Goal: Task Accomplishment & Management: Manage account settings

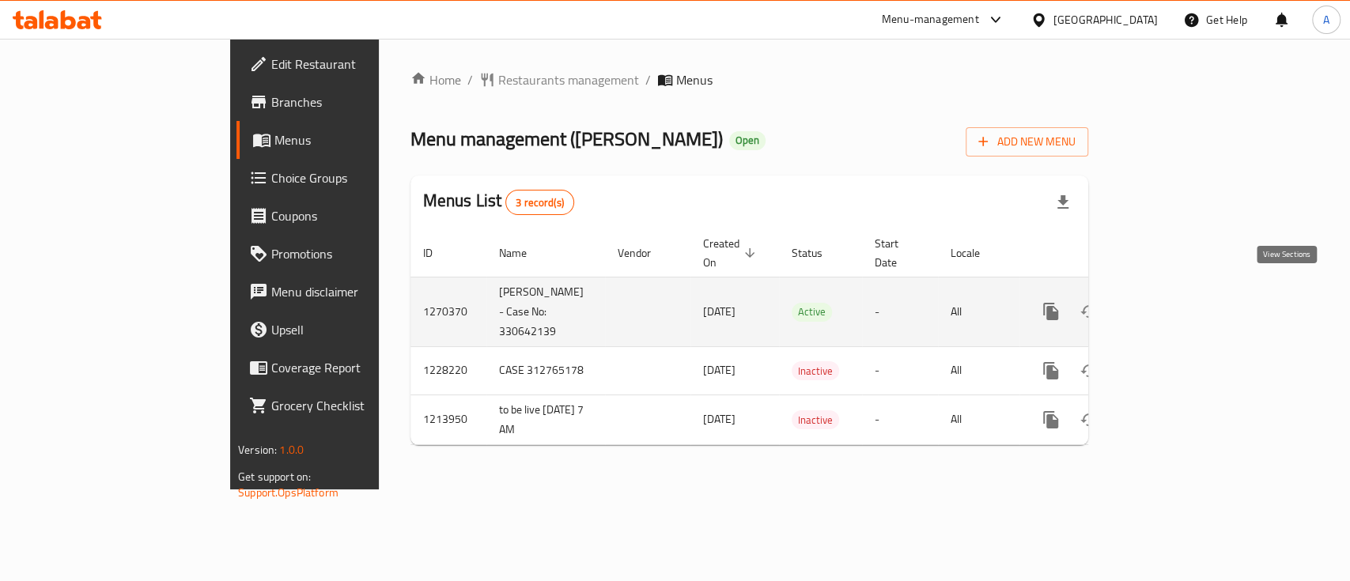
click at [1184, 294] on link "enhanced table" at bounding box center [1165, 312] width 38 height 38
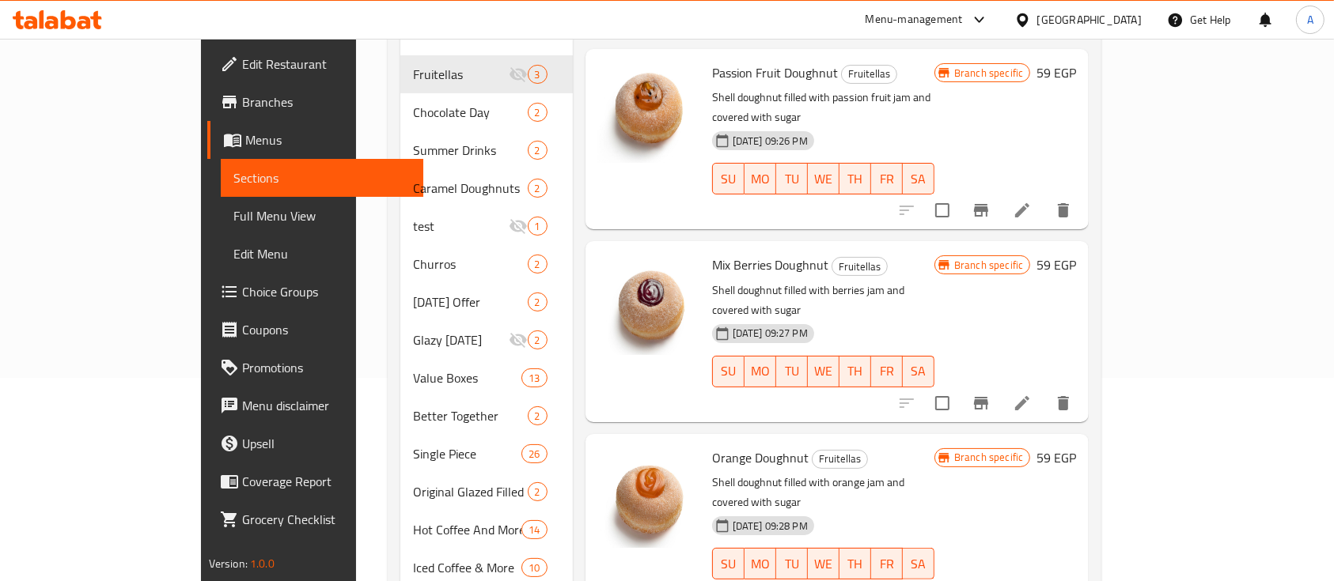
scroll to position [210, 0]
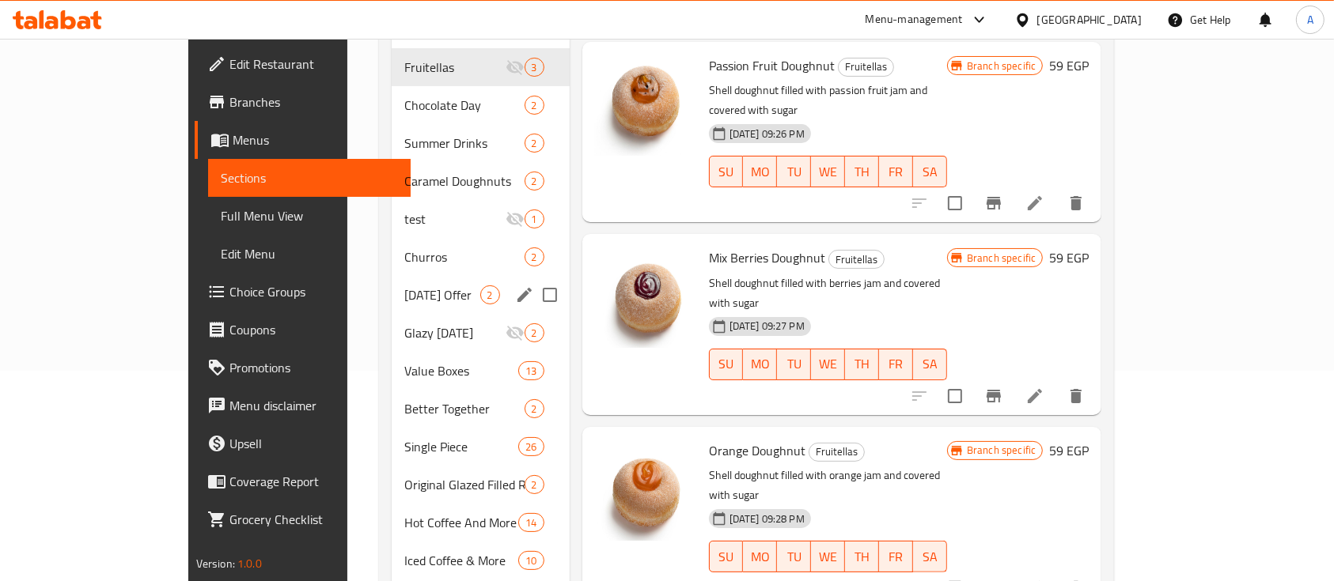
click at [411, 286] on span "[DATE] Offer" at bounding box center [441, 295] width 75 height 19
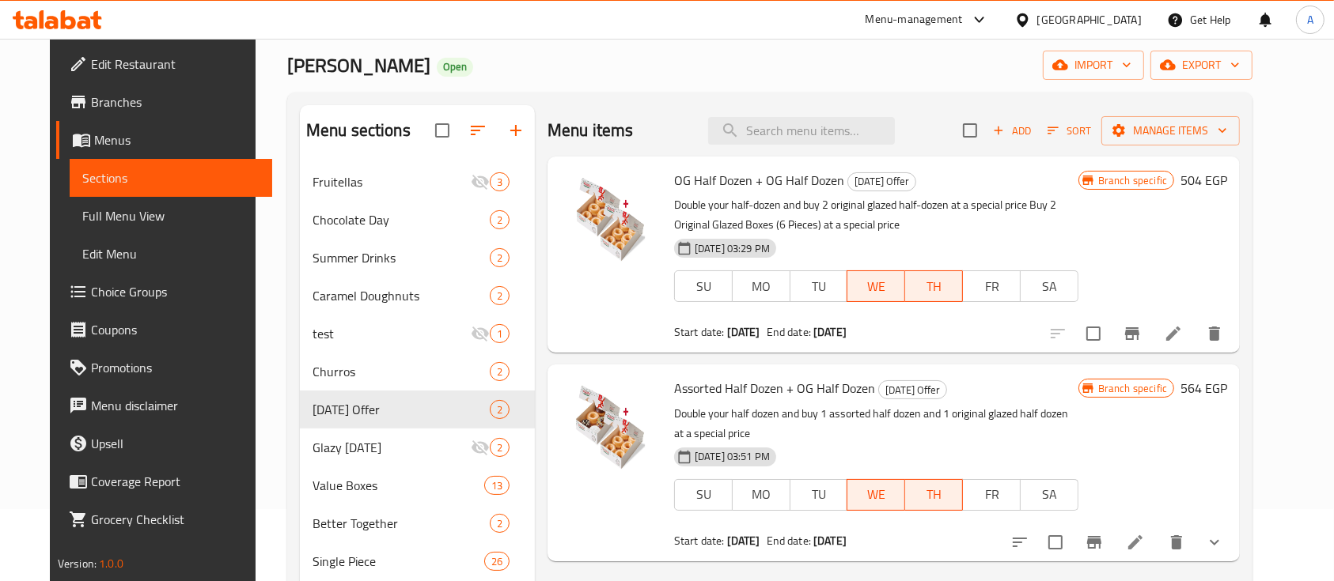
scroll to position [105, 0]
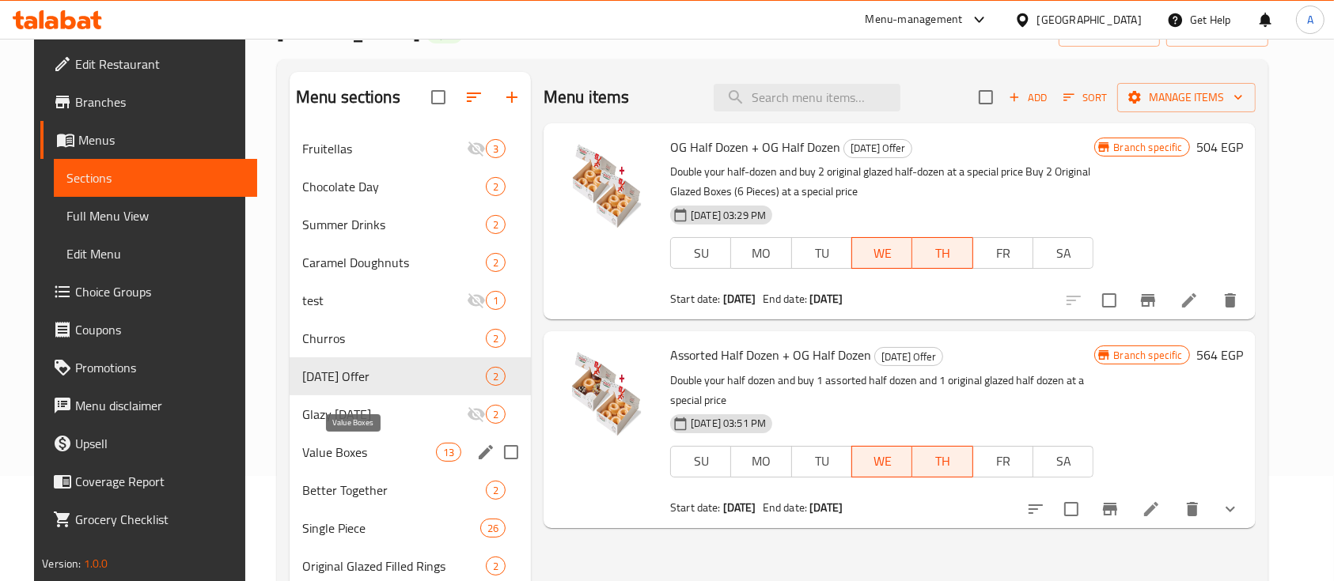
click at [336, 449] on span "Value Boxes" at bounding box center [369, 452] width 134 height 19
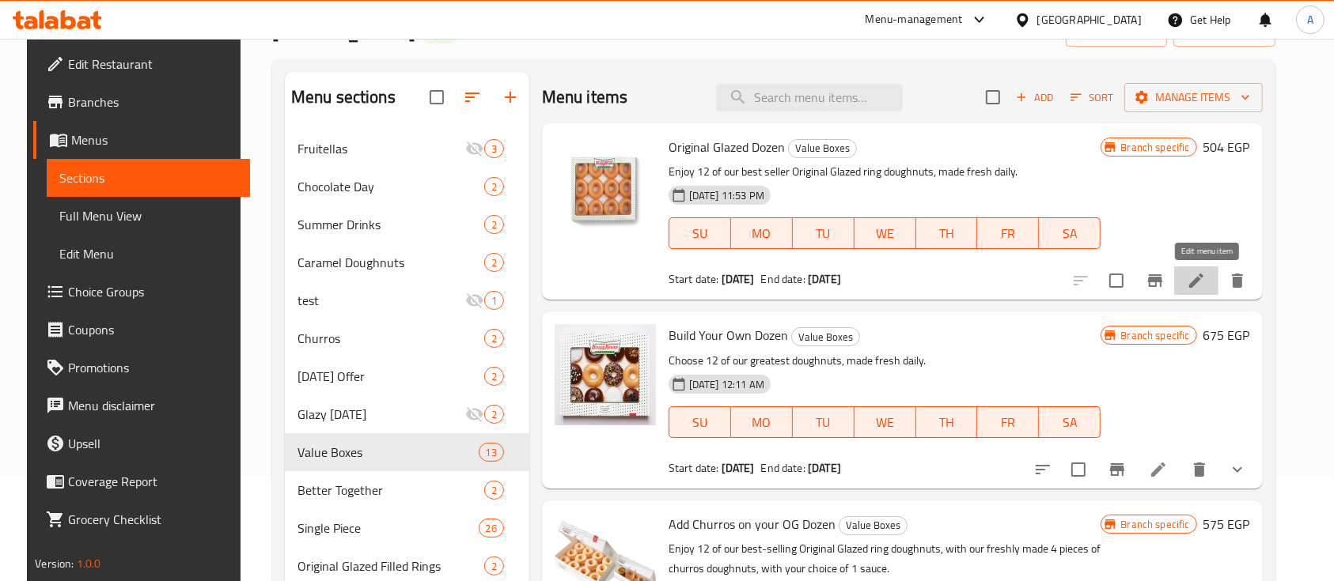
click at [1201, 283] on icon at bounding box center [1195, 280] width 19 height 19
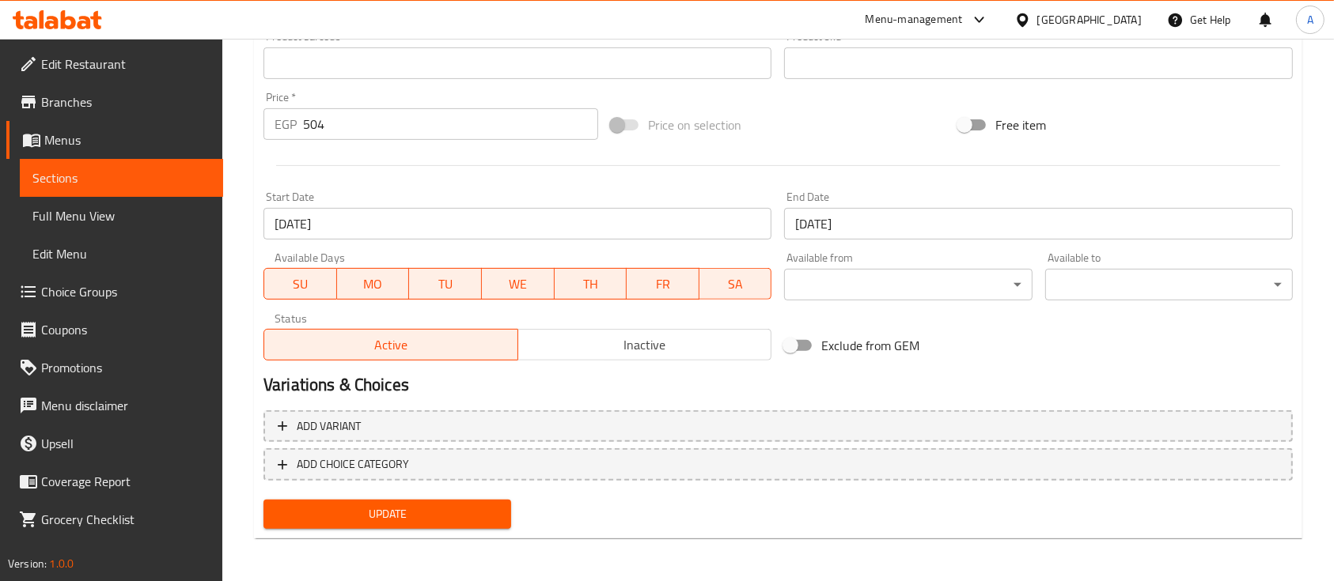
scroll to position [546, 0]
click at [652, 350] on span "Inactive" at bounding box center [644, 344] width 241 height 23
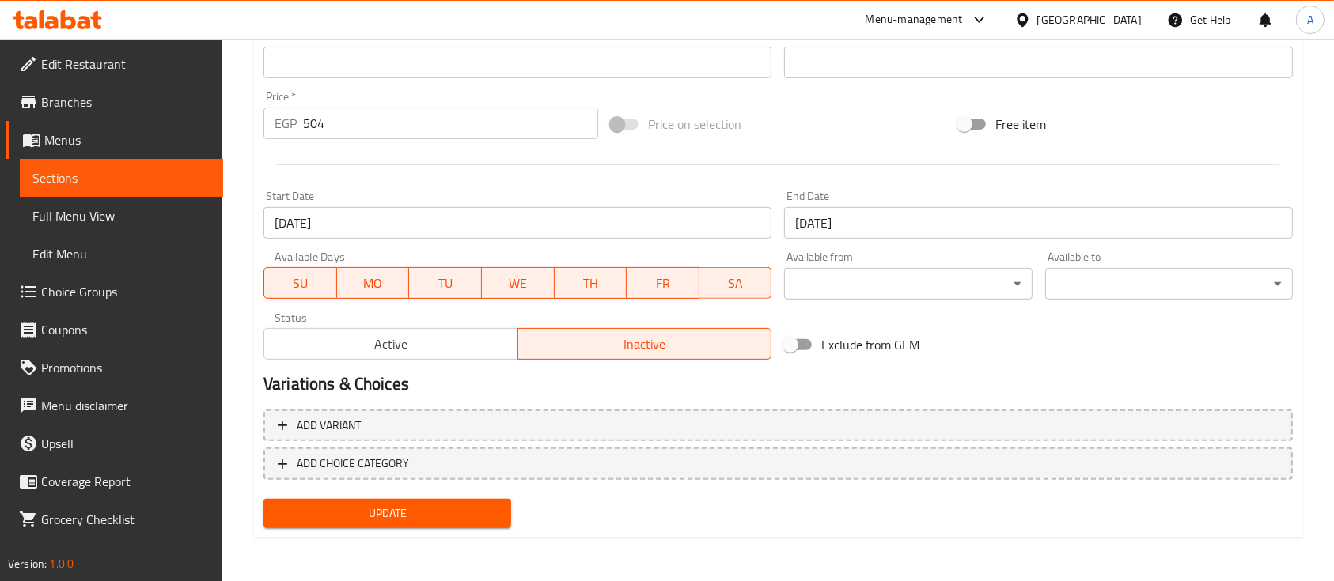
click at [419, 522] on span "Update" at bounding box center [387, 514] width 222 height 20
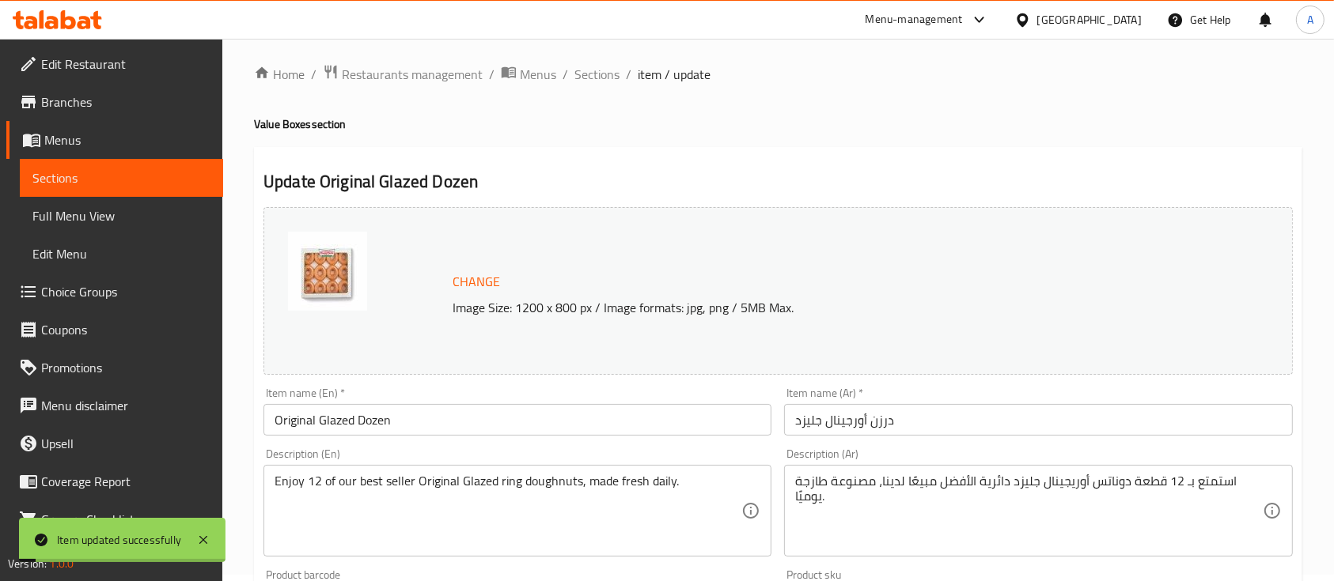
scroll to position [0, 0]
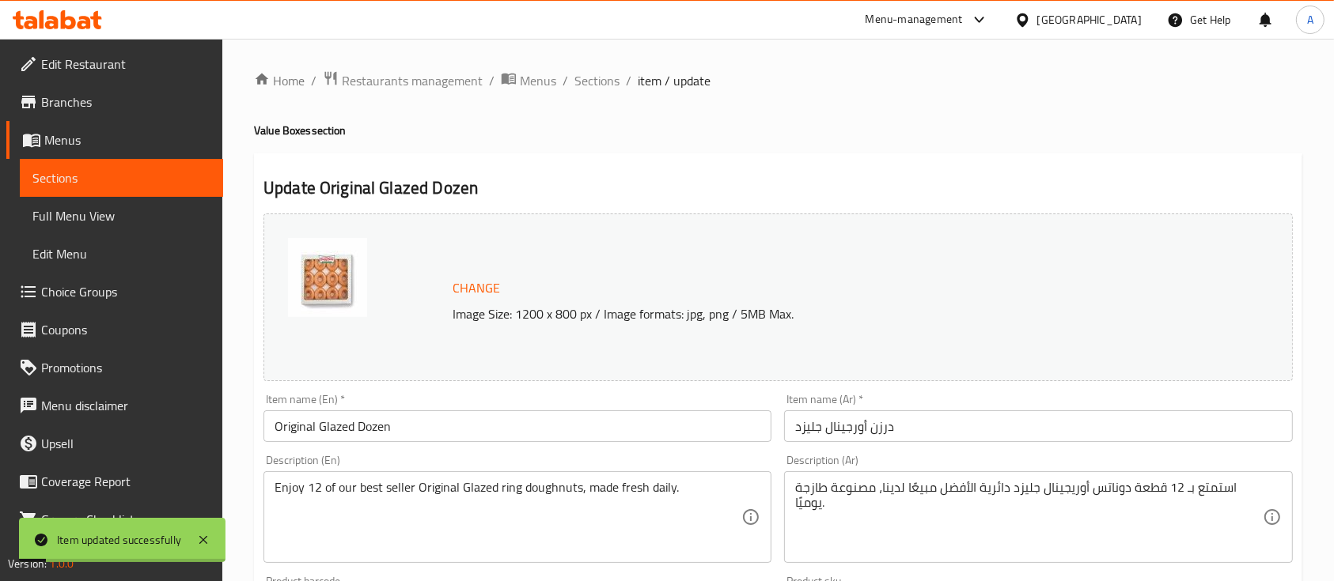
click at [592, 92] on div "Home / Restaurants management / Menus / Sections / item / update Value Boxes se…" at bounding box center [778, 583] width 1048 height 1026
click at [588, 85] on span "Sections" at bounding box center [596, 80] width 45 height 19
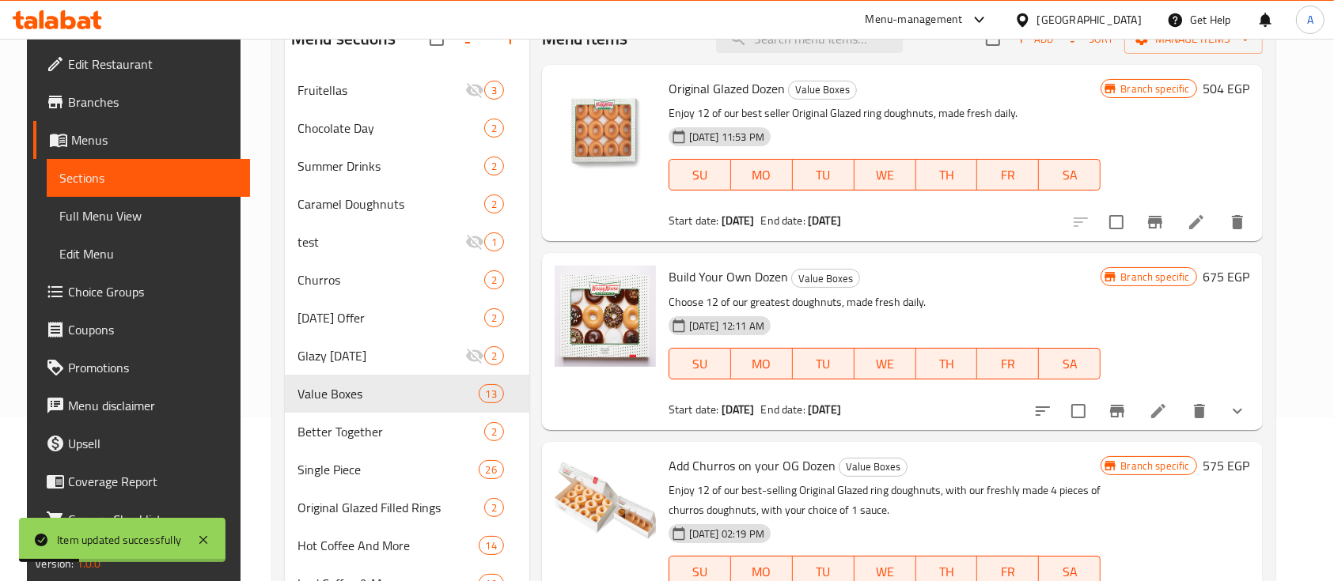
scroll to position [210, 0]
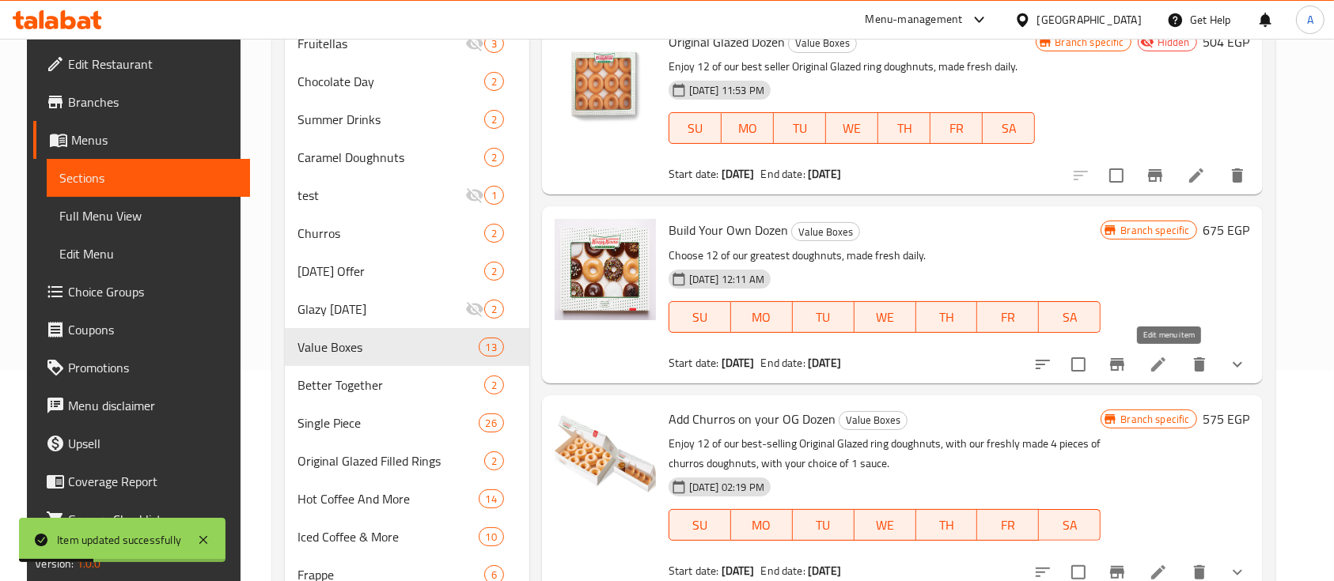
click at [1167, 369] on icon at bounding box center [1157, 364] width 19 height 19
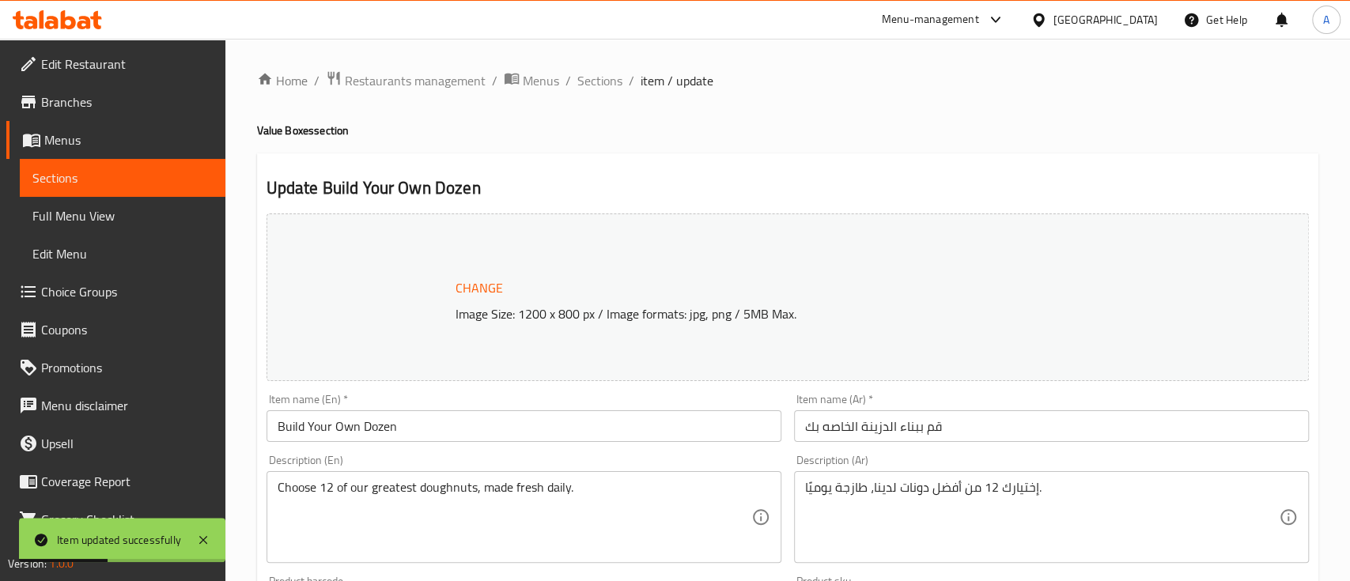
click at [627, 246] on div at bounding box center [675, 290] width 1350 height 581
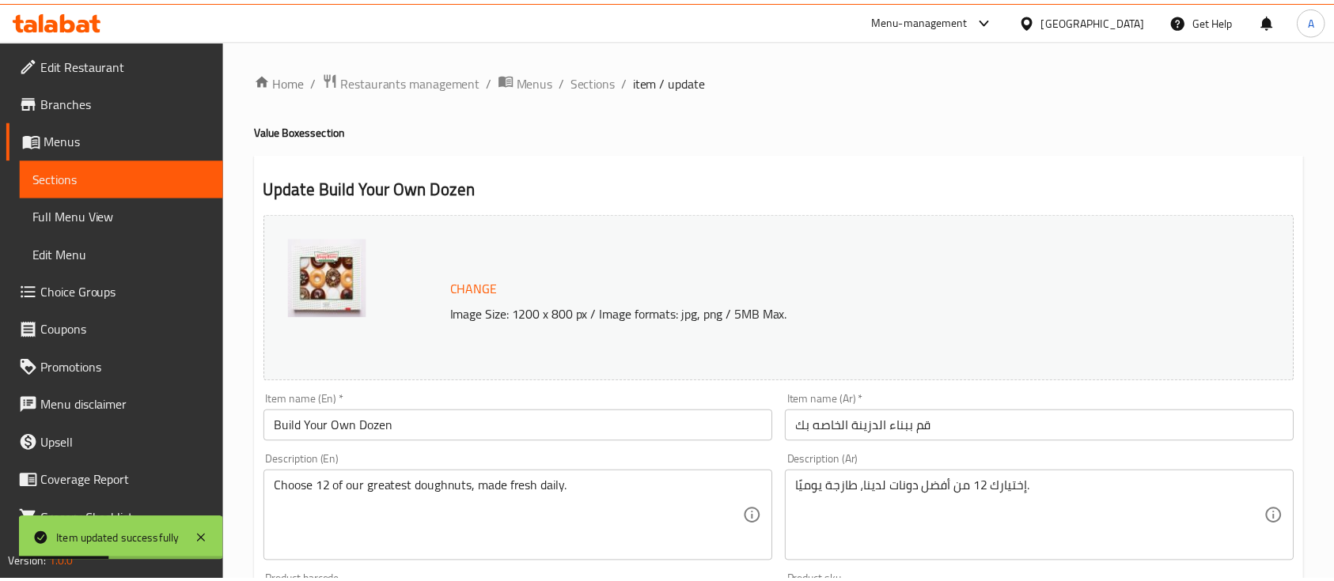
scroll to position [633, 0]
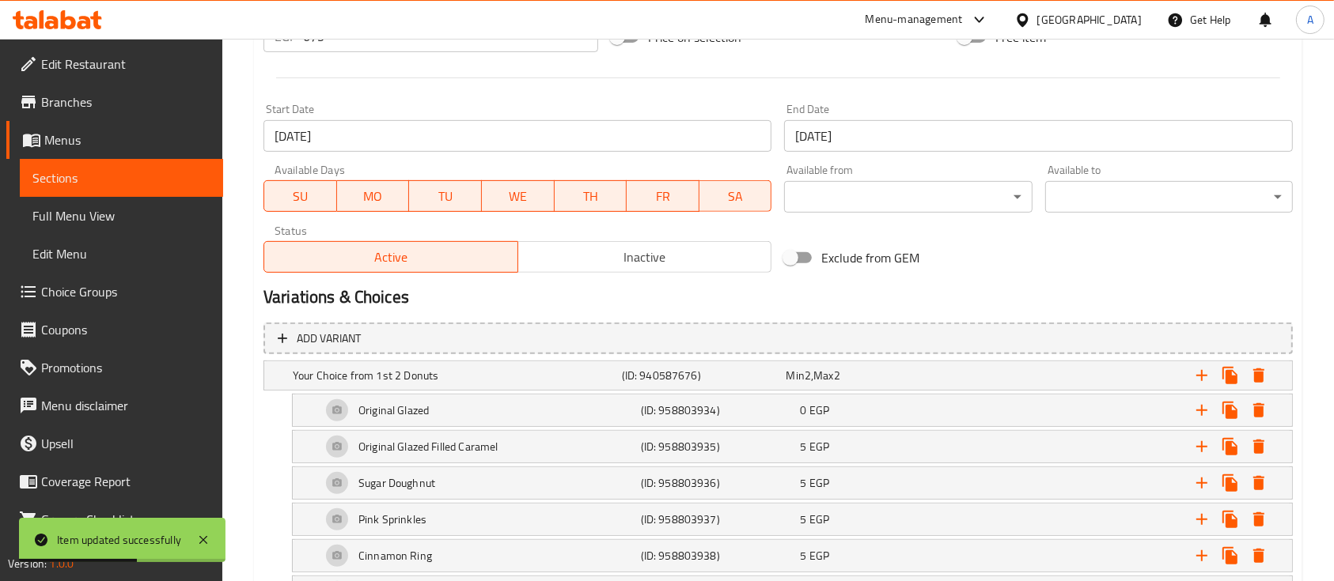
click at [580, 256] on span "Inactive" at bounding box center [644, 257] width 241 height 23
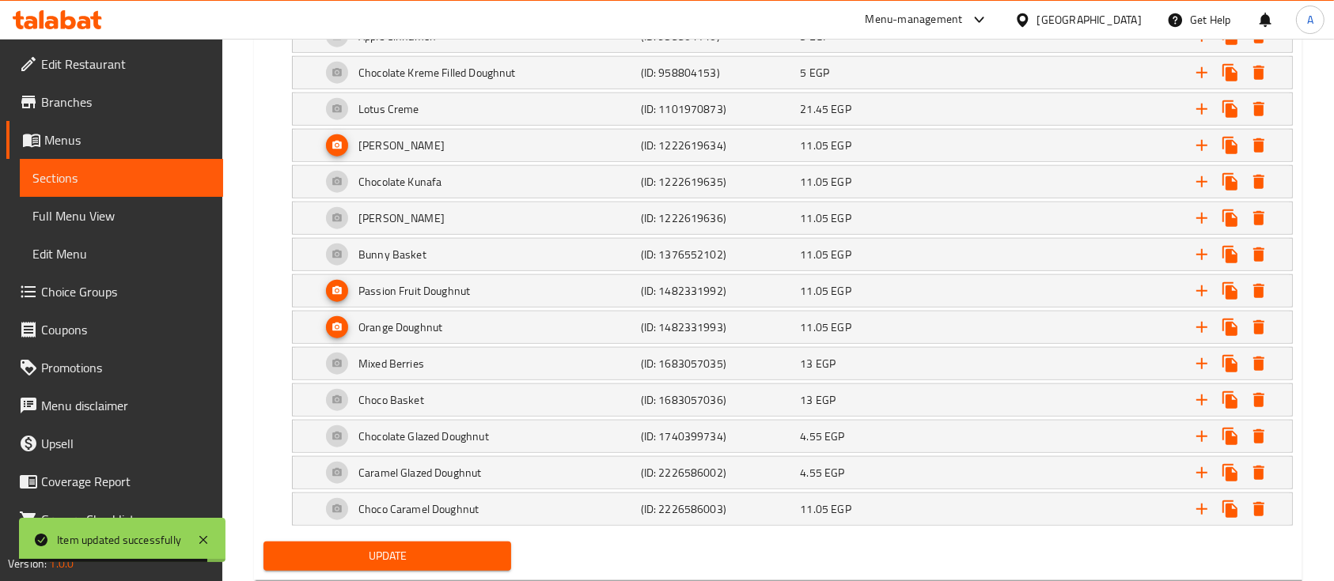
scroll to position [7657, 0]
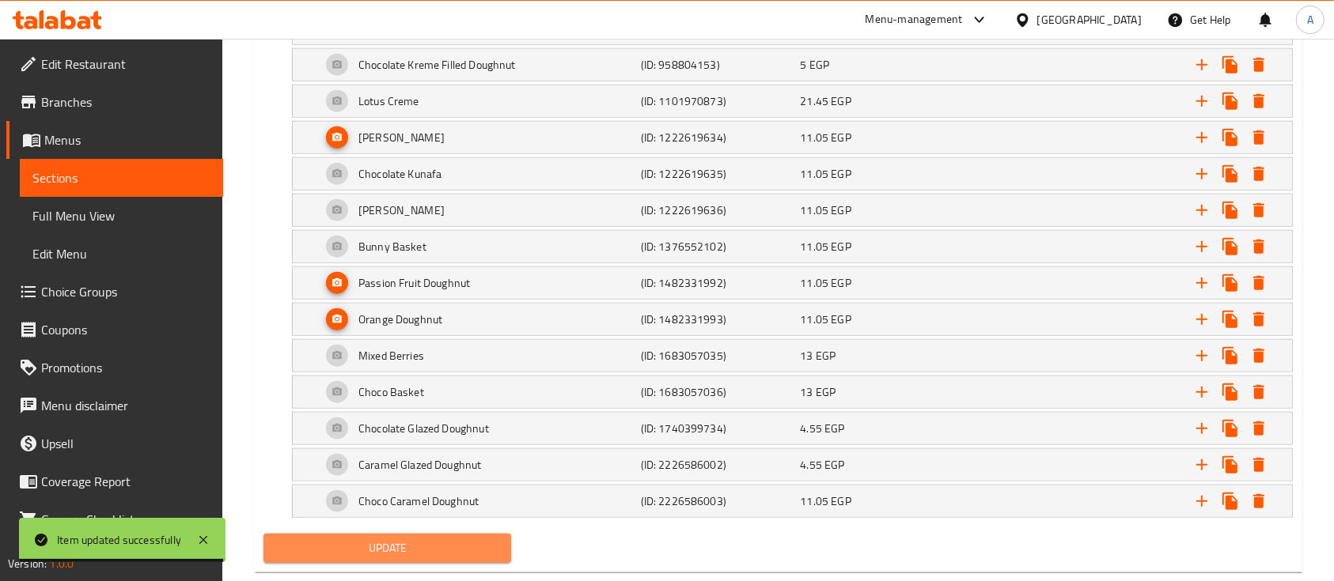
click at [368, 539] on span "Update" at bounding box center [387, 549] width 222 height 20
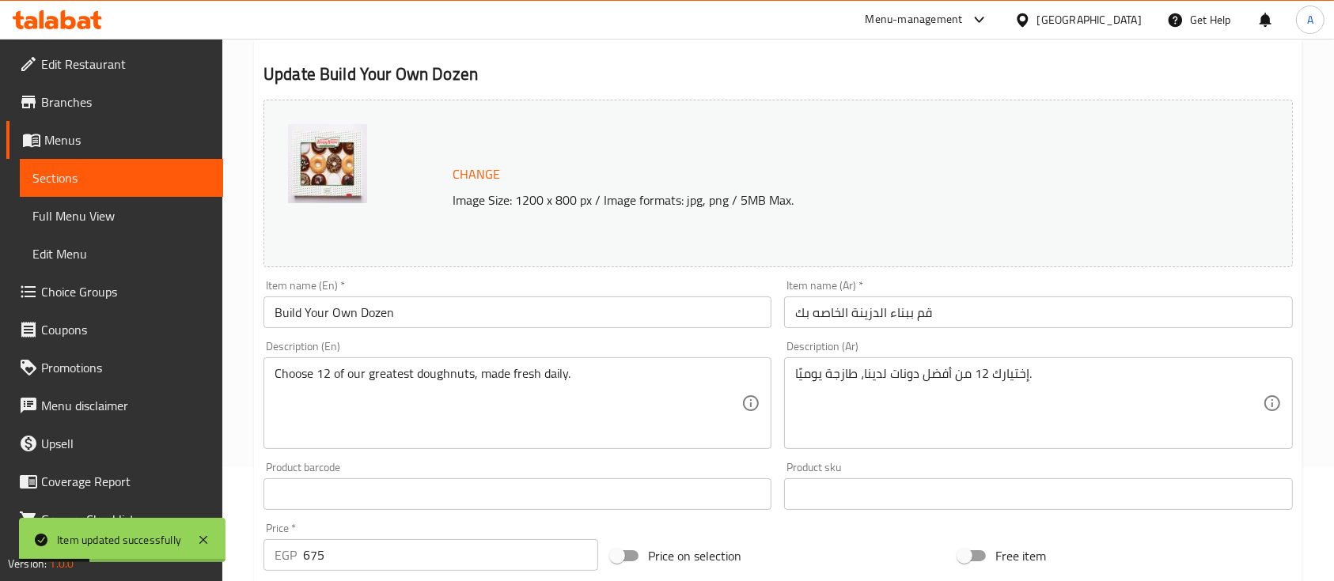
scroll to position [0, 0]
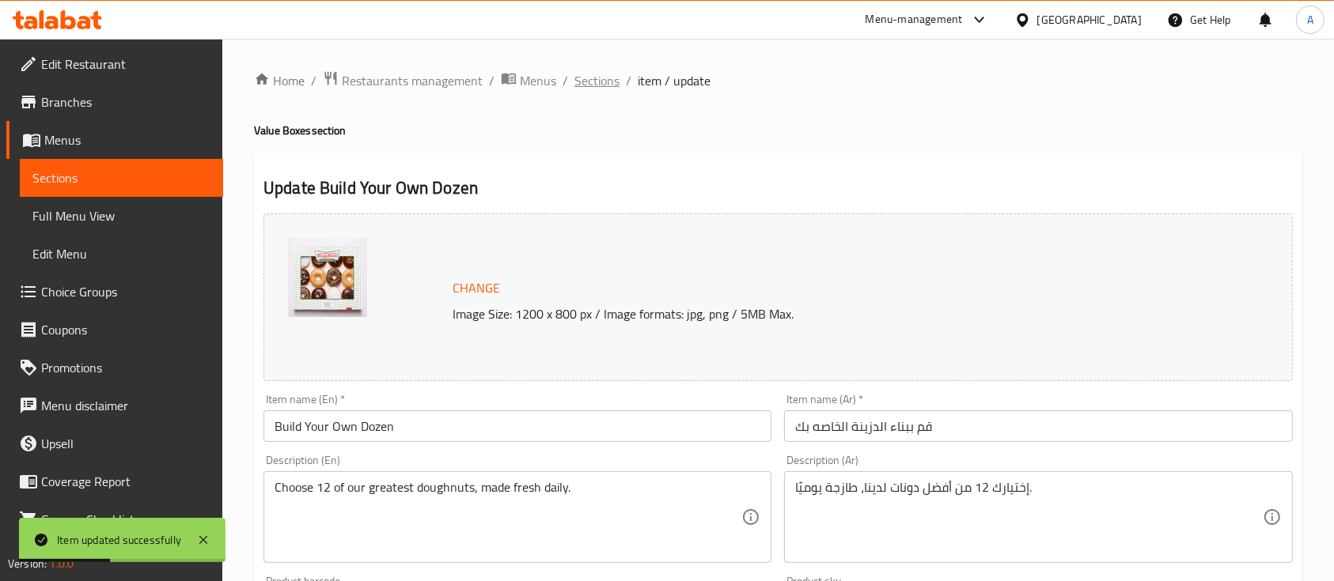
click at [584, 85] on span "Sections" at bounding box center [596, 80] width 45 height 19
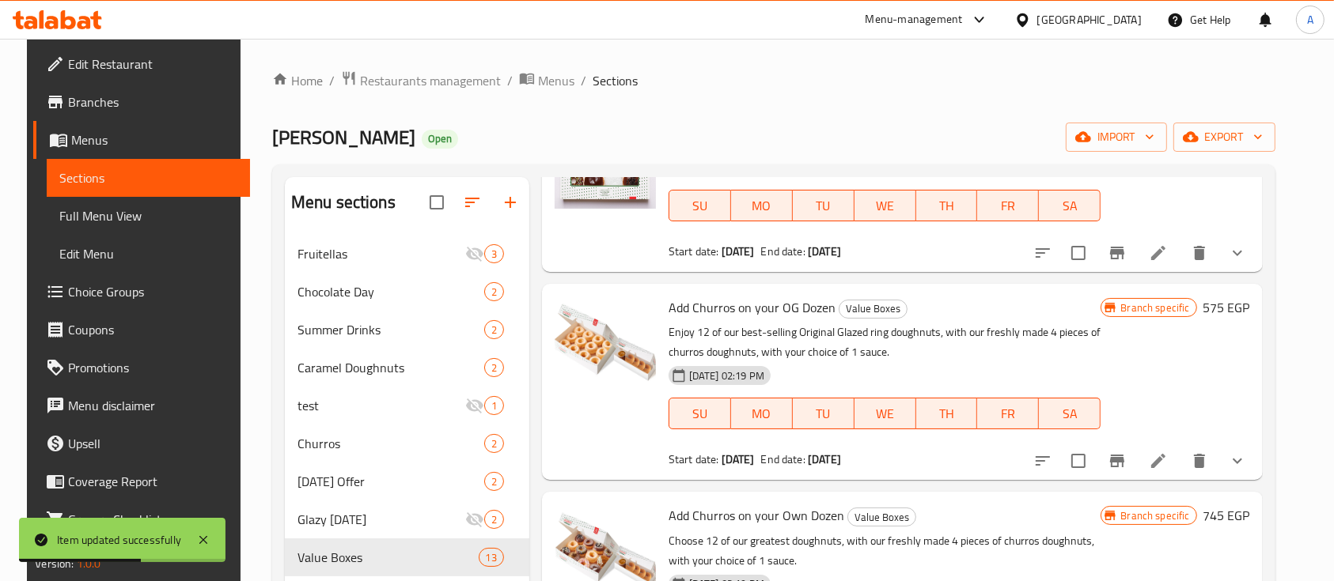
scroll to position [422, 0]
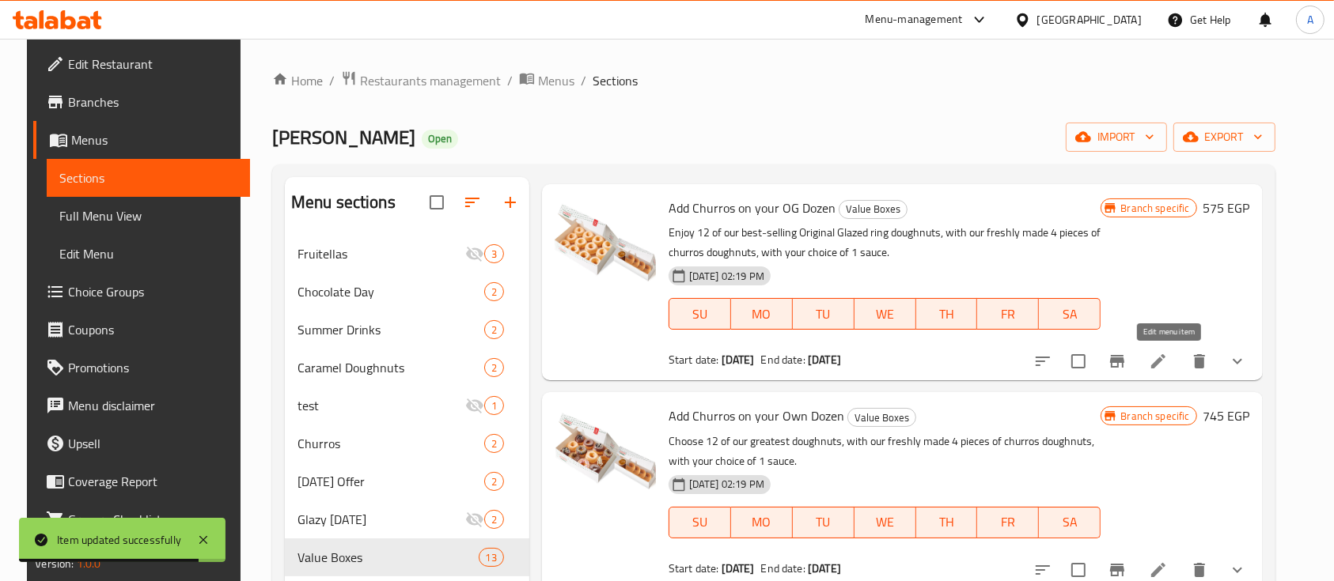
click at [1167, 363] on icon at bounding box center [1157, 361] width 19 height 19
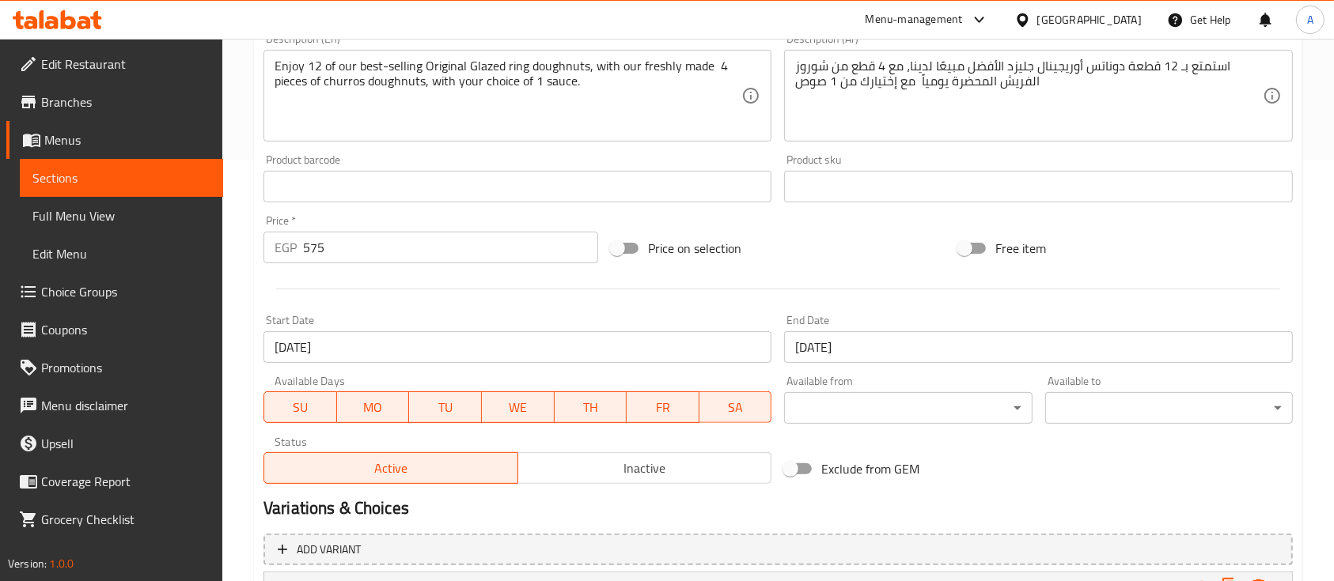
scroll to position [633, 0]
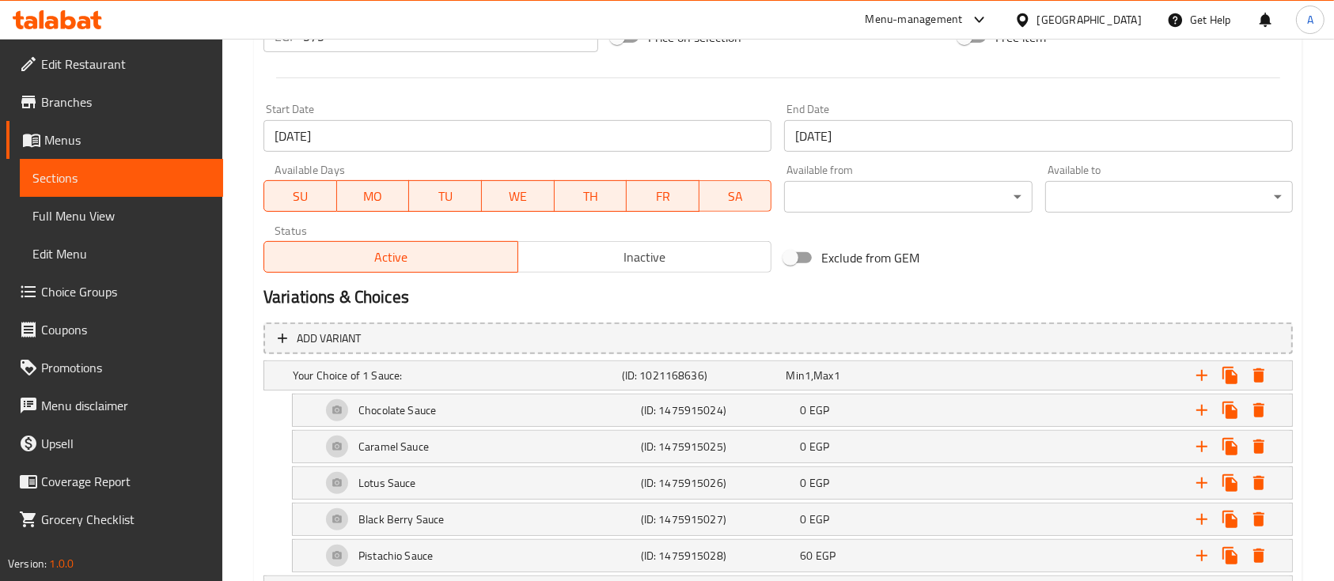
click at [591, 263] on span "Inactive" at bounding box center [644, 257] width 241 height 23
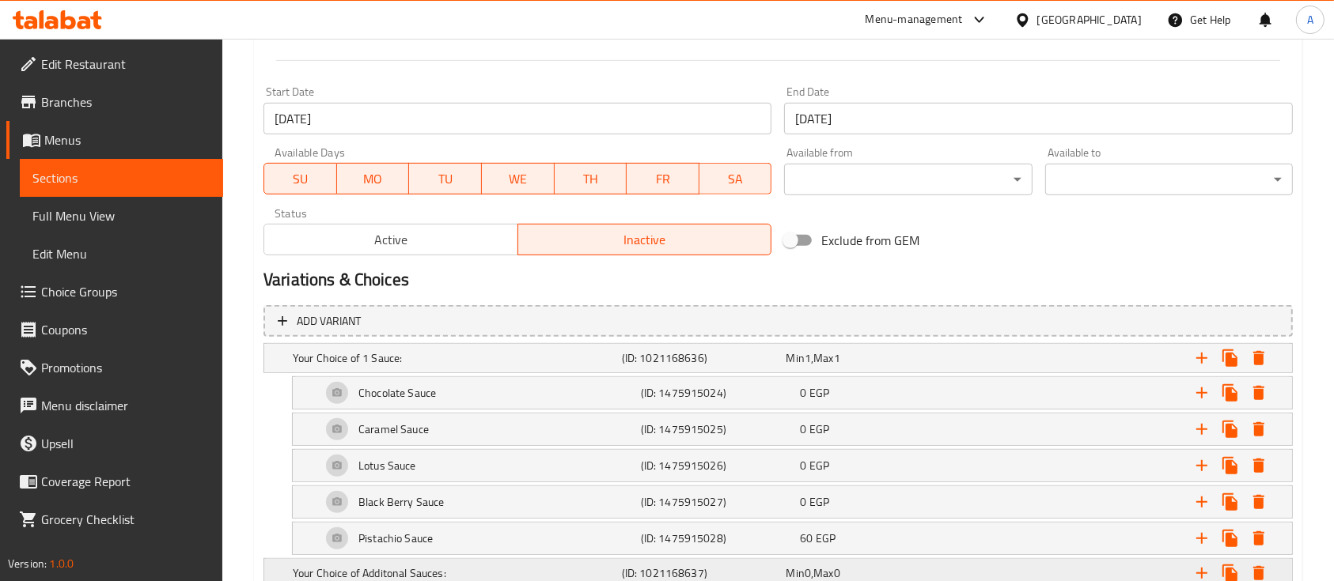
scroll to position [936, 0]
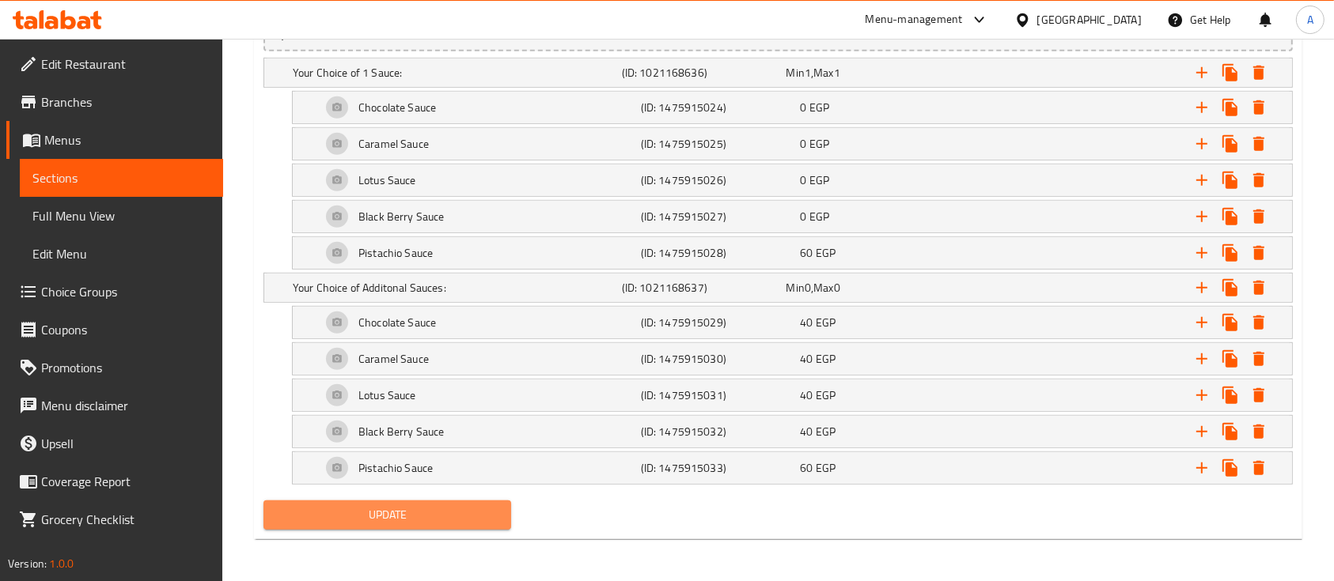
click at [438, 516] on span "Update" at bounding box center [387, 515] width 222 height 20
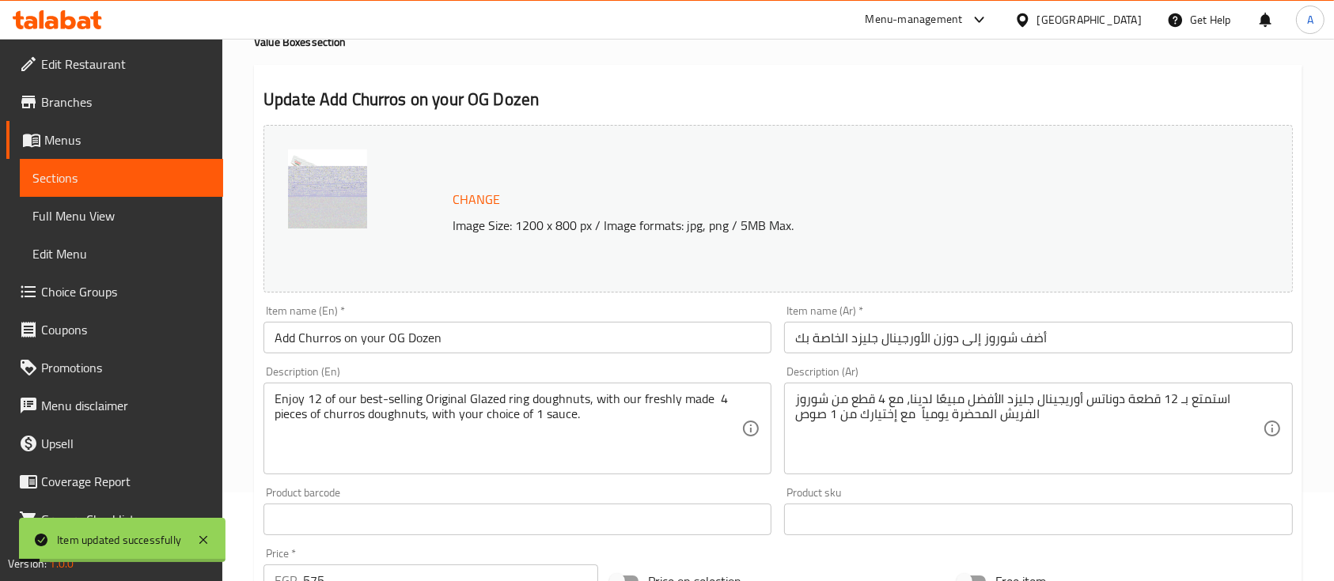
scroll to position [0, 0]
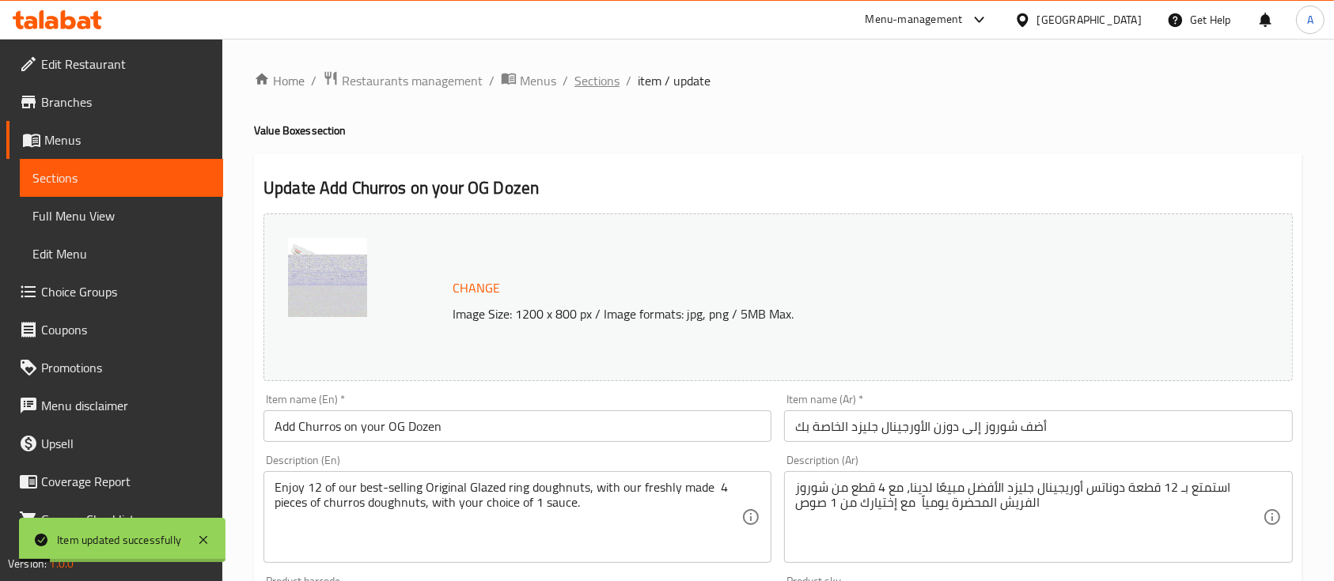
click at [596, 78] on span "Sections" at bounding box center [596, 80] width 45 height 19
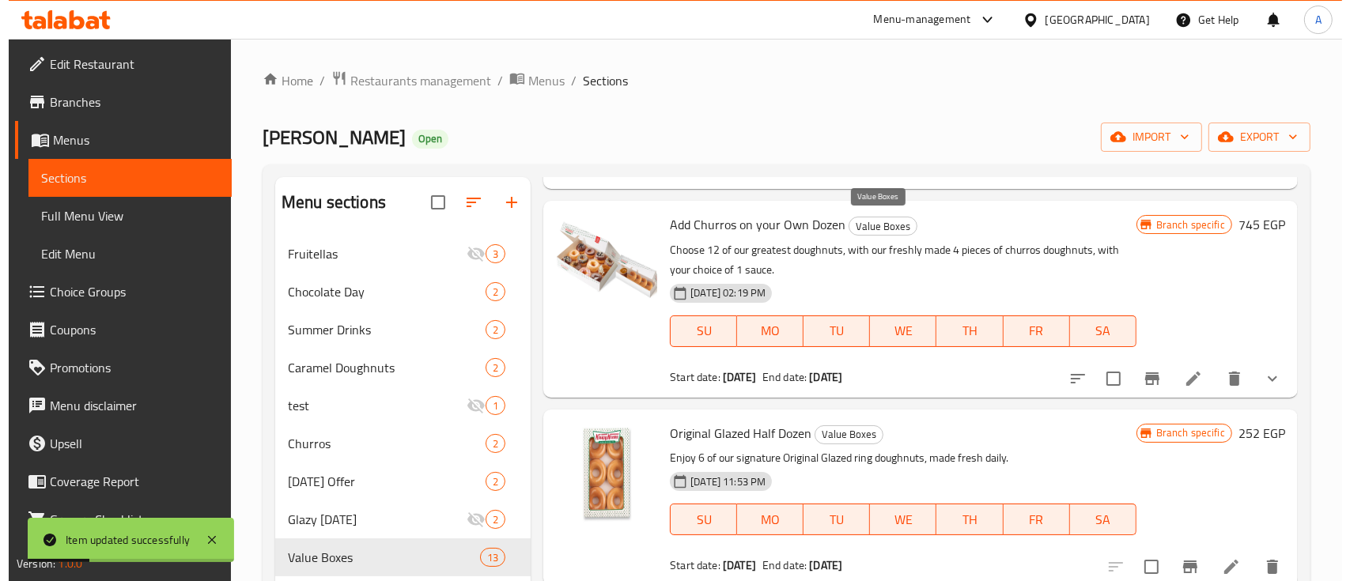
scroll to position [633, 0]
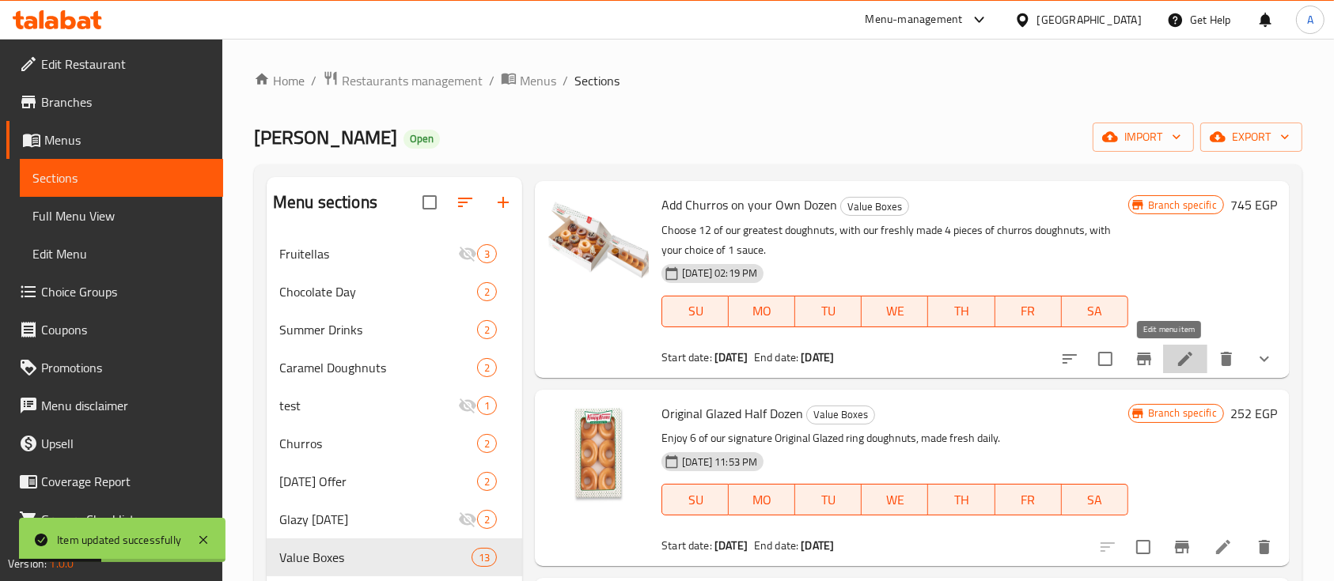
click at [1177, 358] on icon at bounding box center [1184, 359] width 19 height 19
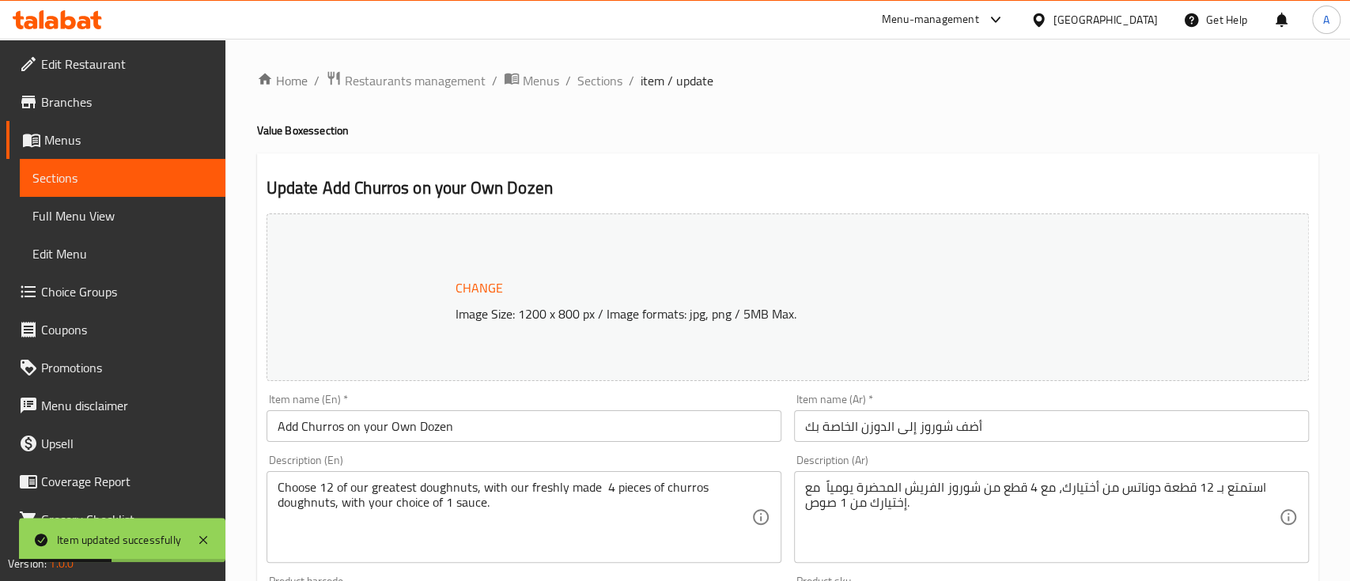
click at [661, 471] on div at bounding box center [675, 290] width 1350 height 581
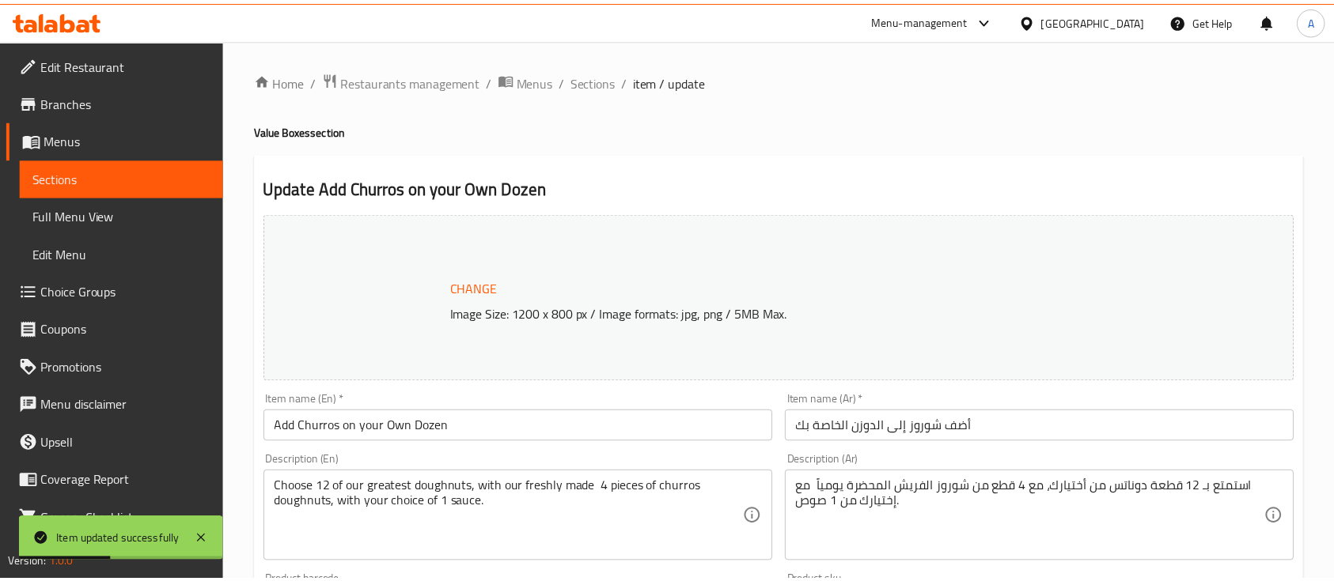
scroll to position [422, 0]
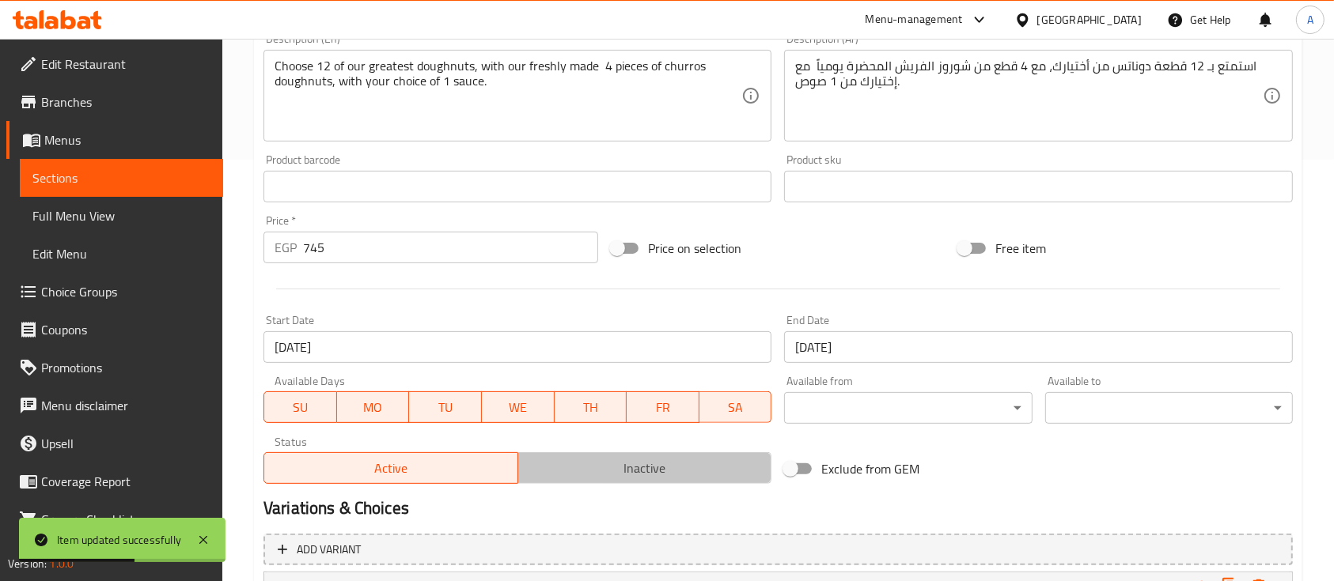
click at [631, 471] on span "Inactive" at bounding box center [644, 468] width 241 height 23
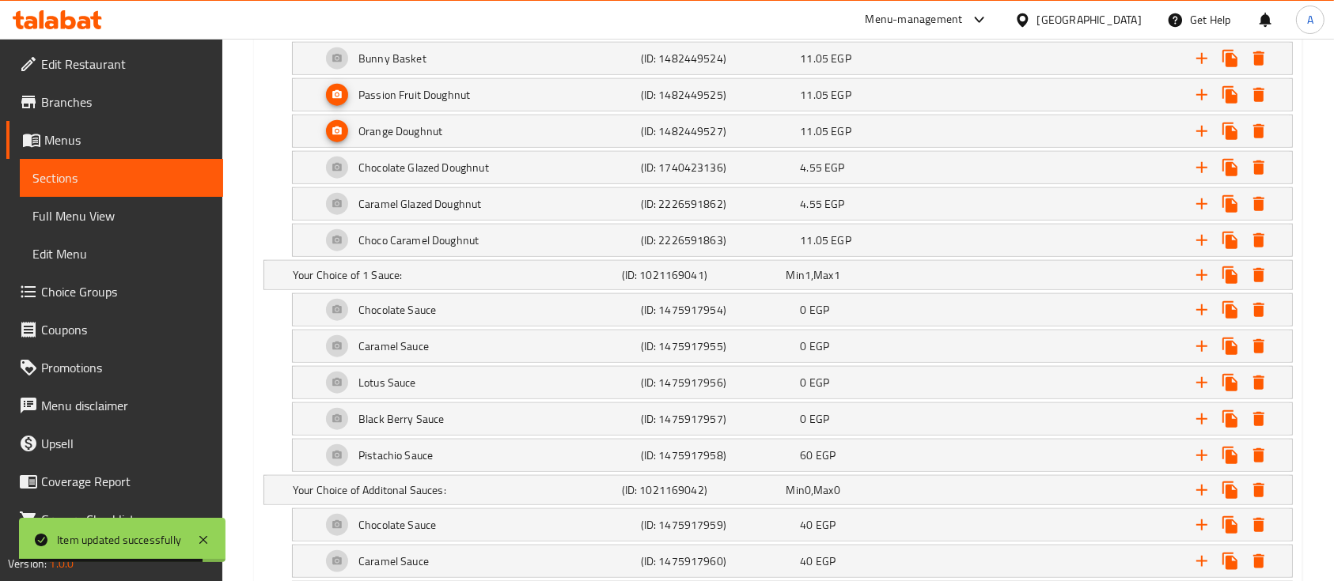
scroll to position [7868, 0]
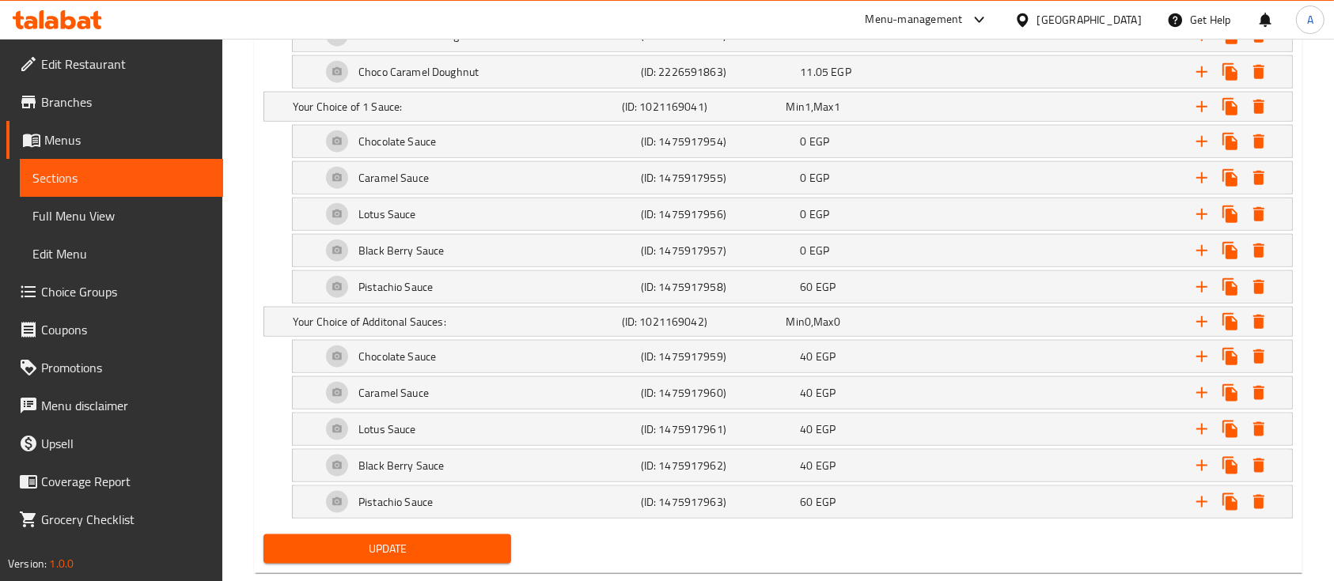
click at [433, 539] on span "Update" at bounding box center [387, 549] width 222 height 20
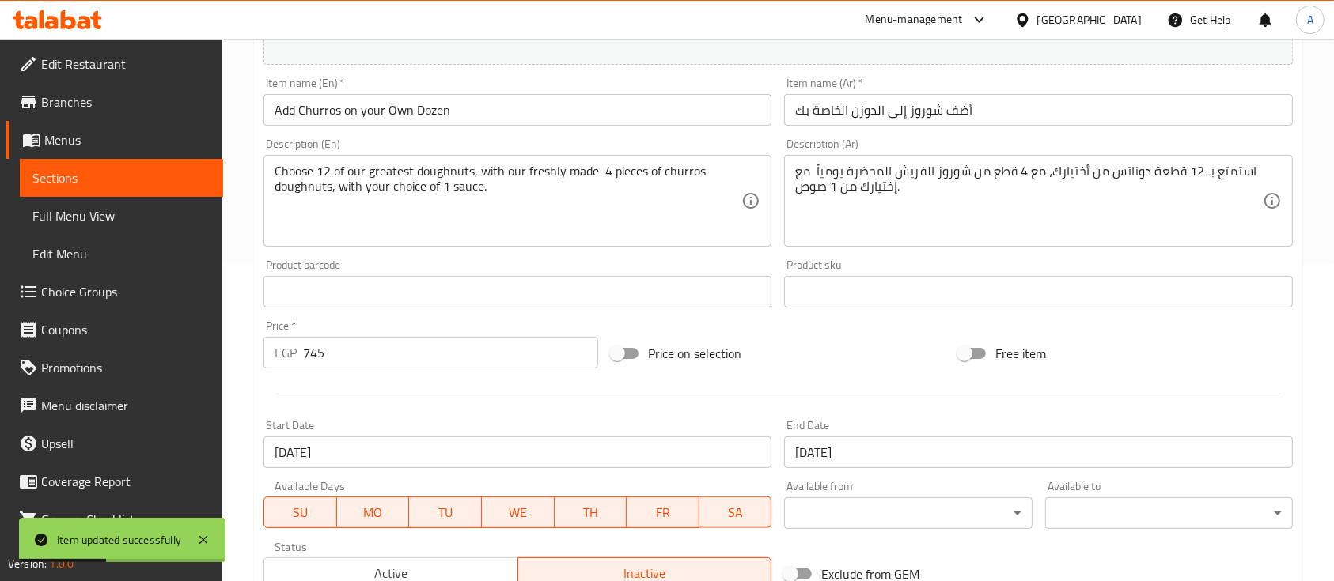
scroll to position [0, 0]
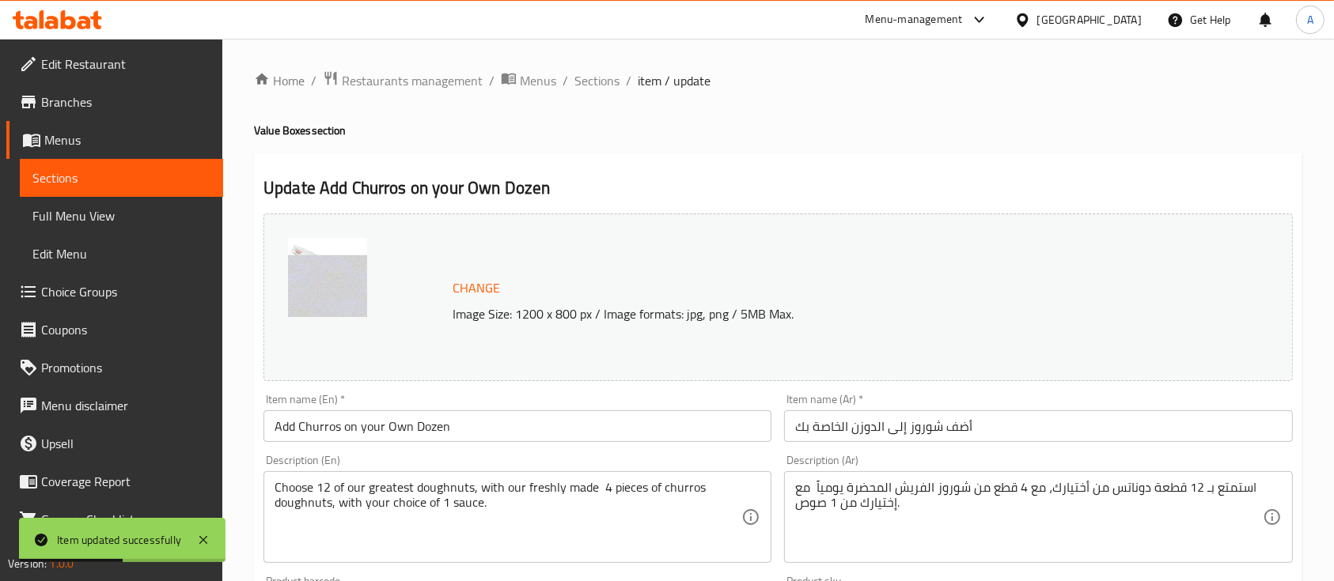
drag, startPoint x: 599, startPoint y: 75, endPoint x: 52, endPoint y: 17, distance: 549.7
click at [599, 75] on span "Sections" at bounding box center [596, 80] width 45 height 19
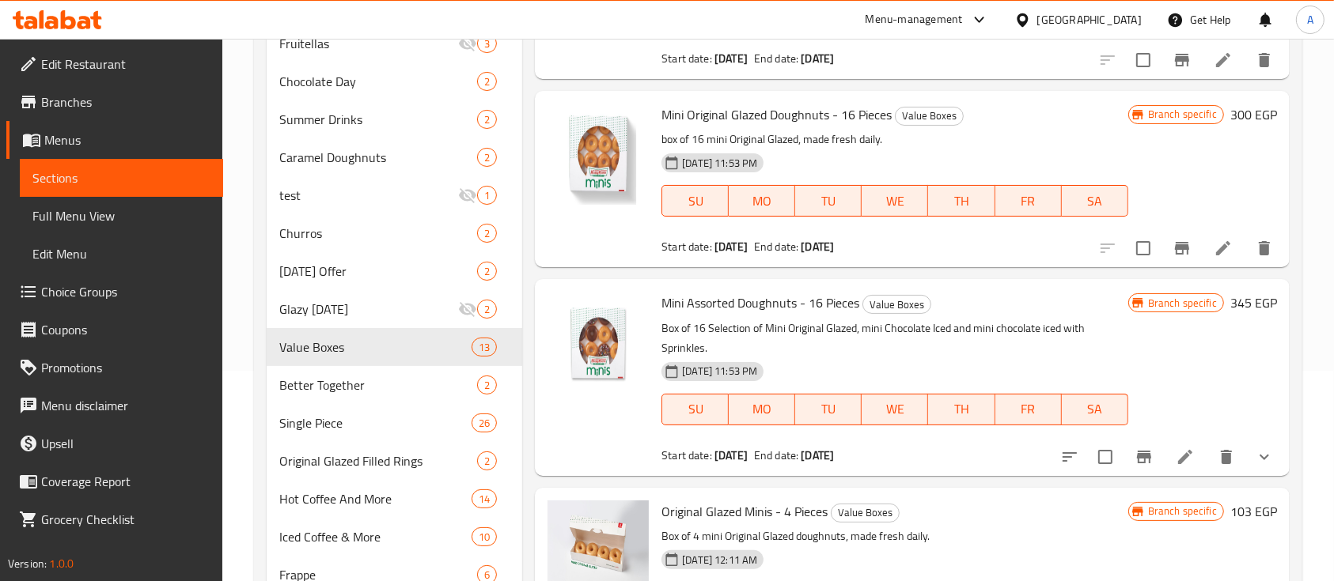
scroll to position [1687, 0]
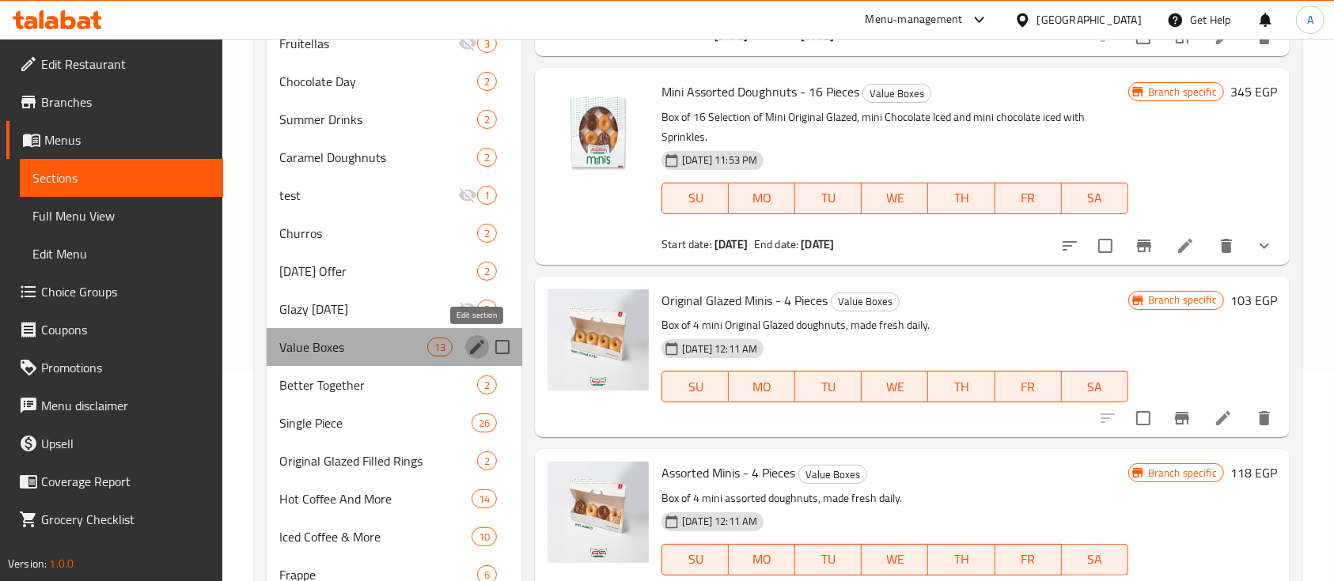
click at [483, 351] on icon "edit" at bounding box center [476, 347] width 19 height 19
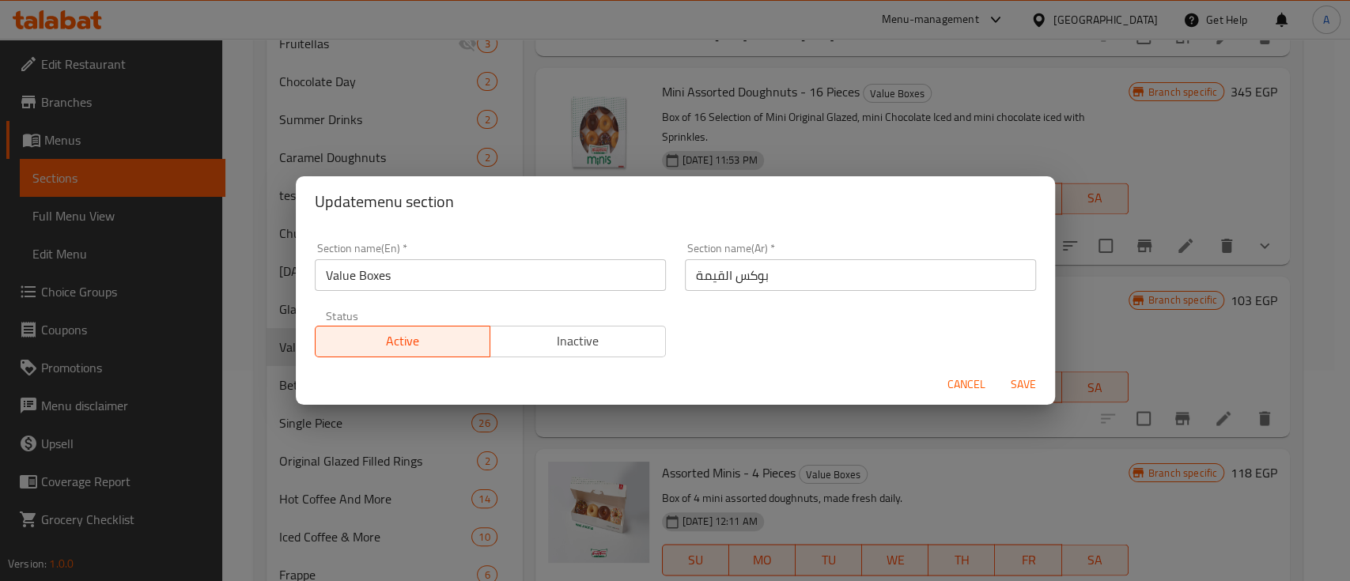
click at [547, 335] on span "Inactive" at bounding box center [578, 341] width 163 height 23
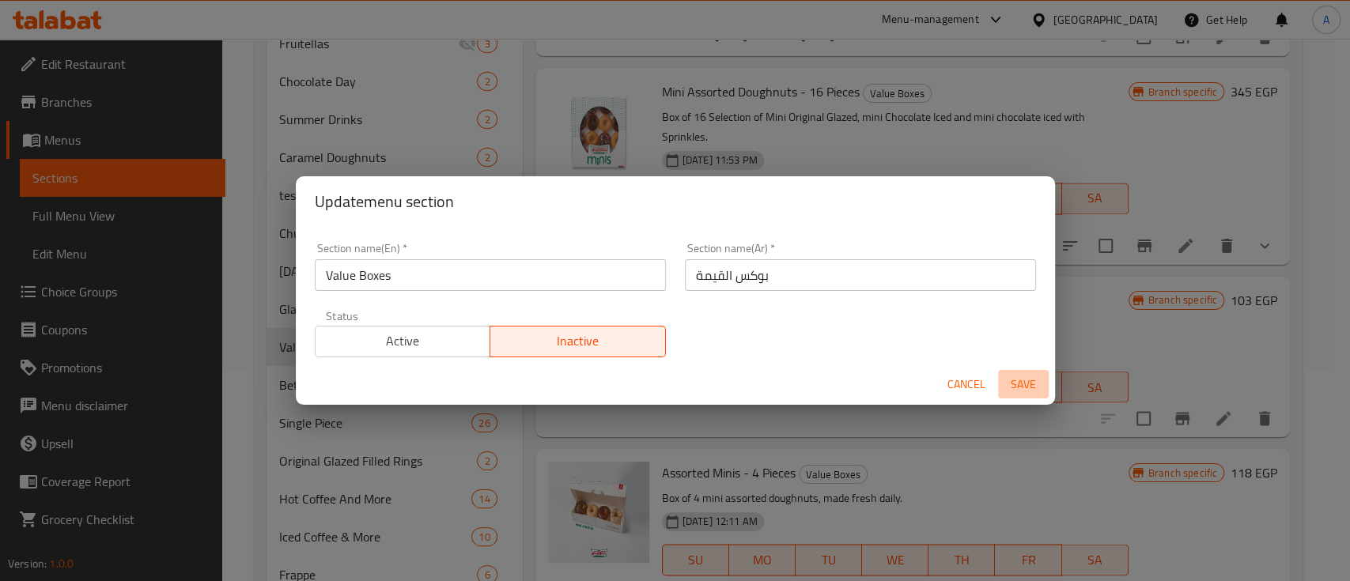
click at [1014, 382] on span "Save" at bounding box center [1023, 385] width 38 height 20
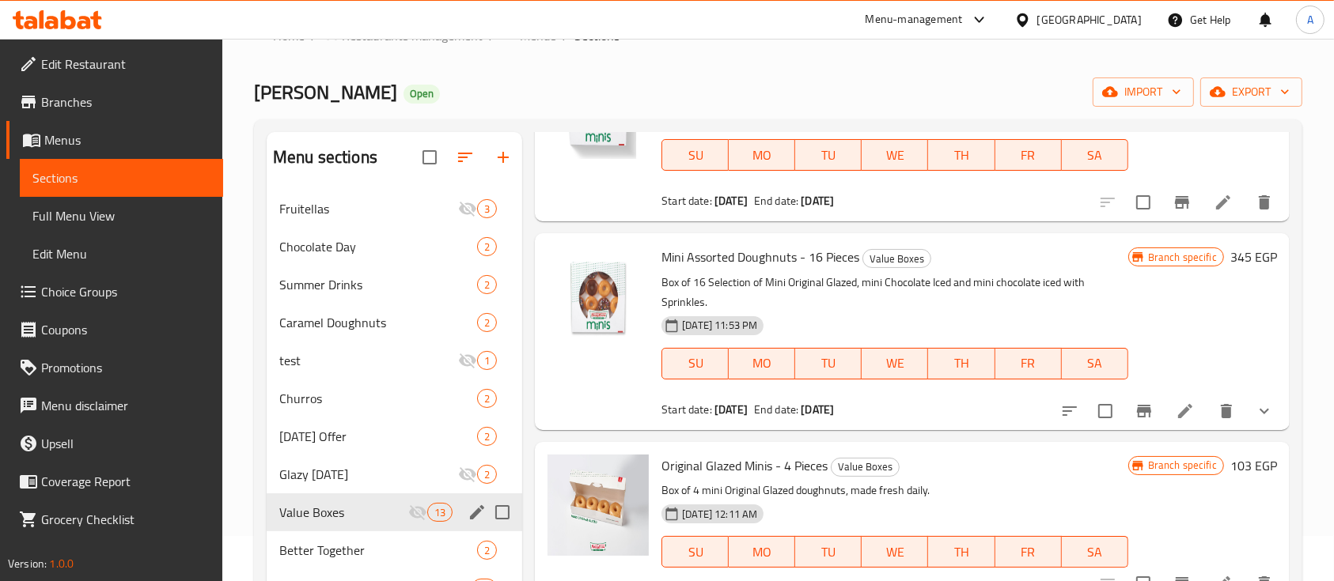
scroll to position [0, 0]
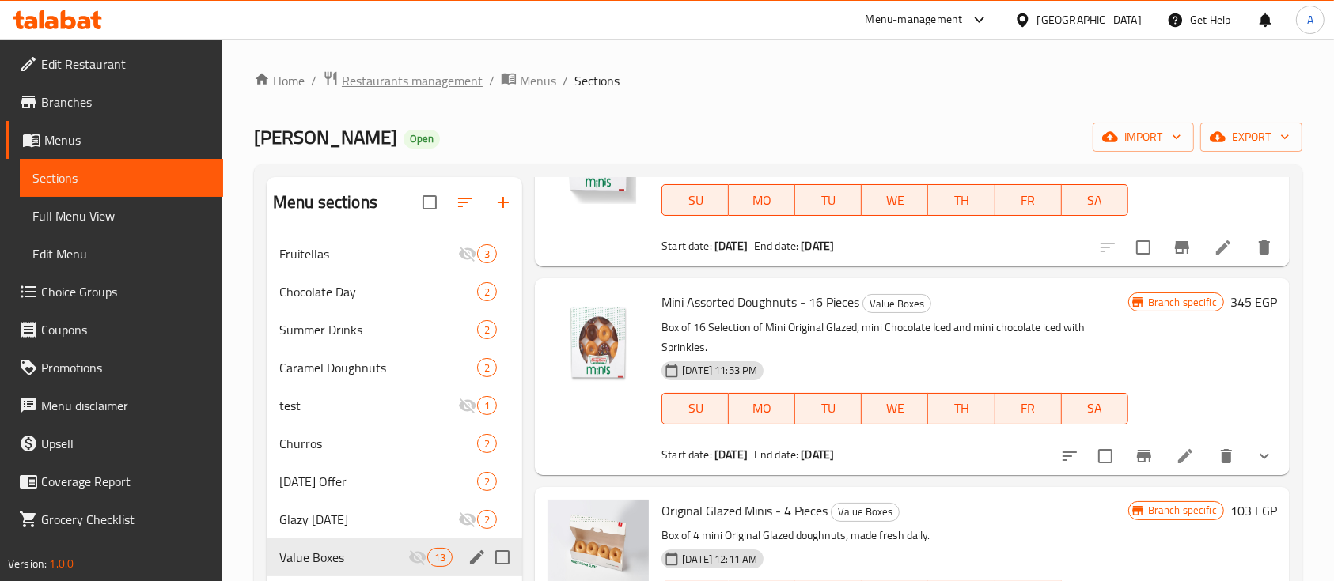
click at [404, 77] on span "Restaurants management" at bounding box center [412, 80] width 141 height 19
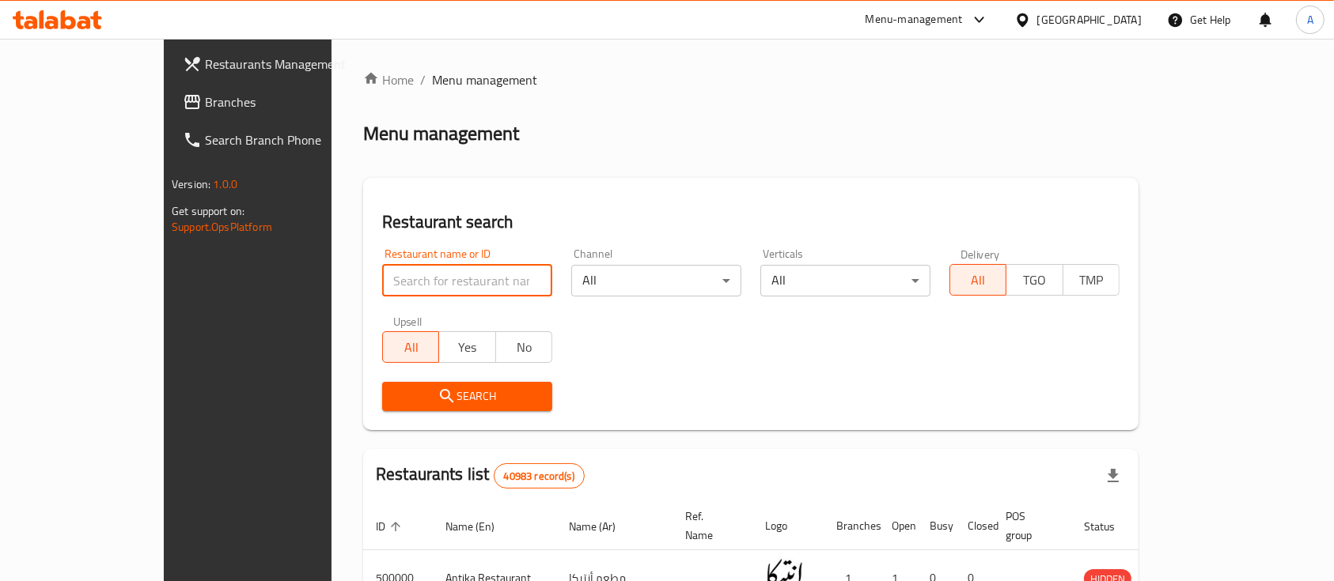
click at [428, 279] on input "search" at bounding box center [467, 281] width 170 height 32
type input "Krispy kreme"
click button "Search" at bounding box center [467, 396] width 170 height 29
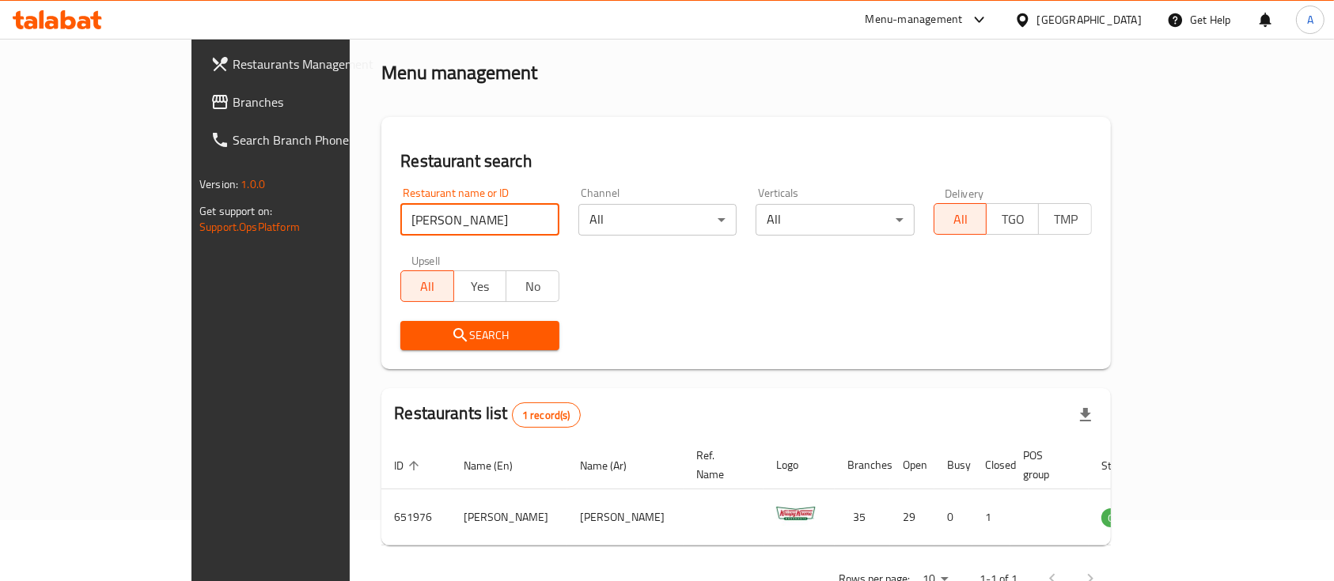
scroll to position [93, 0]
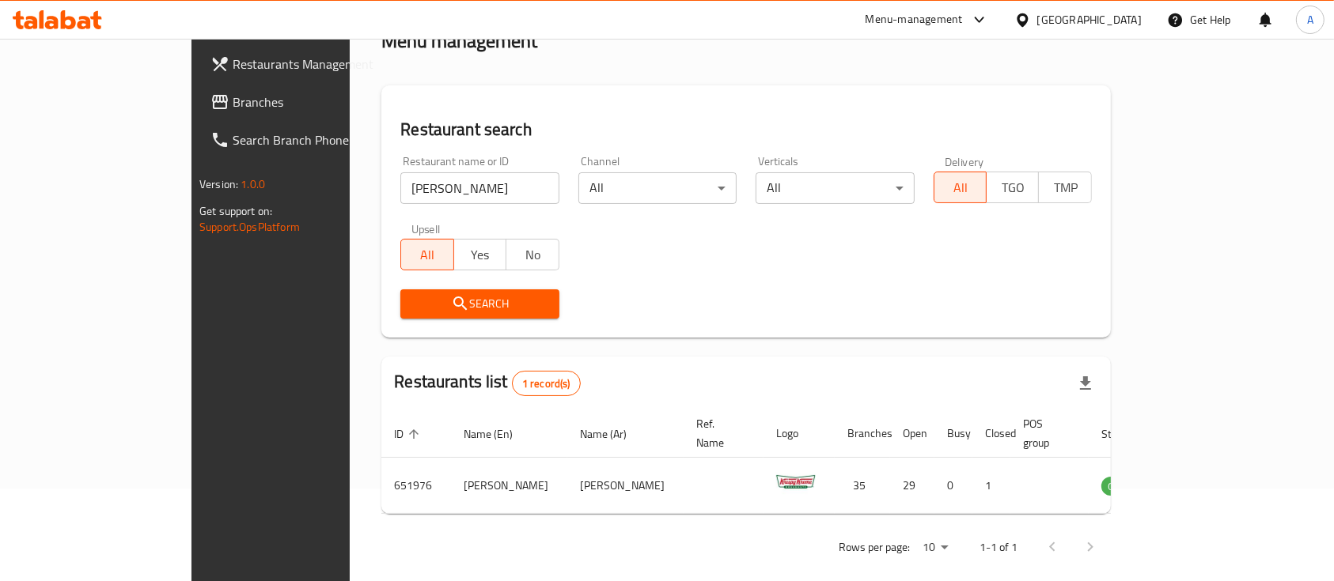
click at [963, 19] on div "Menu-management" at bounding box center [913, 19] width 97 height 19
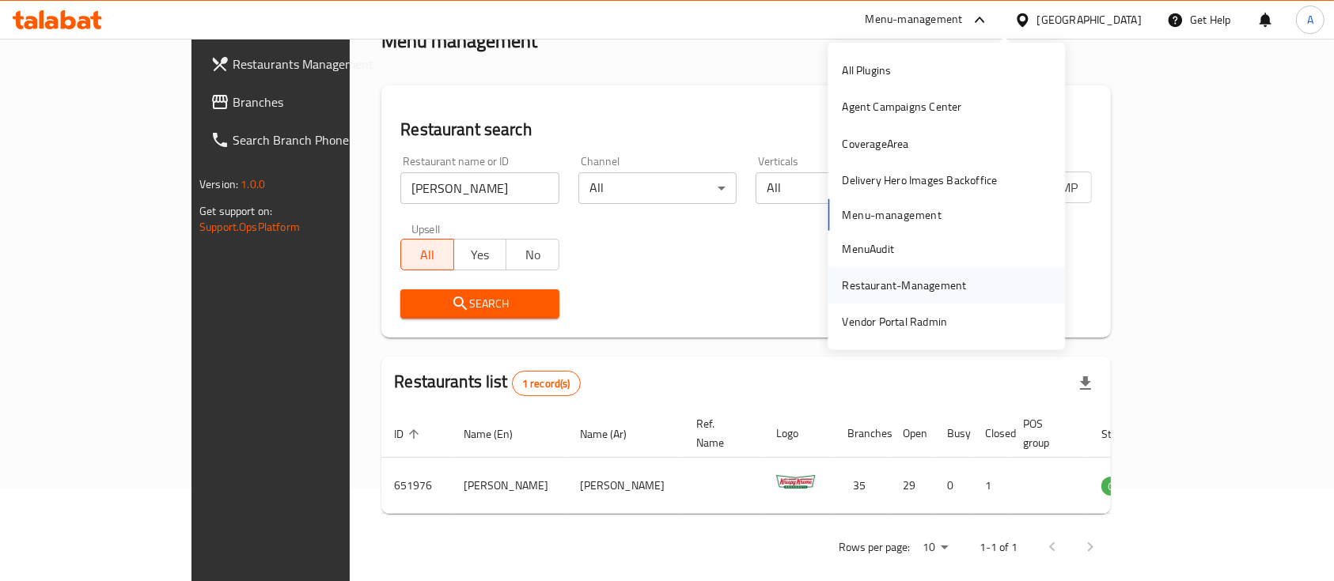
click at [935, 283] on div "Restaurant-Management" at bounding box center [904, 285] width 124 height 17
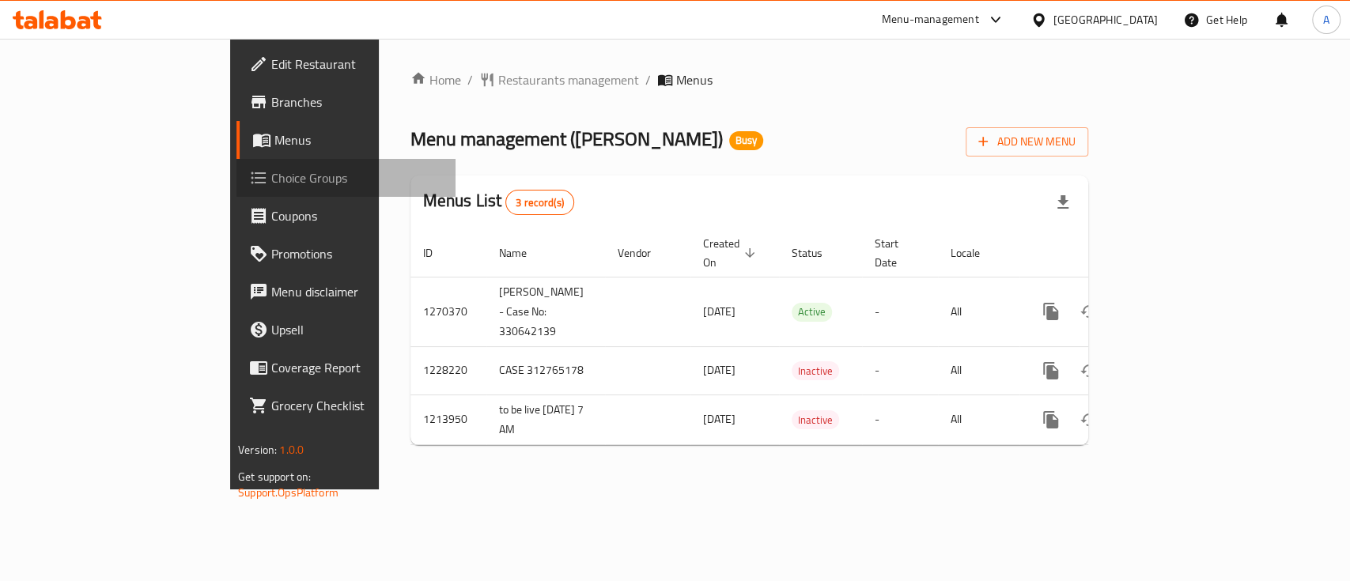
click at [271, 180] on span "Choice Groups" at bounding box center [357, 177] width 172 height 19
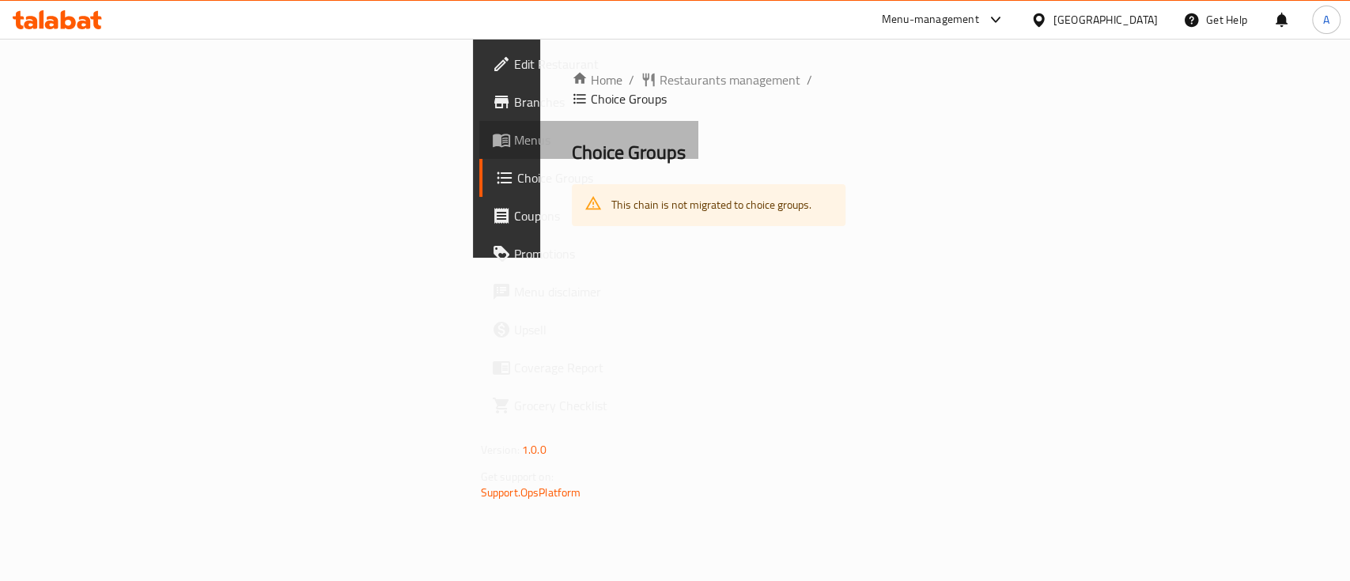
click at [514, 146] on span "Menus" at bounding box center [600, 140] width 172 height 19
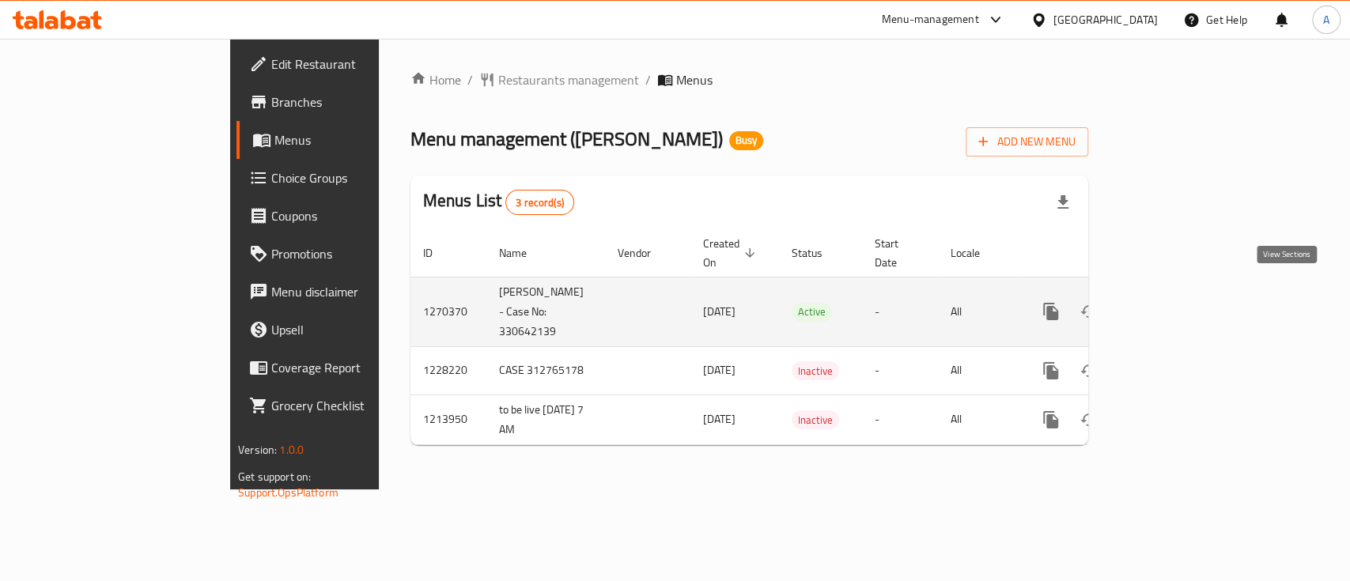
click at [1184, 301] on link "enhanced table" at bounding box center [1165, 312] width 38 height 38
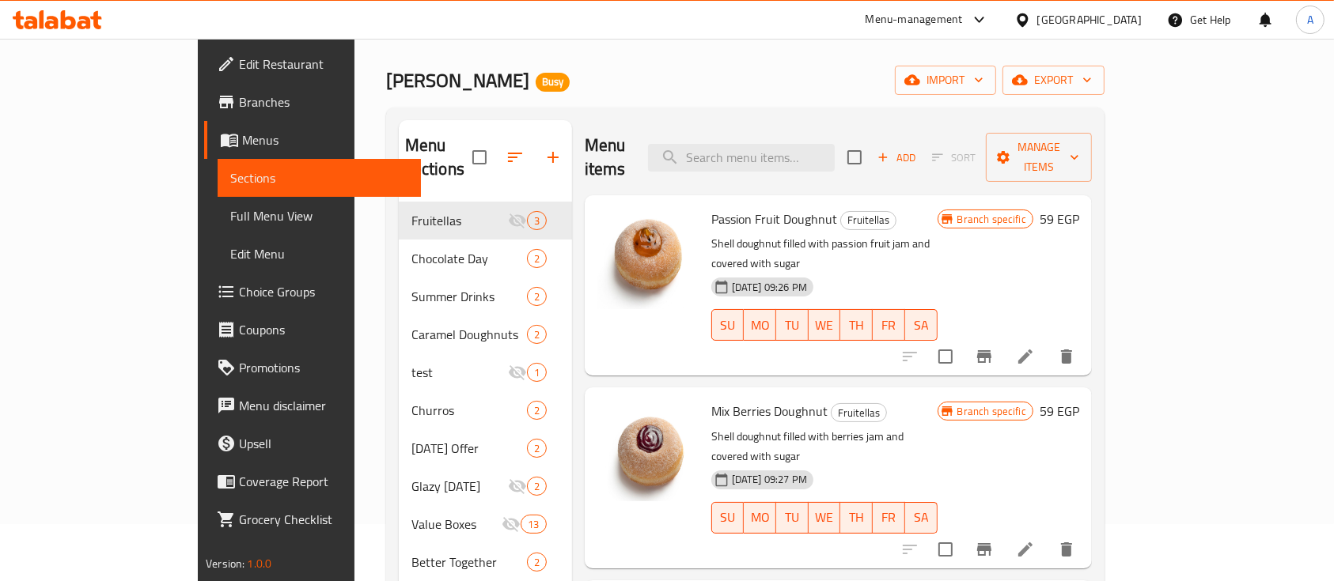
scroll to position [105, 0]
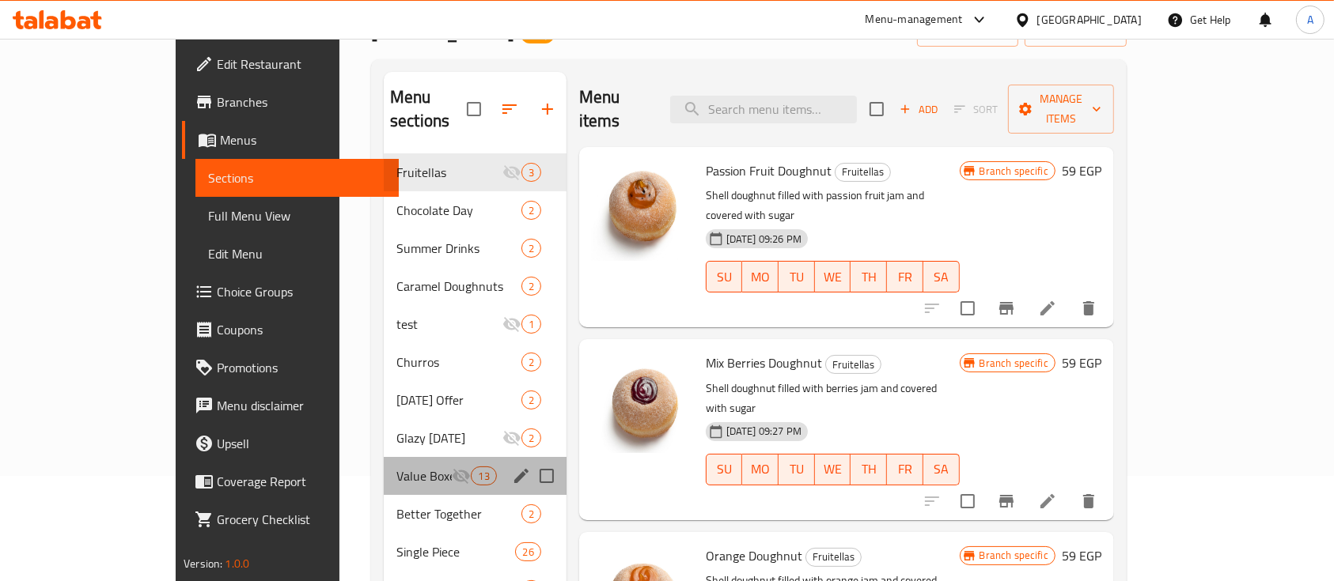
click at [384, 457] on div "Value Boxes 13" at bounding box center [475, 476] width 183 height 38
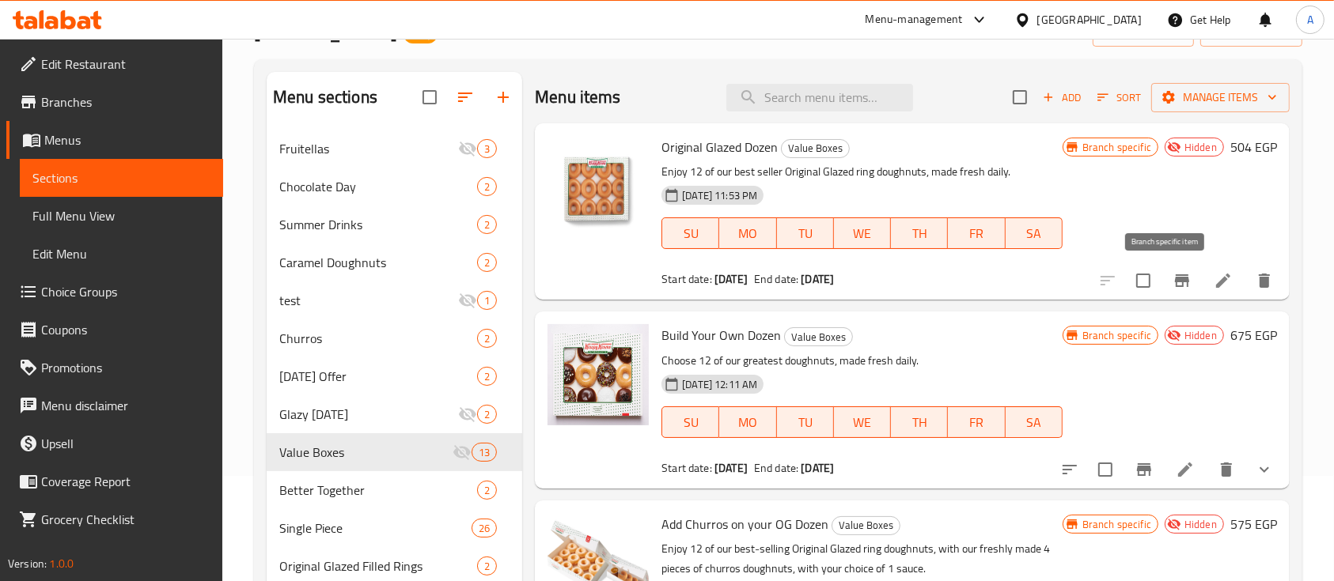
click at [1175, 277] on icon "Branch-specific-item" at bounding box center [1182, 280] width 14 height 13
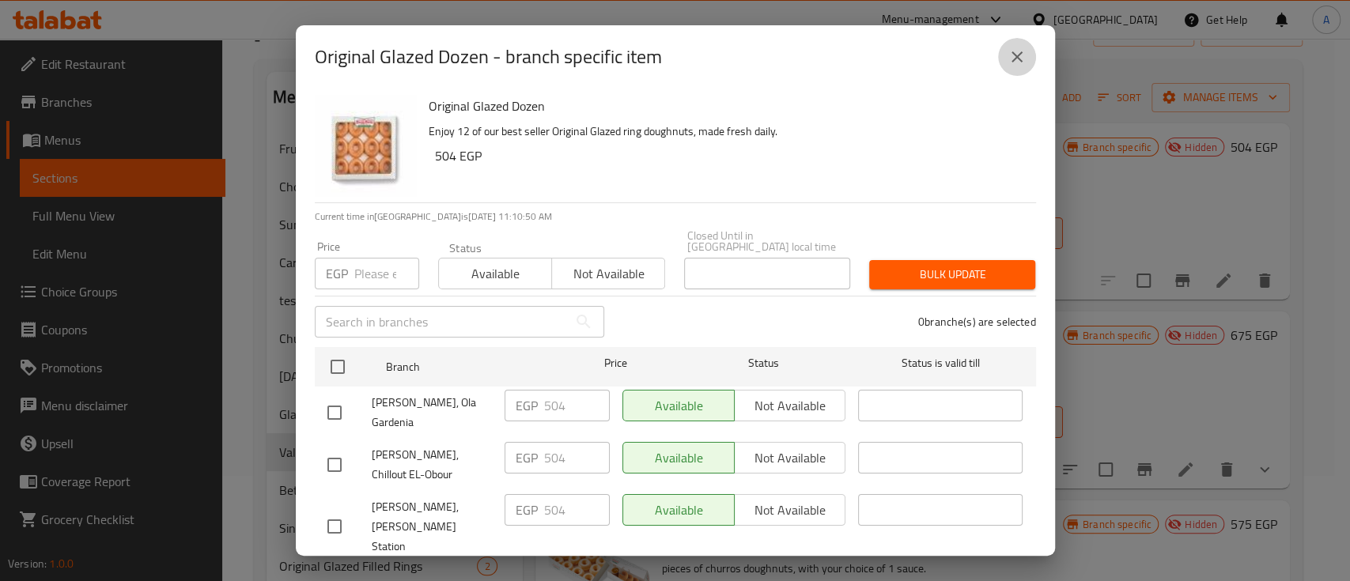
click at [1004, 53] on button "close" at bounding box center [1017, 57] width 38 height 38
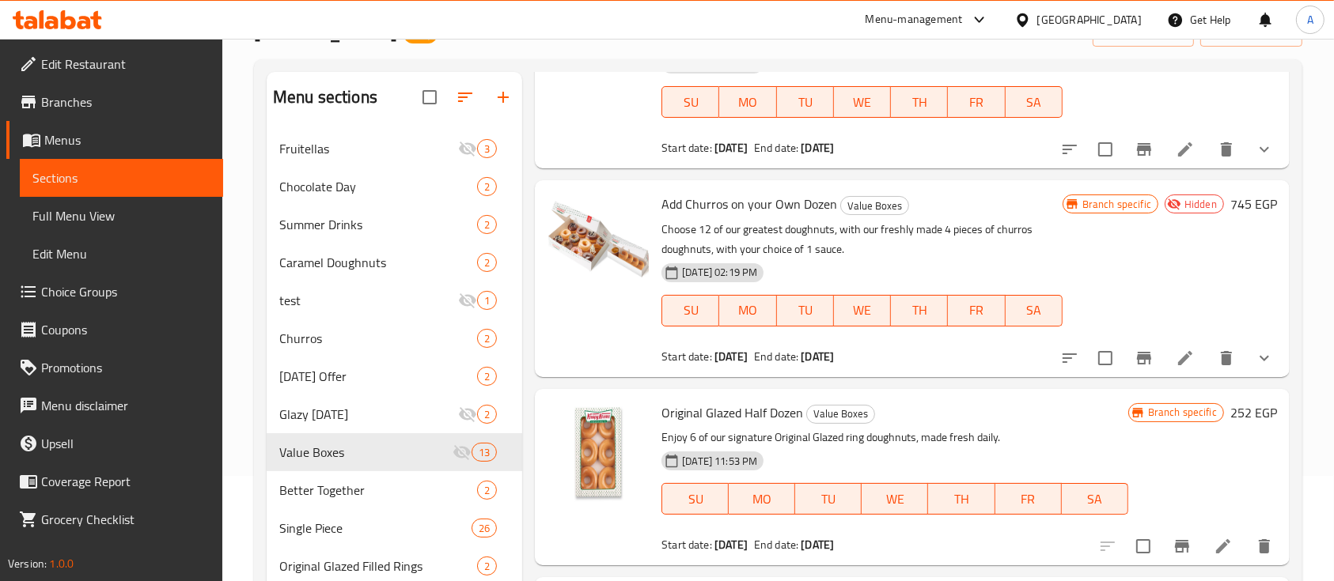
scroll to position [633, 0]
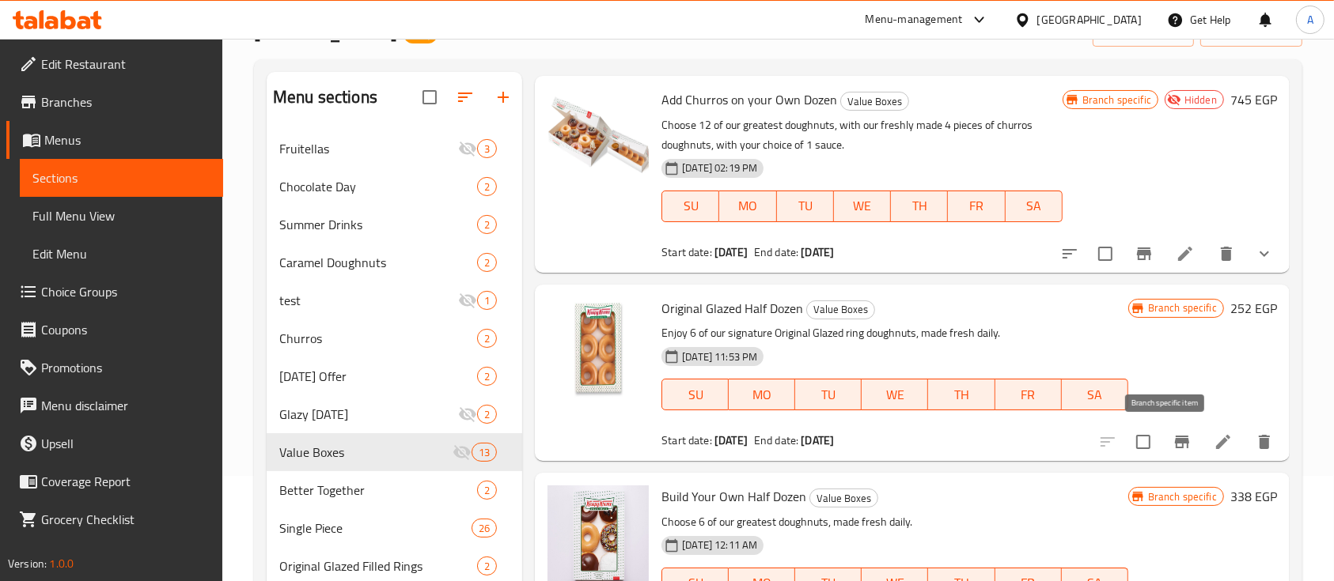
click at [1163, 430] on button "Branch-specific-item" at bounding box center [1182, 442] width 38 height 38
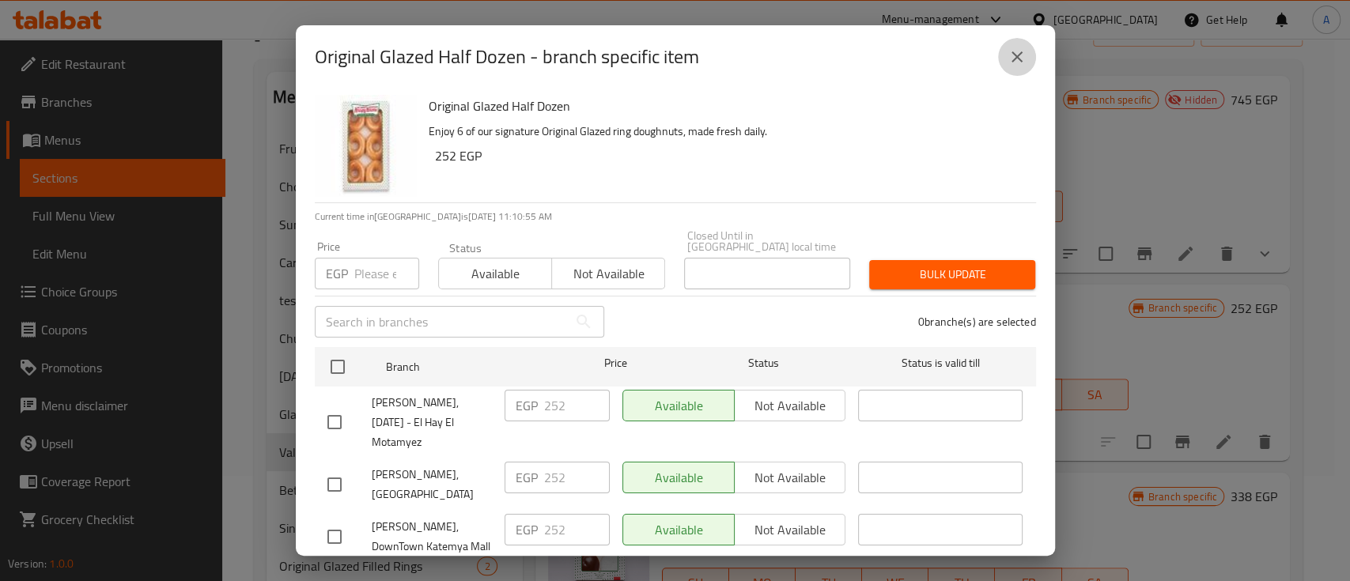
click at [1022, 51] on icon "close" at bounding box center [1017, 56] width 19 height 19
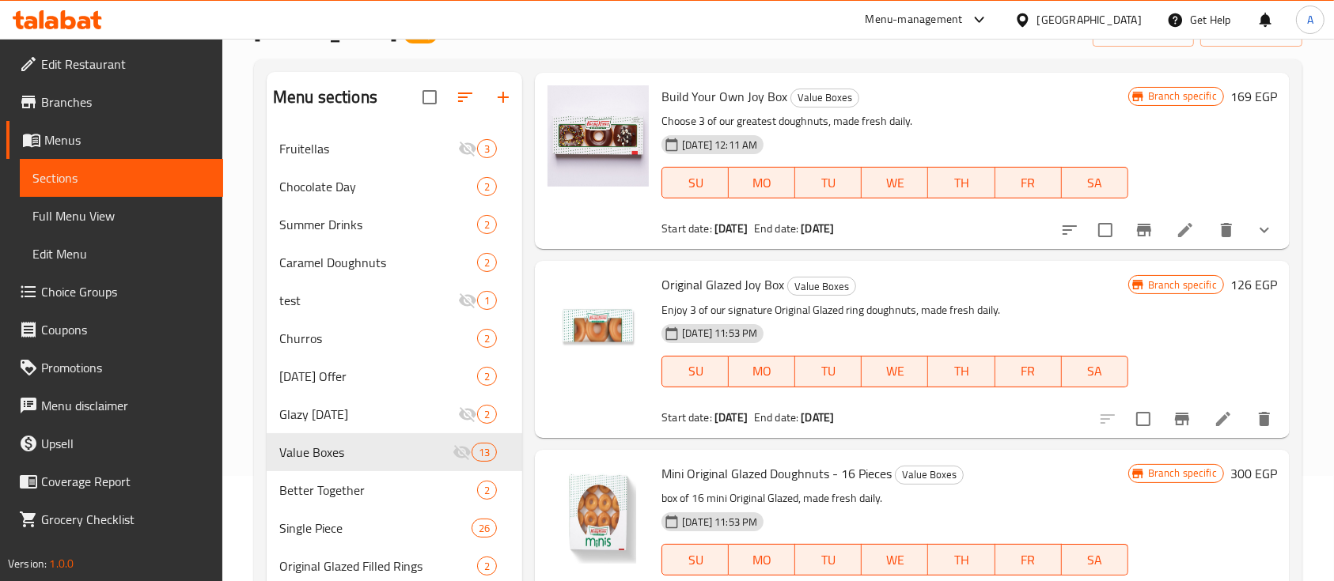
scroll to position [1265, 0]
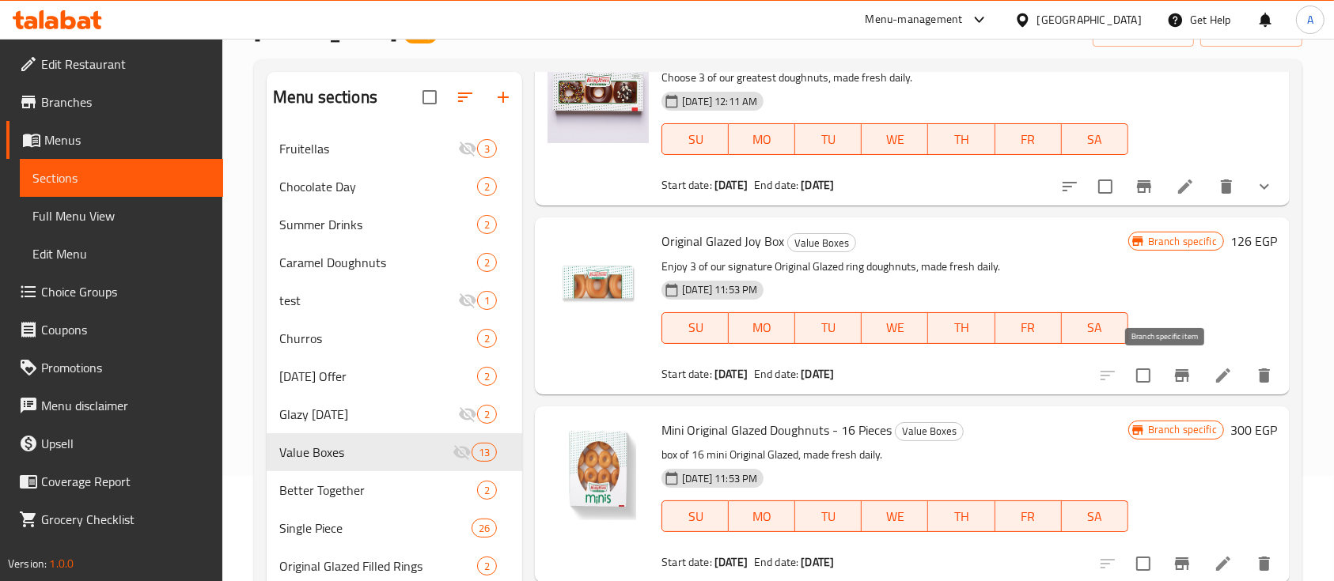
click at [1178, 366] on button "Branch-specific-item" at bounding box center [1182, 376] width 38 height 38
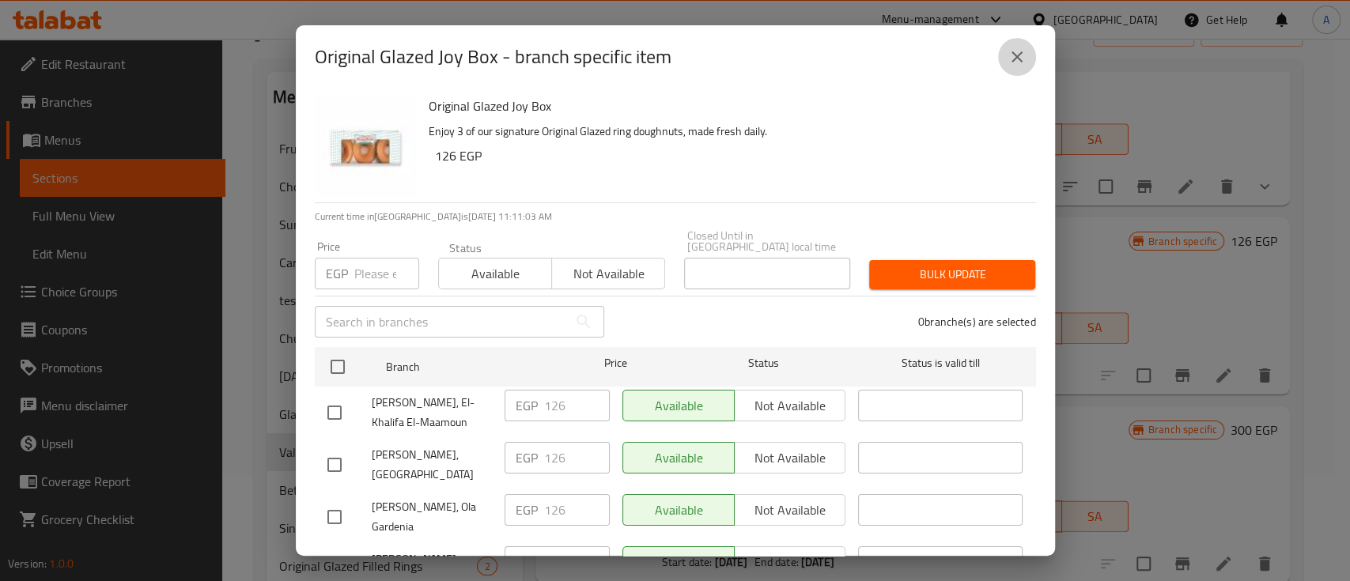
click at [1013, 45] on button "close" at bounding box center [1017, 57] width 38 height 38
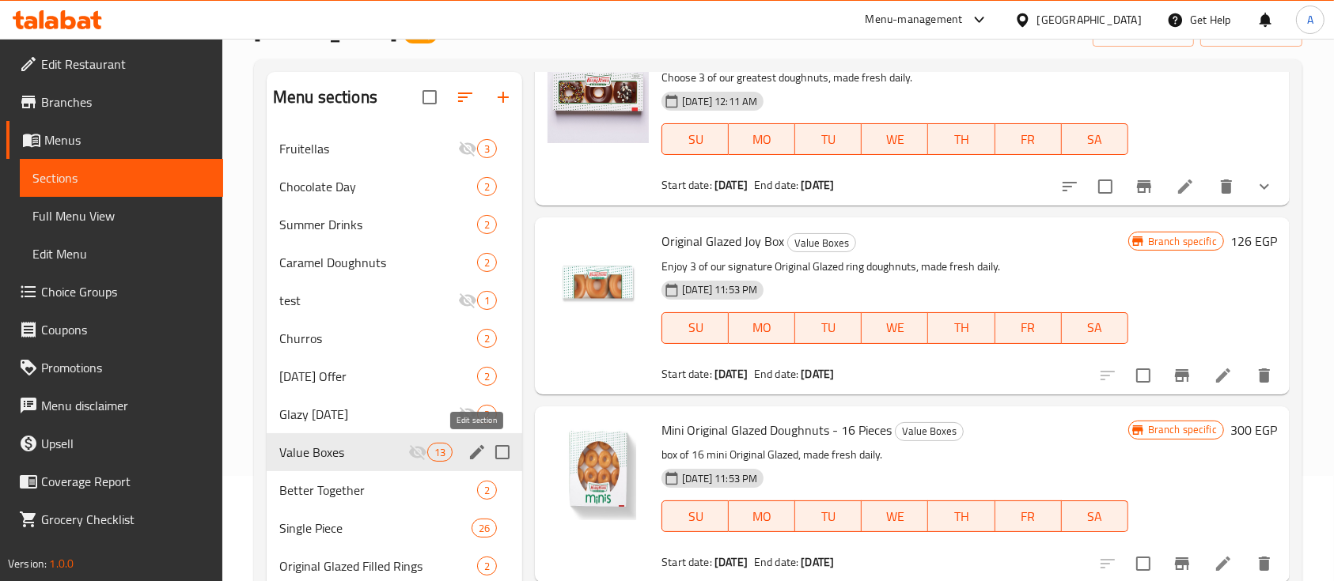
click at [471, 446] on icon "edit" at bounding box center [476, 452] width 19 height 19
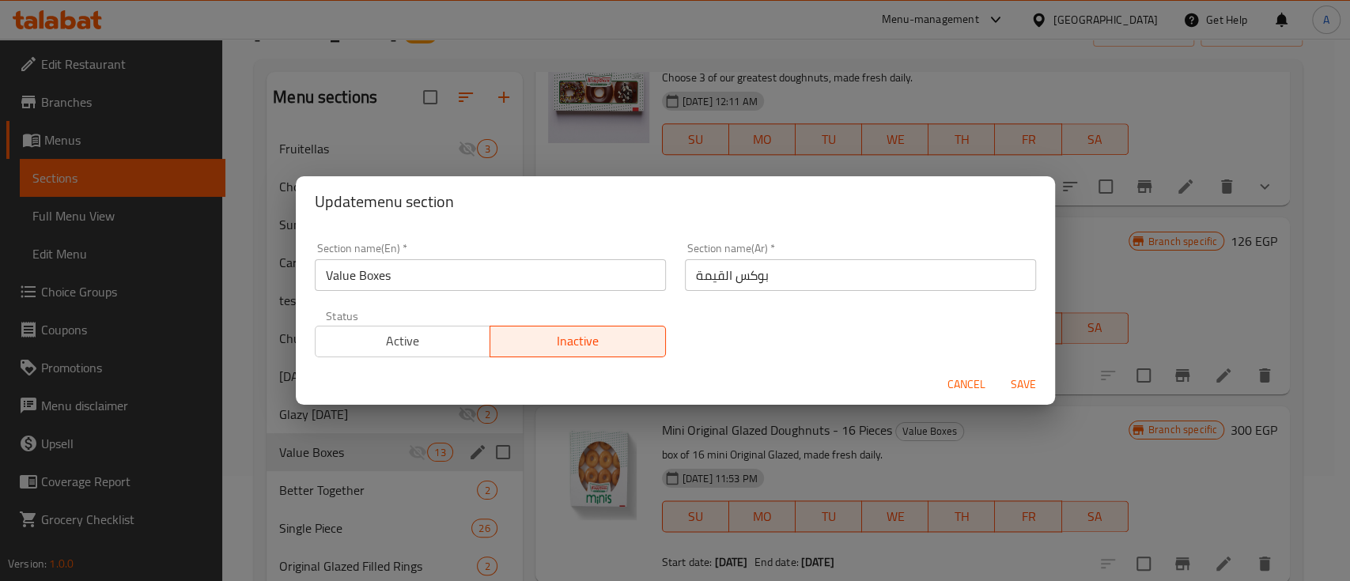
click at [399, 351] on span "Active" at bounding box center [403, 341] width 163 height 23
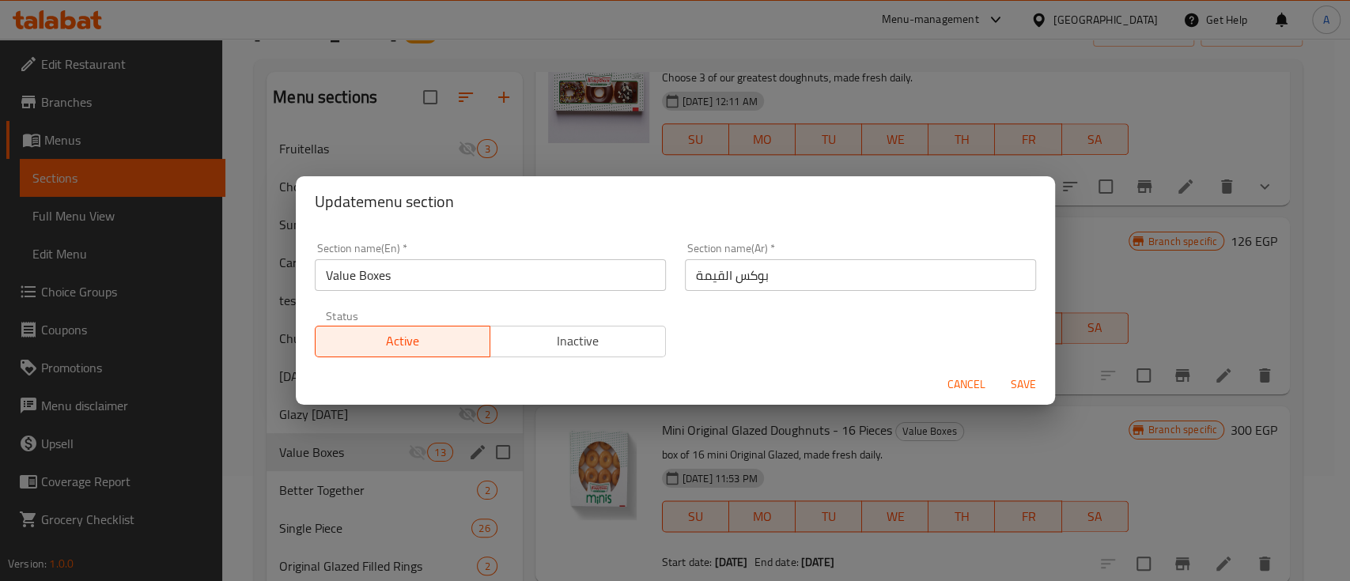
click at [1019, 395] on button "Save" at bounding box center [1023, 384] width 51 height 29
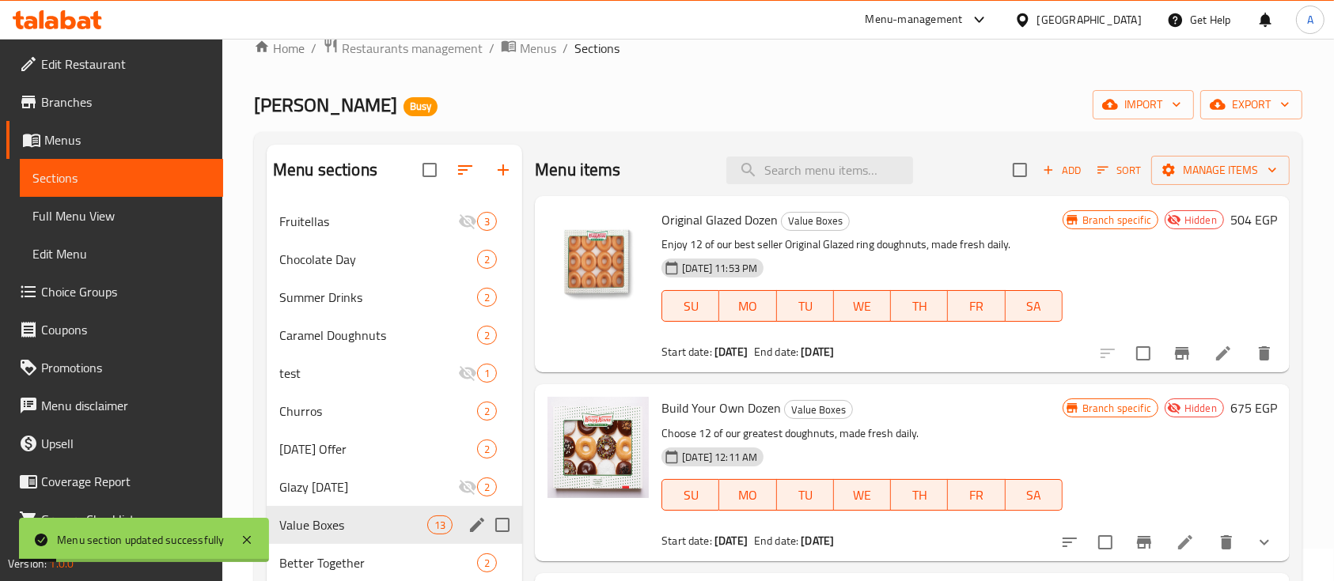
scroll to position [0, 0]
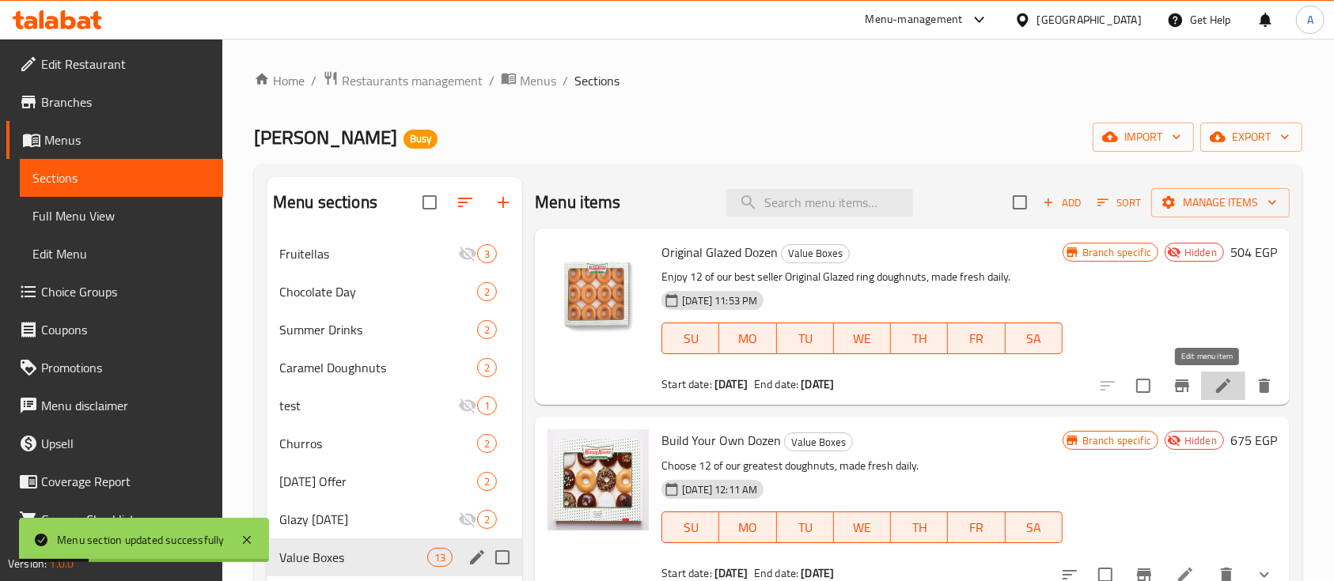
click at [1216, 391] on icon at bounding box center [1223, 386] width 14 height 14
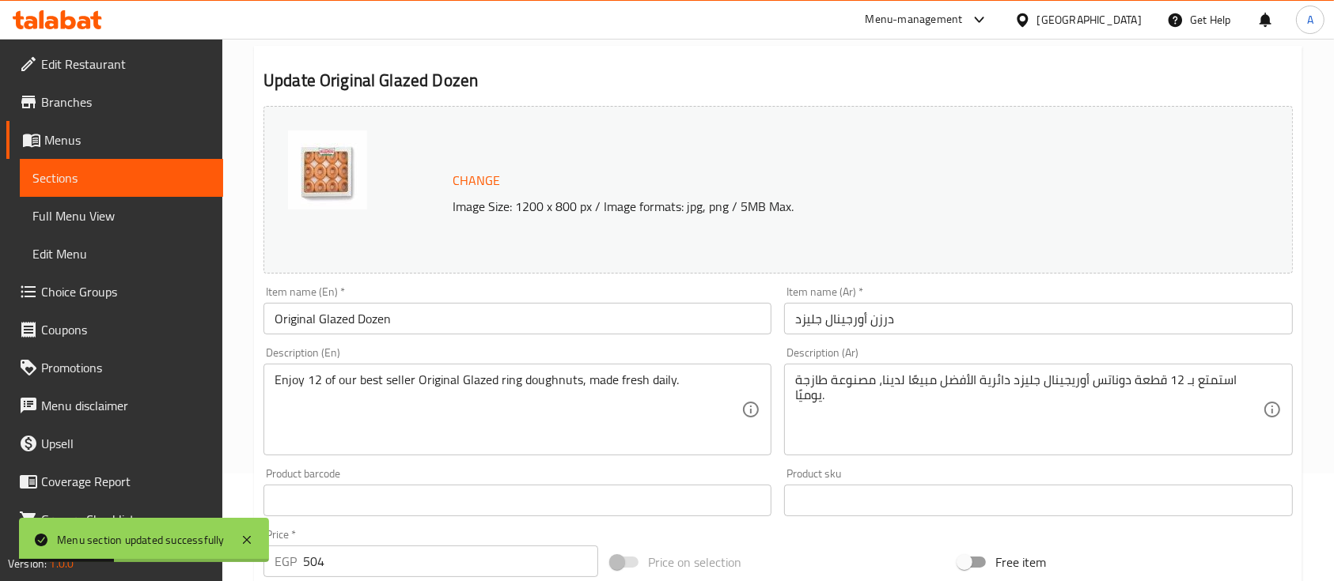
scroll to position [422, 0]
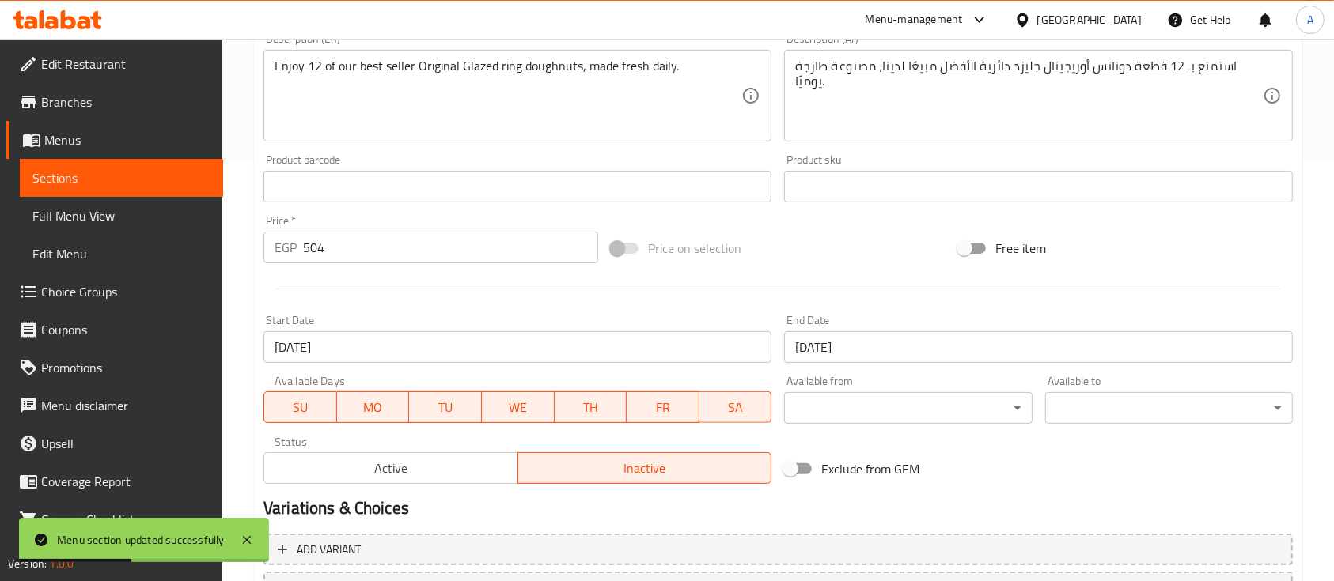
click at [460, 471] on span "Active" at bounding box center [390, 468] width 241 height 23
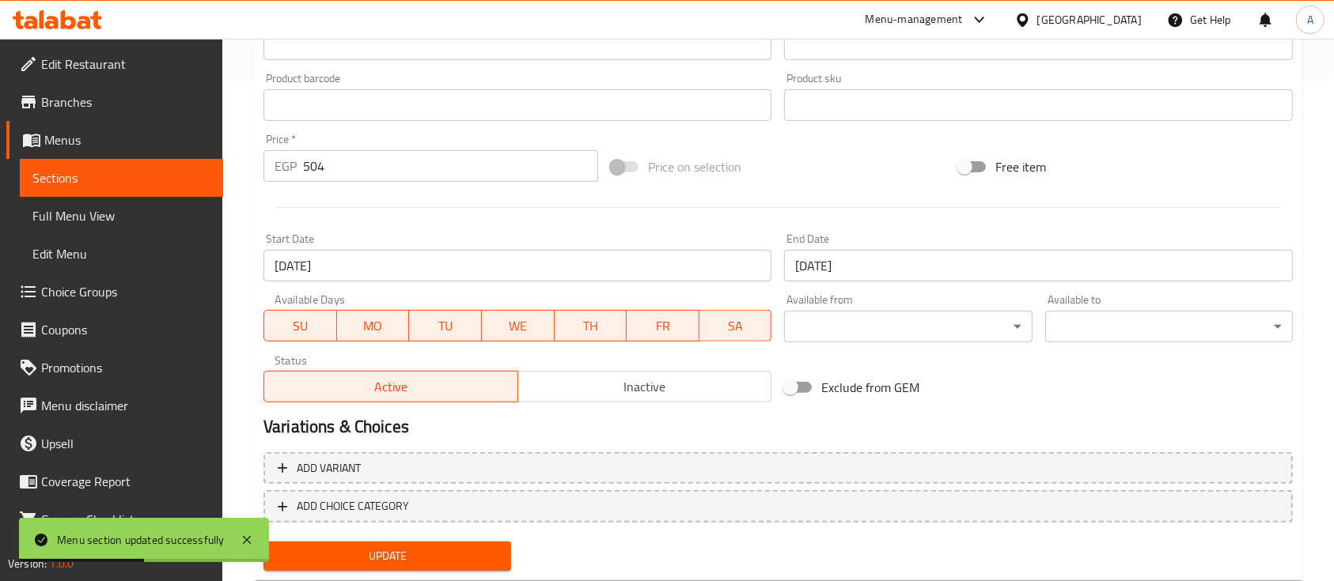
scroll to position [546, 0]
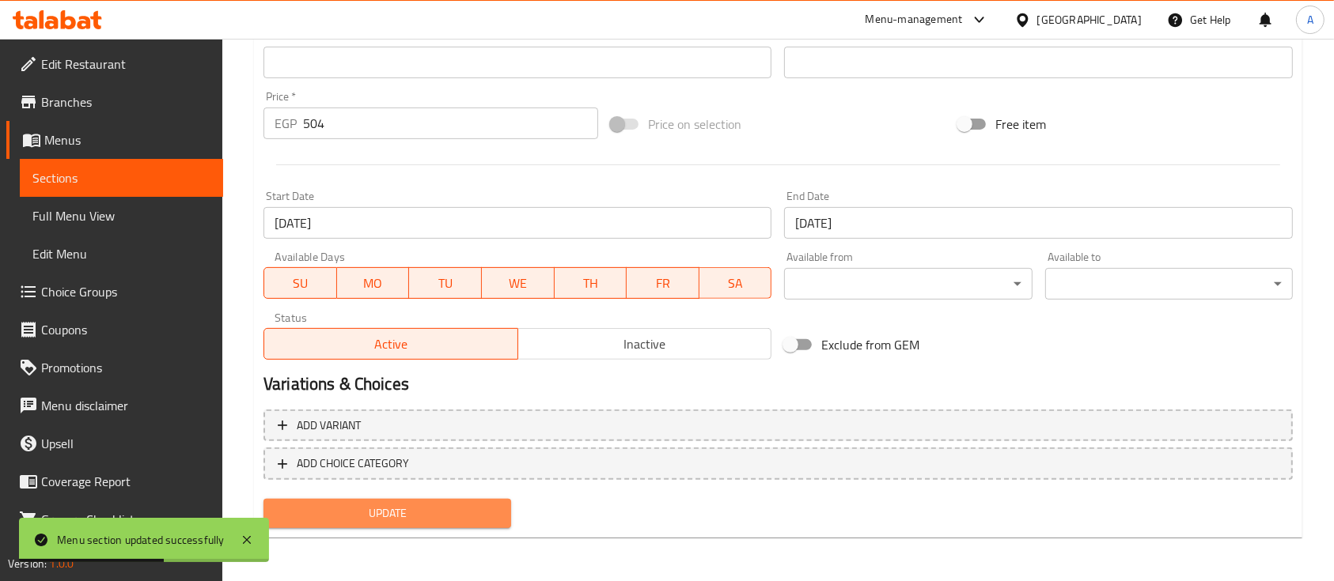
click at [403, 508] on span "Update" at bounding box center [387, 514] width 222 height 20
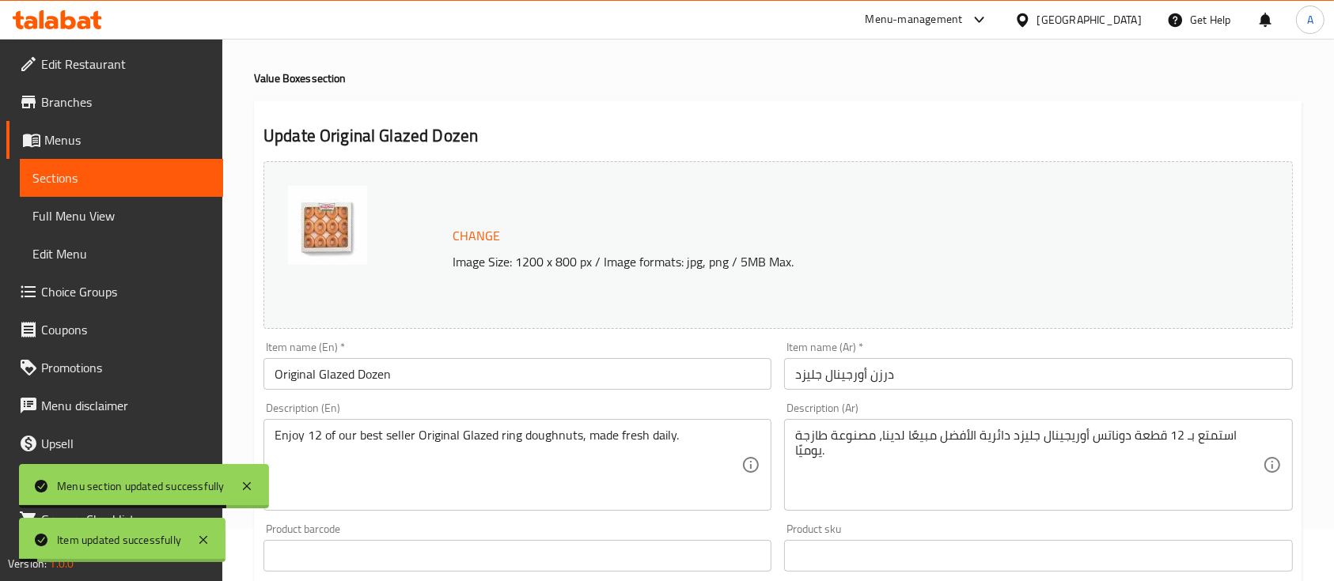
scroll to position [0, 0]
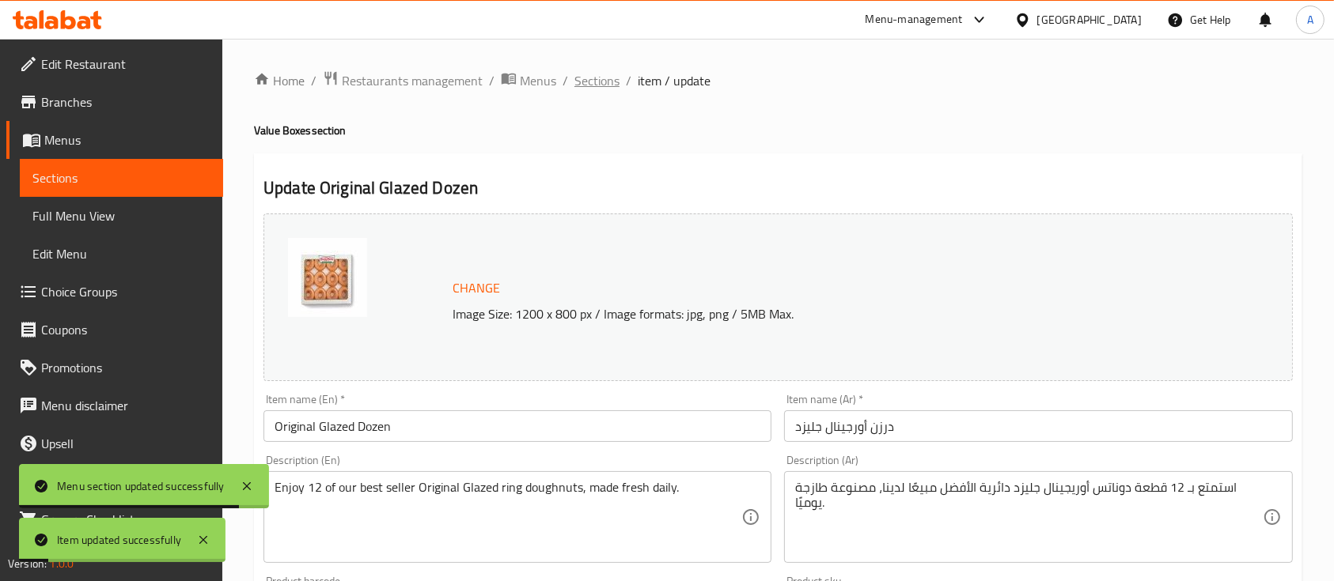
click at [600, 84] on span "Sections" at bounding box center [596, 80] width 45 height 19
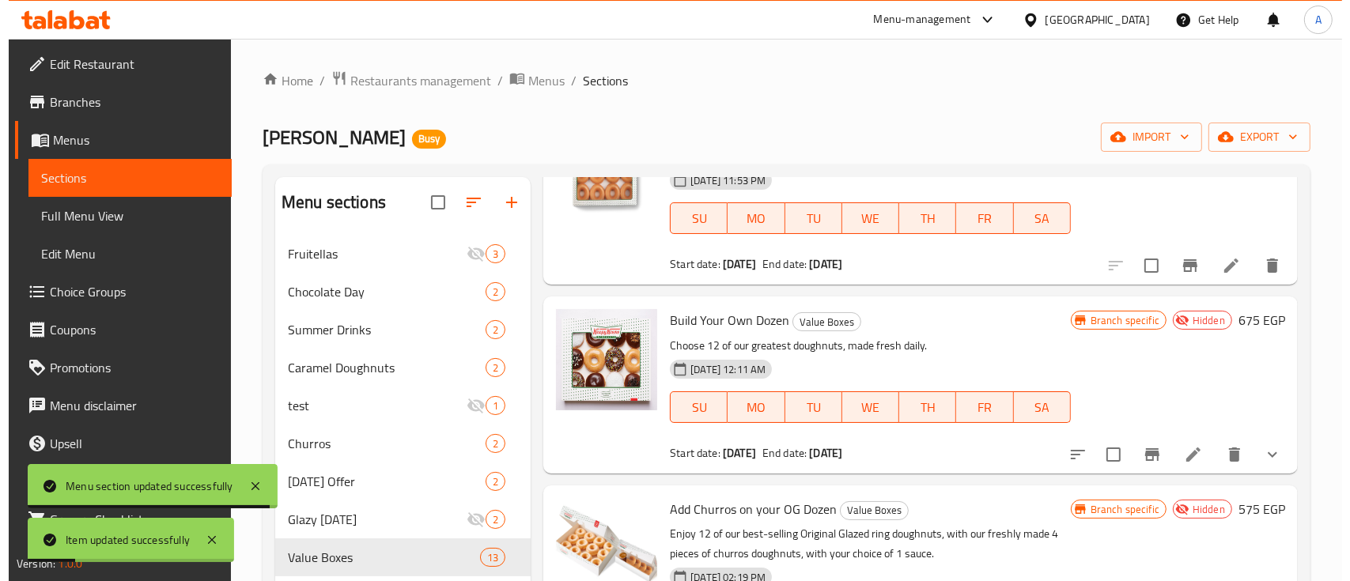
scroll to position [210, 0]
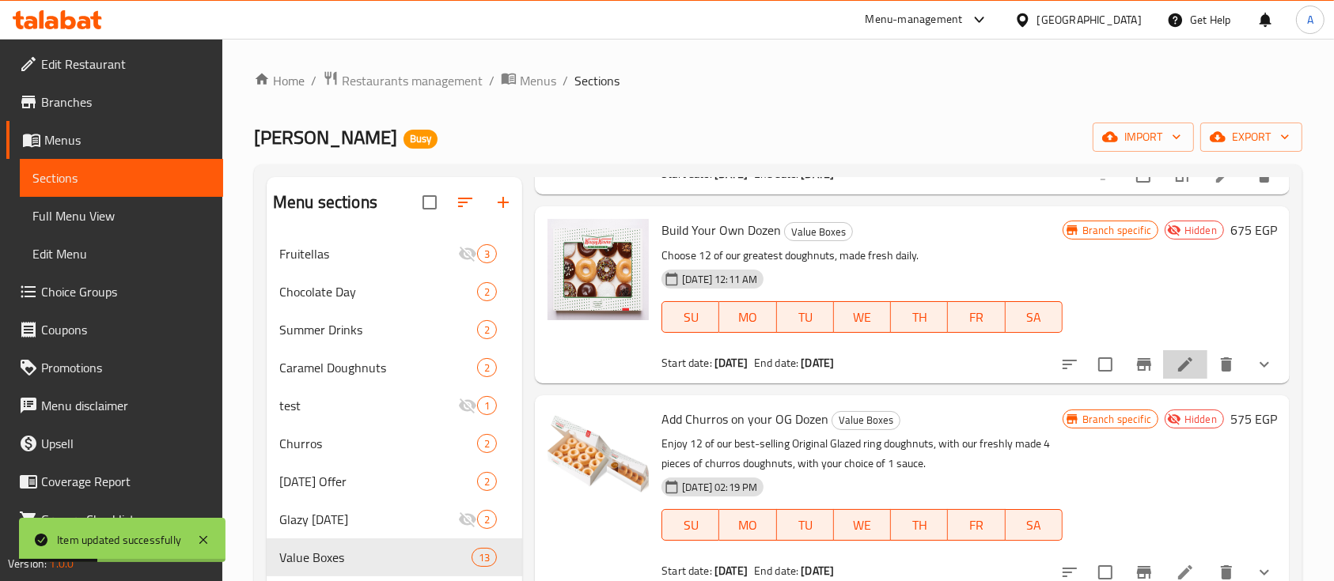
click at [1175, 363] on icon at bounding box center [1184, 364] width 19 height 19
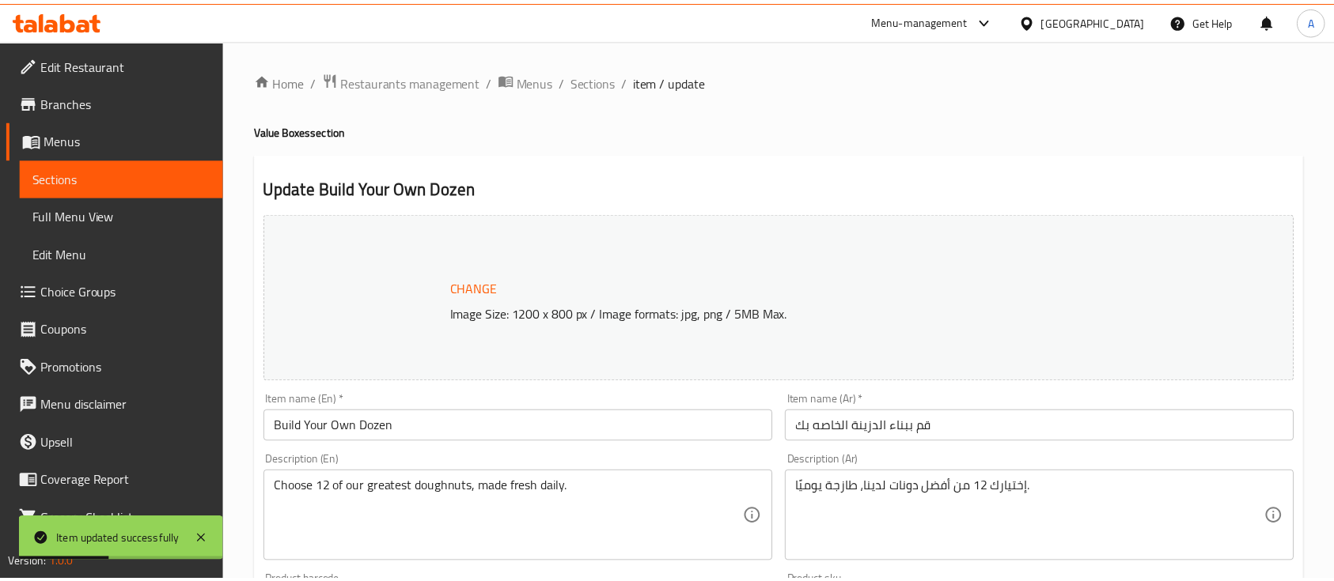
scroll to position [527, 0]
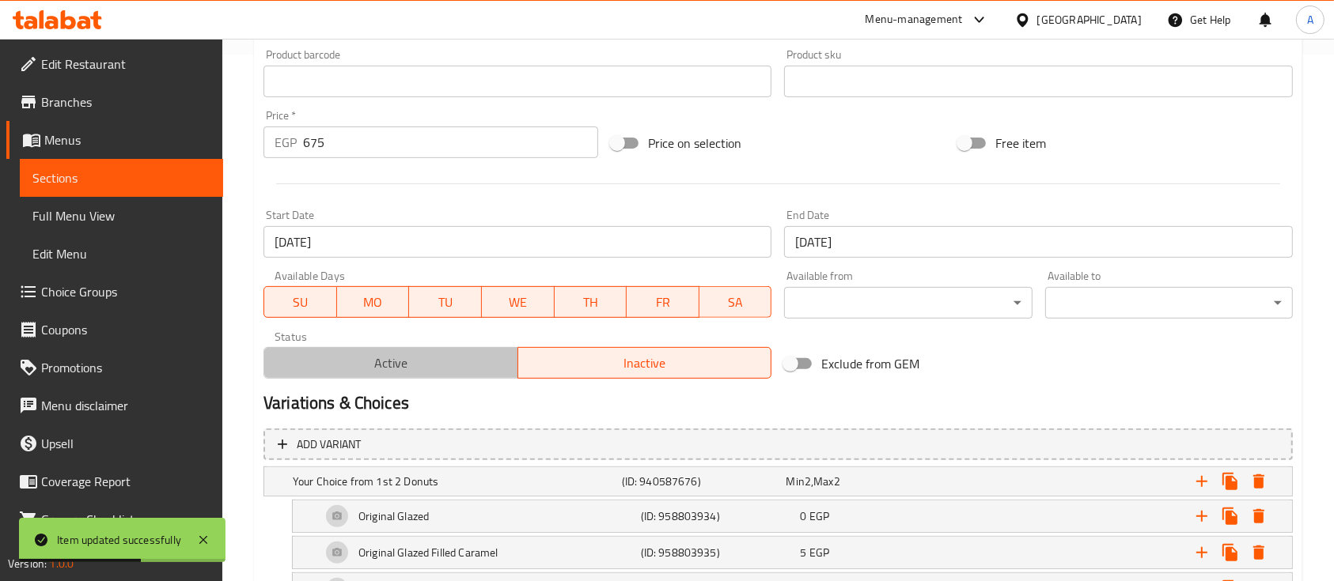
click at [376, 358] on span "Active" at bounding box center [390, 363] width 241 height 23
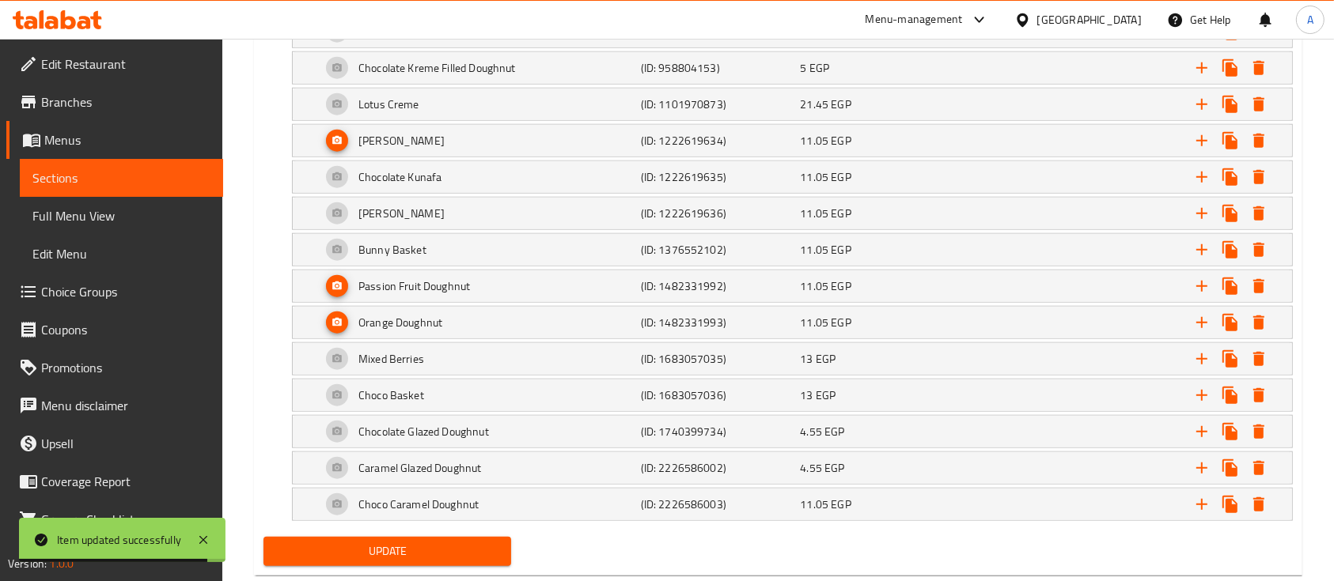
scroll to position [7657, 0]
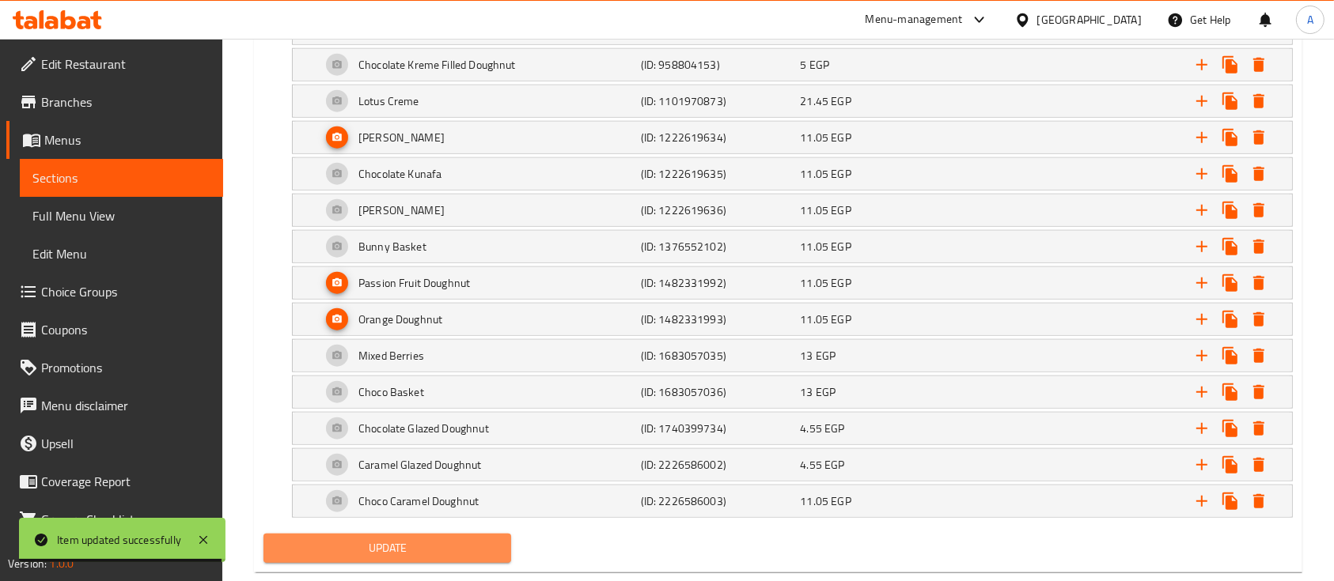
click at [370, 539] on span "Update" at bounding box center [387, 549] width 222 height 20
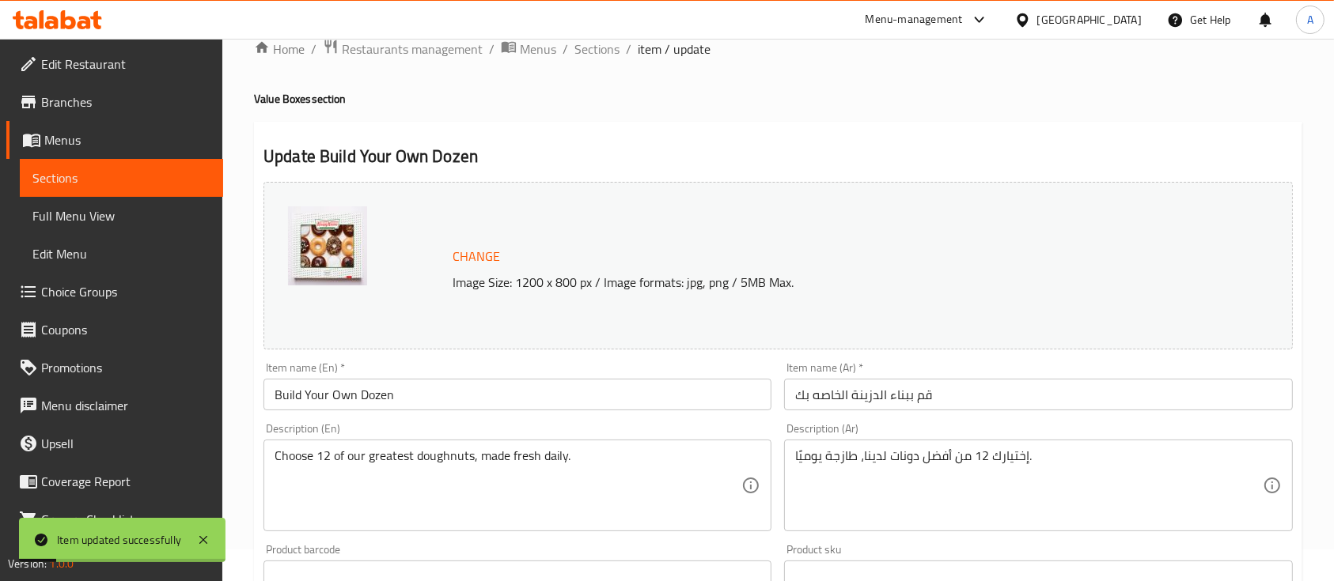
scroll to position [0, 0]
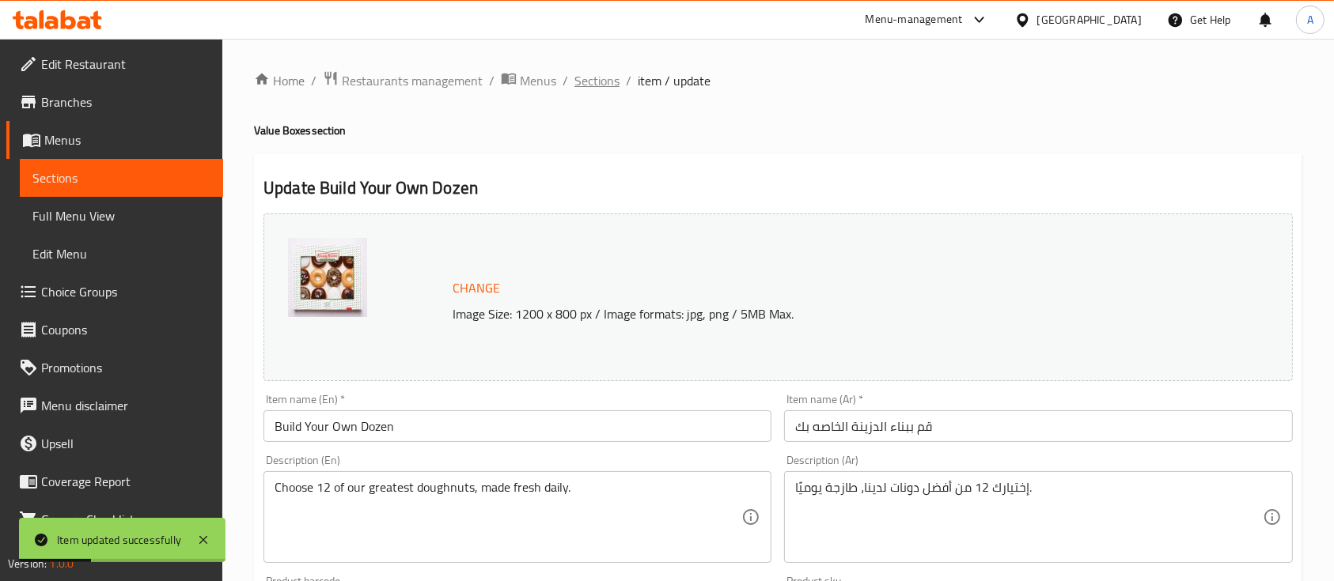
click at [595, 81] on span "Sections" at bounding box center [596, 80] width 45 height 19
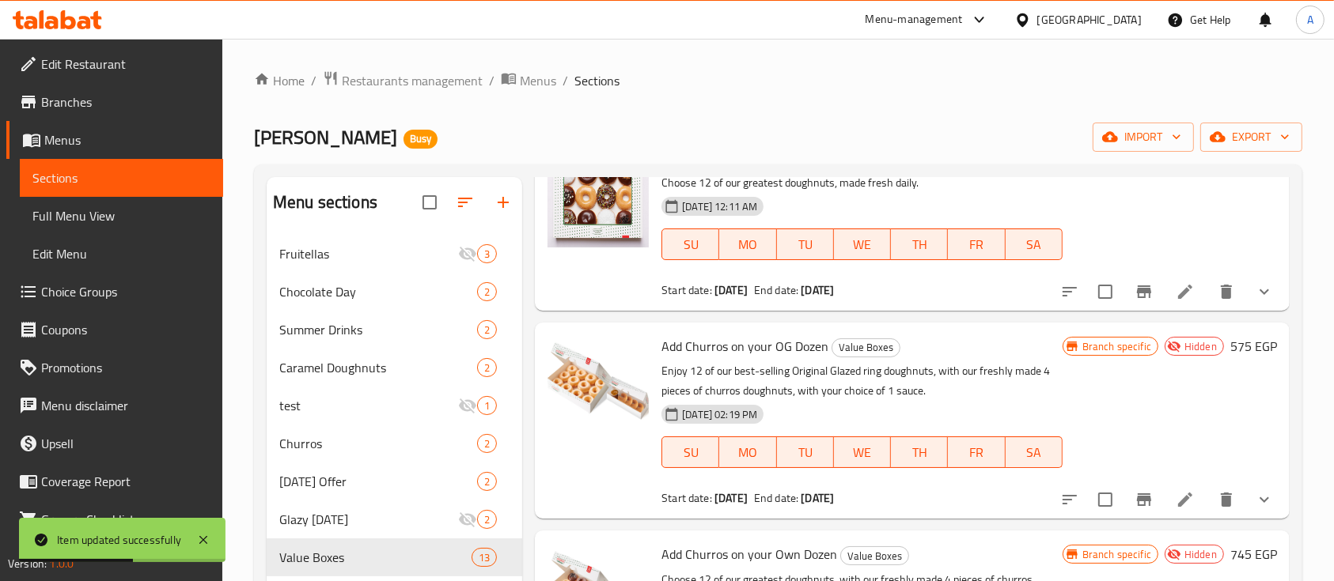
scroll to position [316, 0]
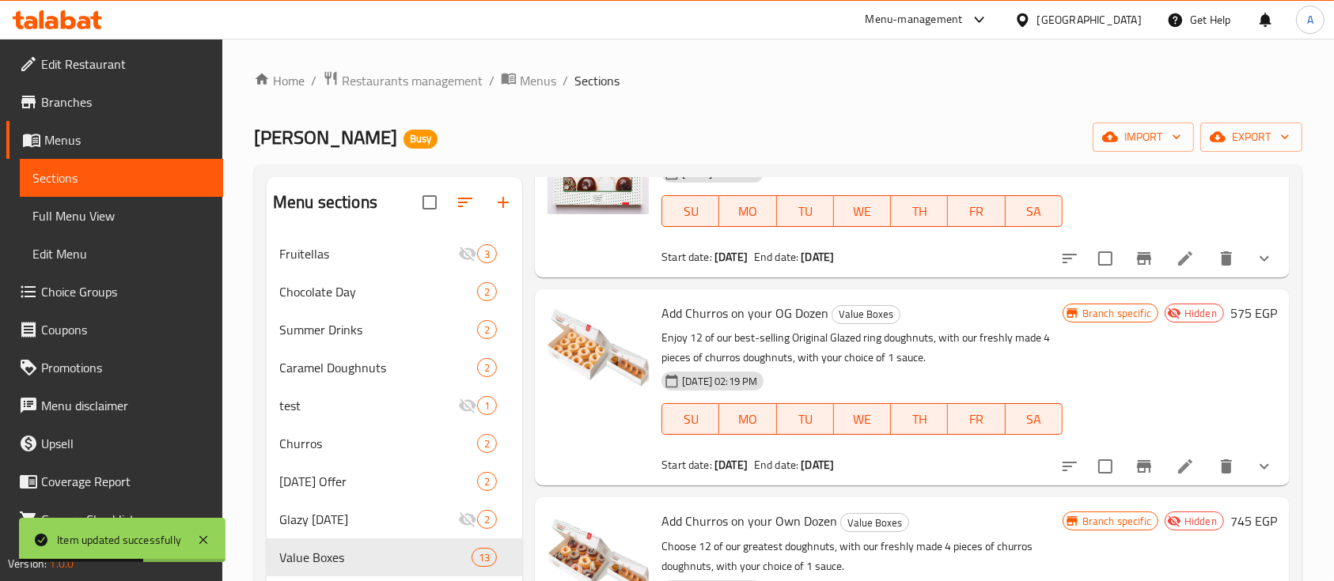
click at [1175, 476] on icon at bounding box center [1184, 466] width 19 height 19
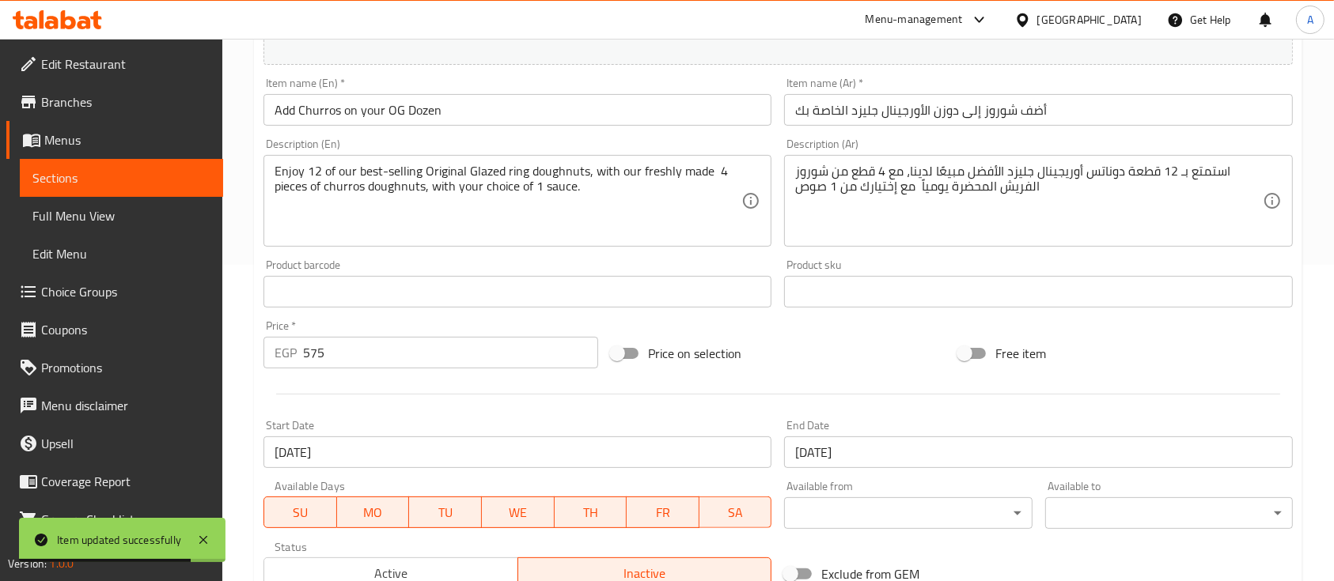
scroll to position [422, 0]
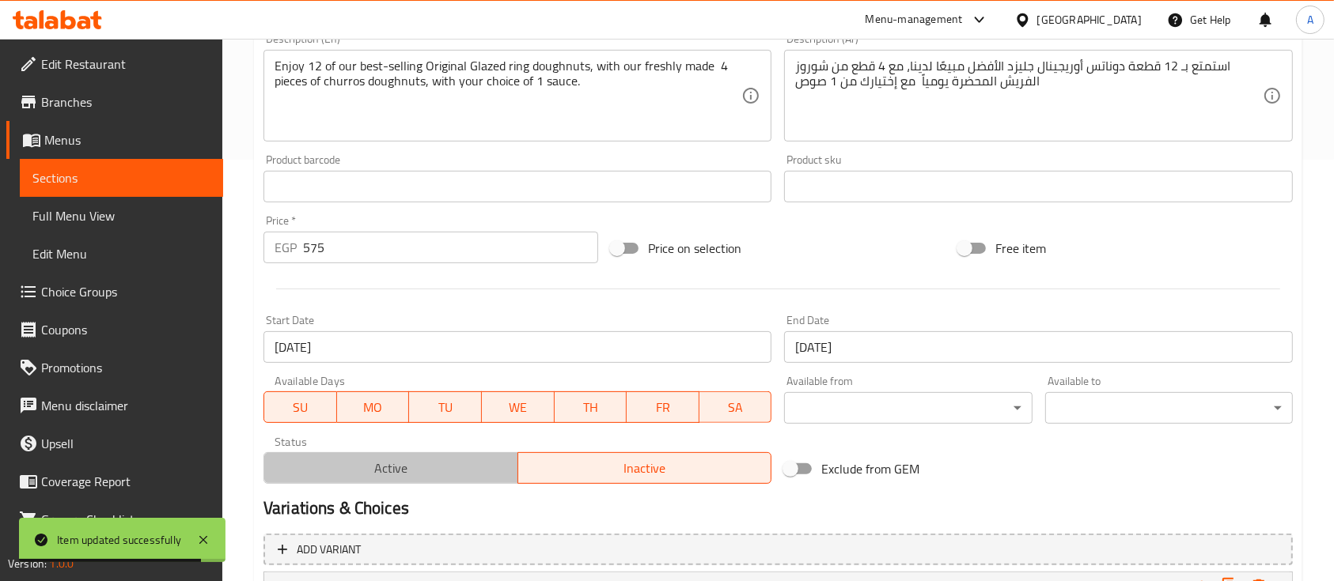
click at [362, 472] on span "Active" at bounding box center [390, 468] width 241 height 23
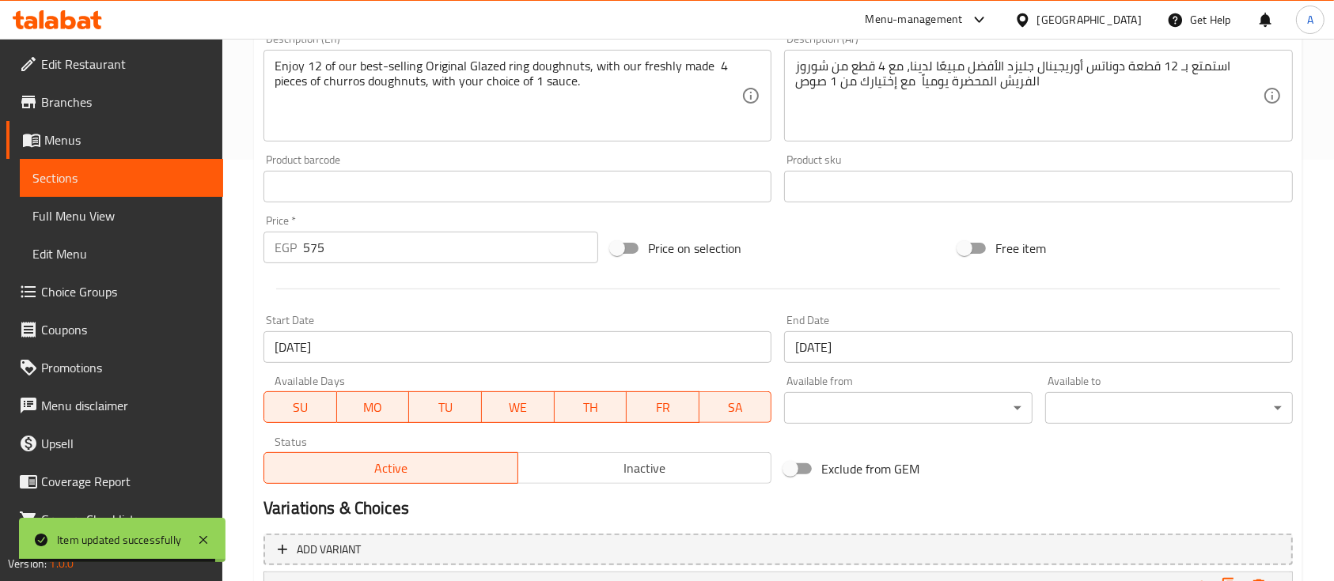
scroll to position [936, 0]
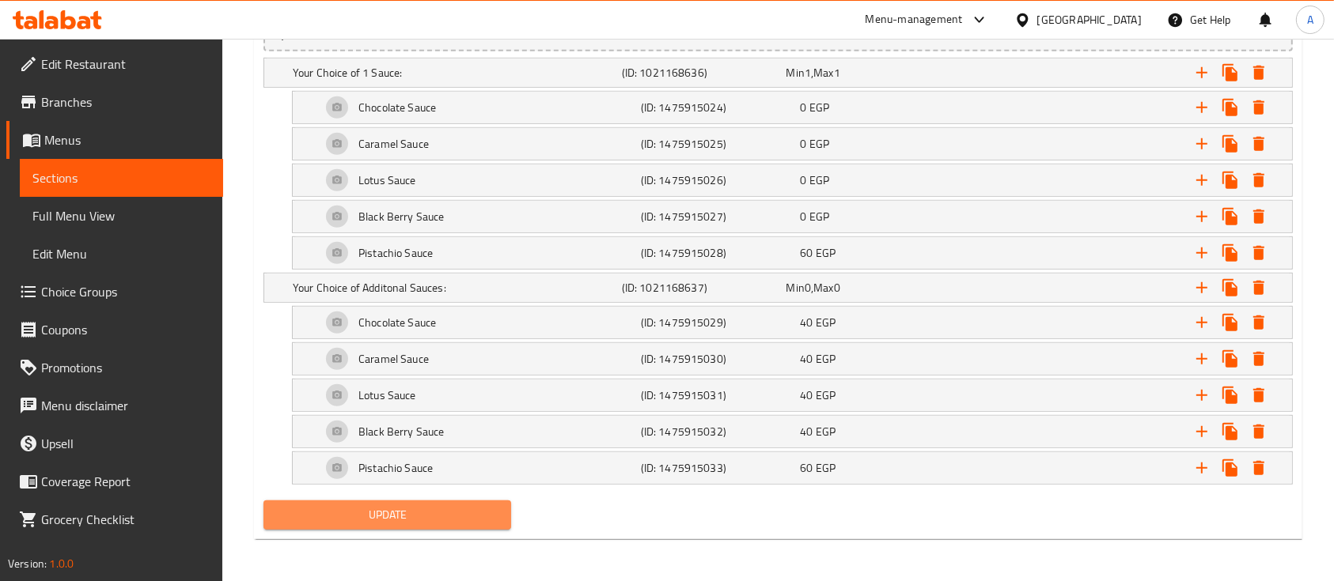
click at [463, 520] on span "Update" at bounding box center [387, 515] width 222 height 20
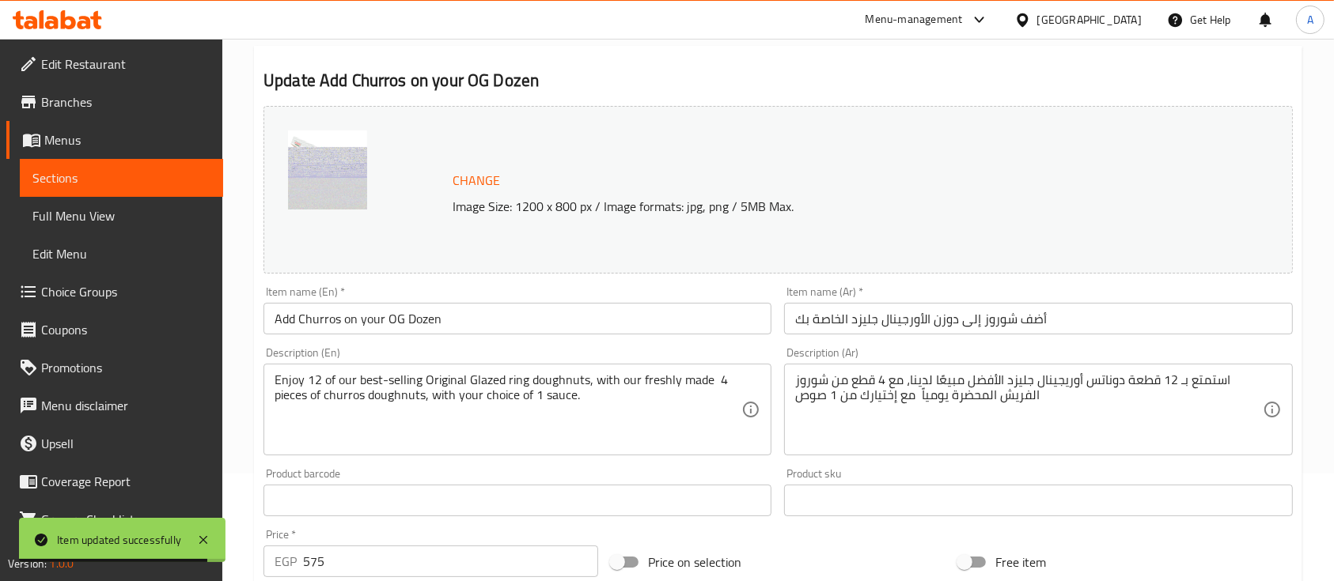
scroll to position [0, 0]
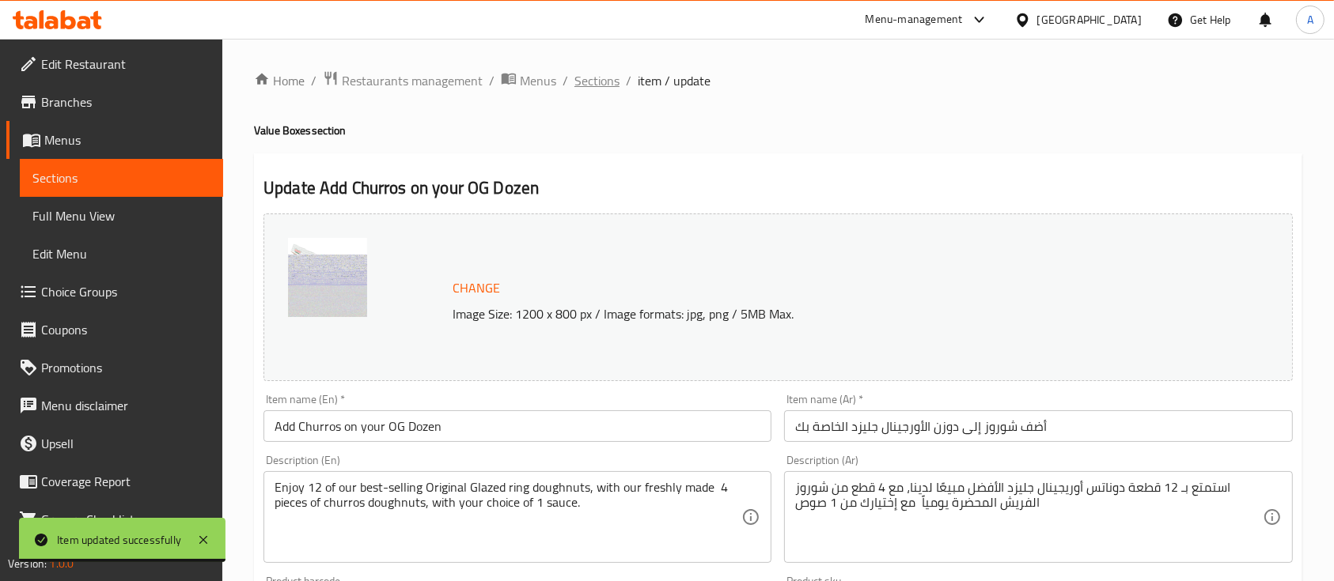
click at [588, 85] on span "Sections" at bounding box center [596, 80] width 45 height 19
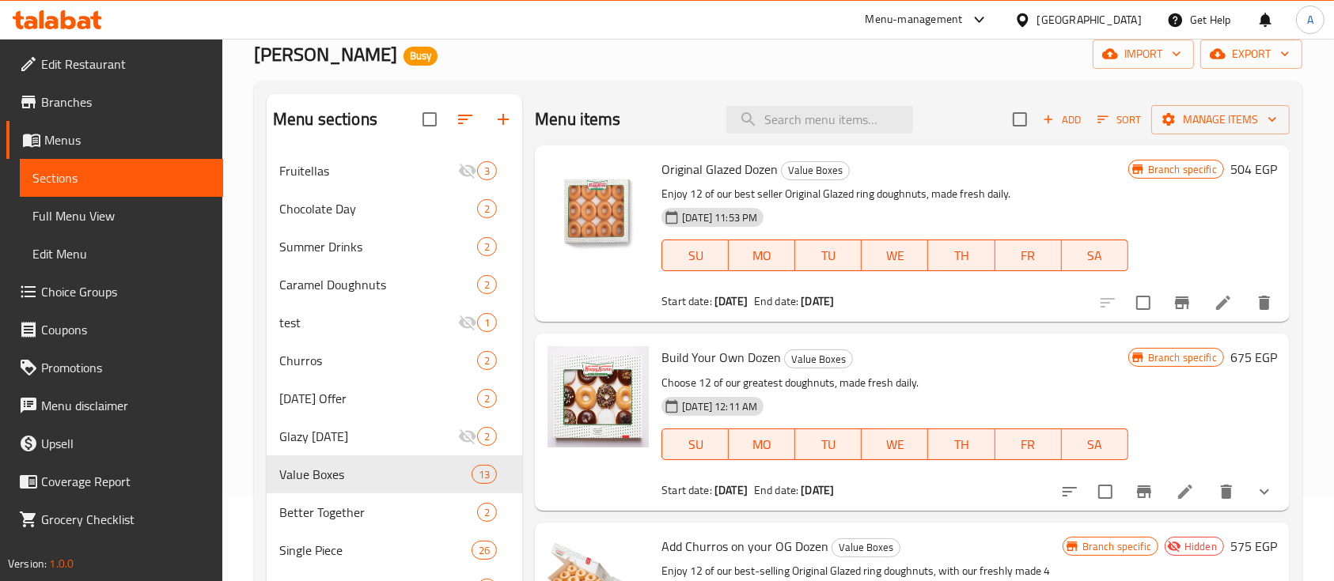
scroll to position [210, 0]
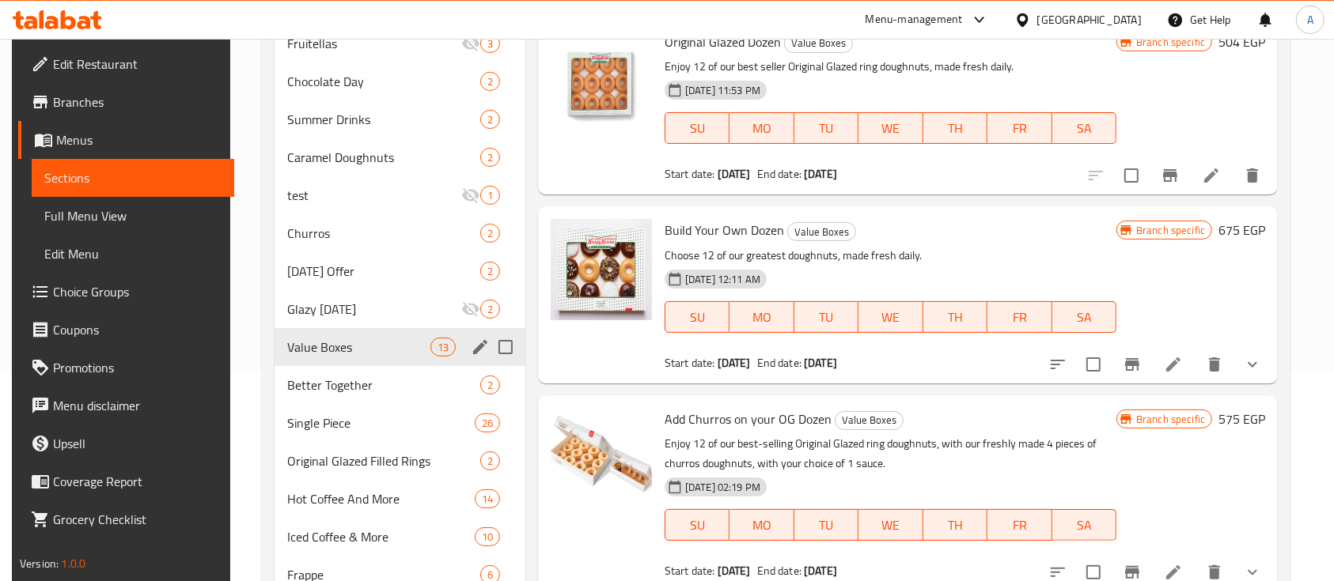
click at [320, 354] on span "Value Boxes" at bounding box center [358, 347] width 143 height 19
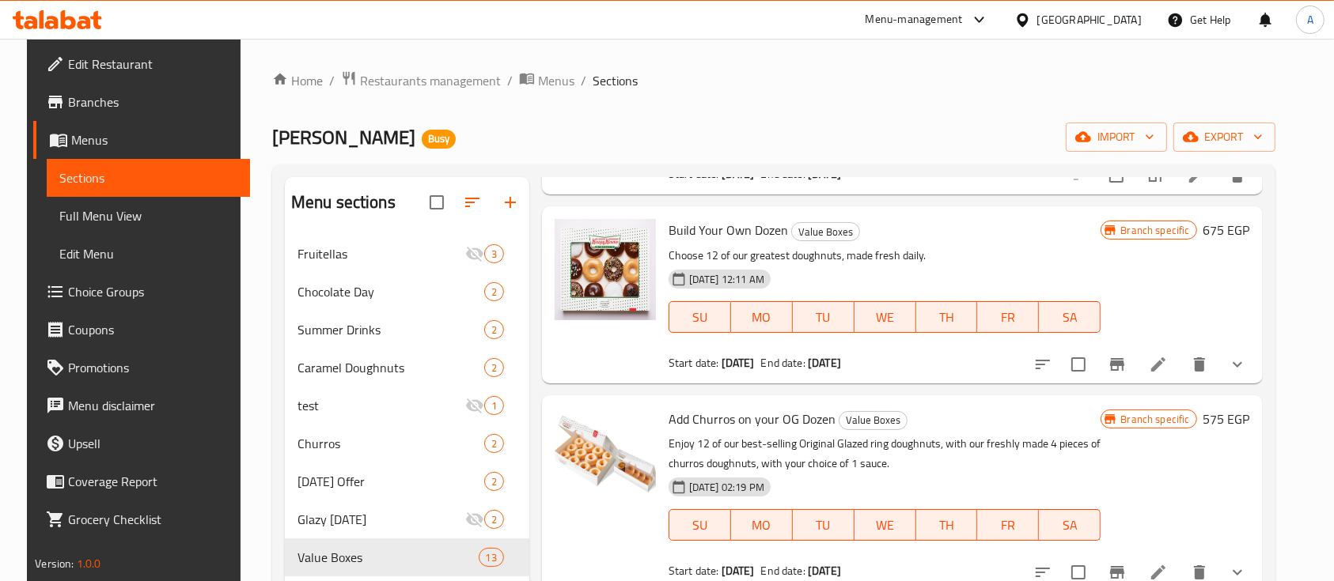
click at [1254, 380] on button "show more" at bounding box center [1237, 365] width 38 height 38
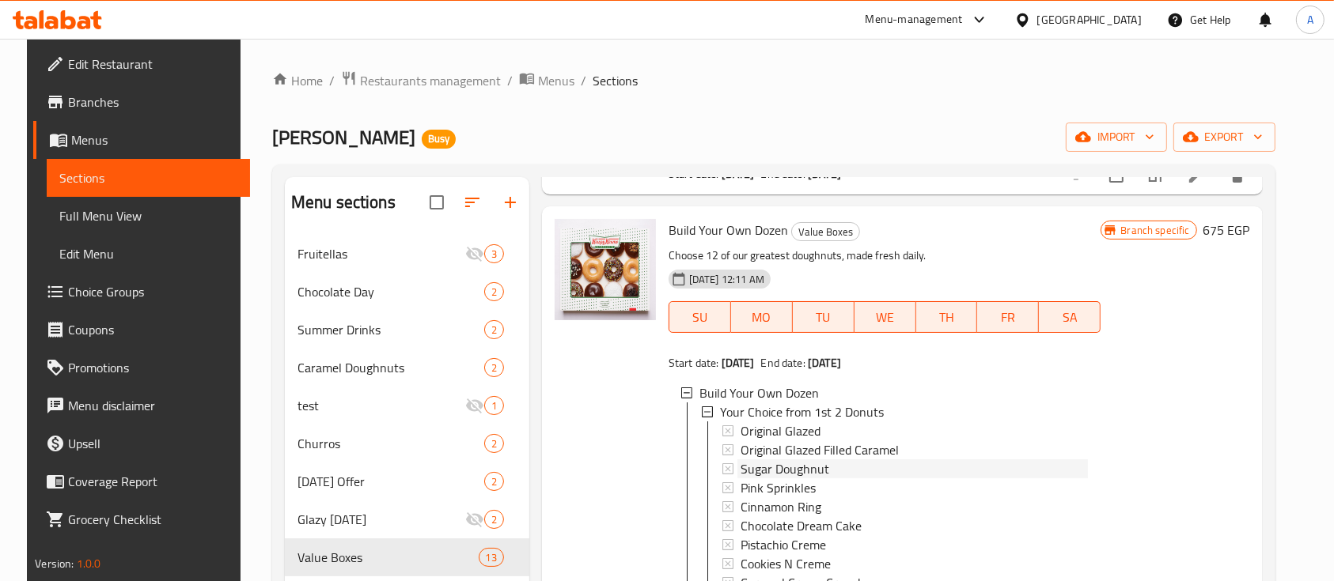
click at [781, 471] on span "Sugar Doughnut" at bounding box center [784, 469] width 89 height 19
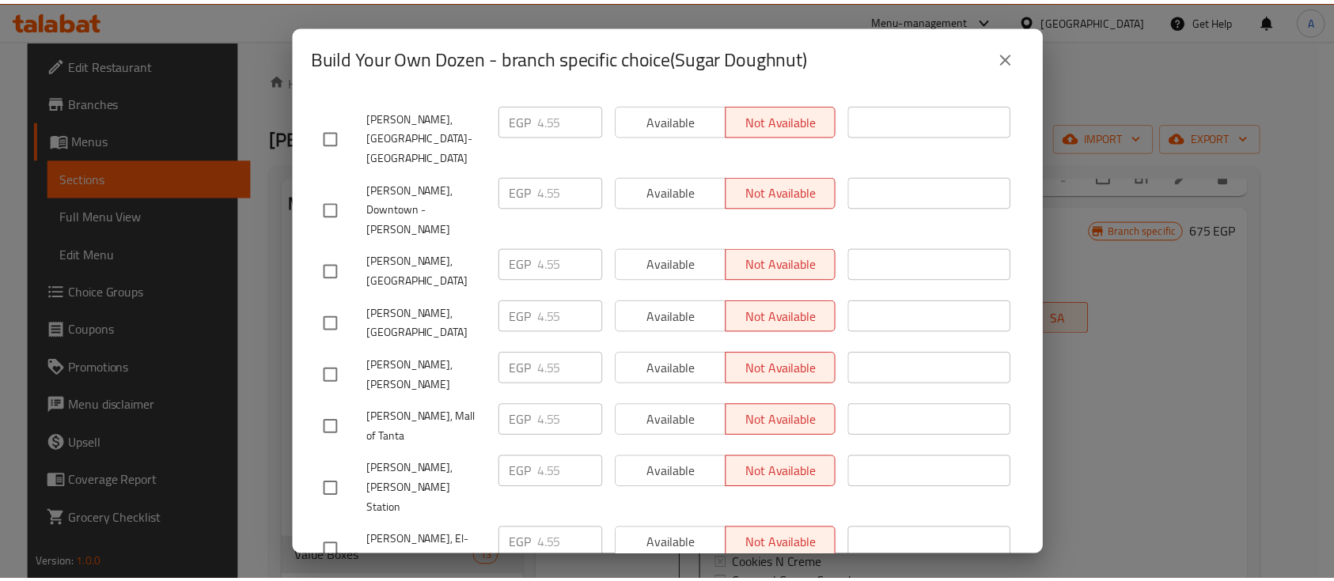
scroll to position [1582, 0]
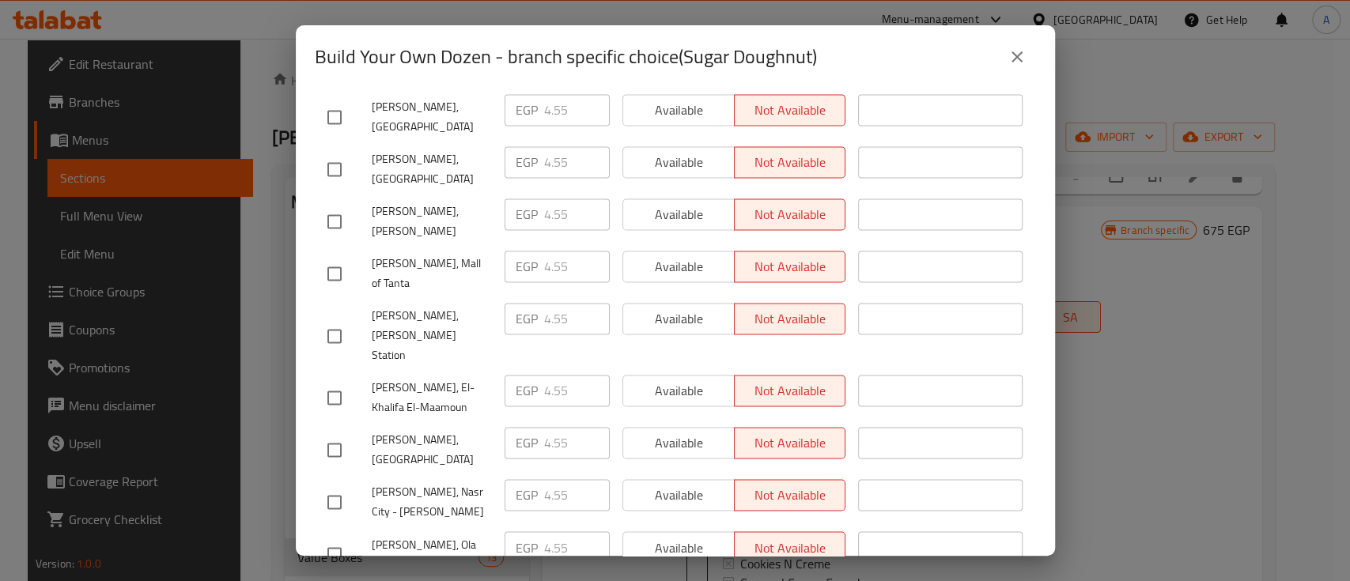
click at [1024, 58] on icon "close" at bounding box center [1017, 56] width 19 height 19
